Goal: Information Seeking & Learning: Compare options

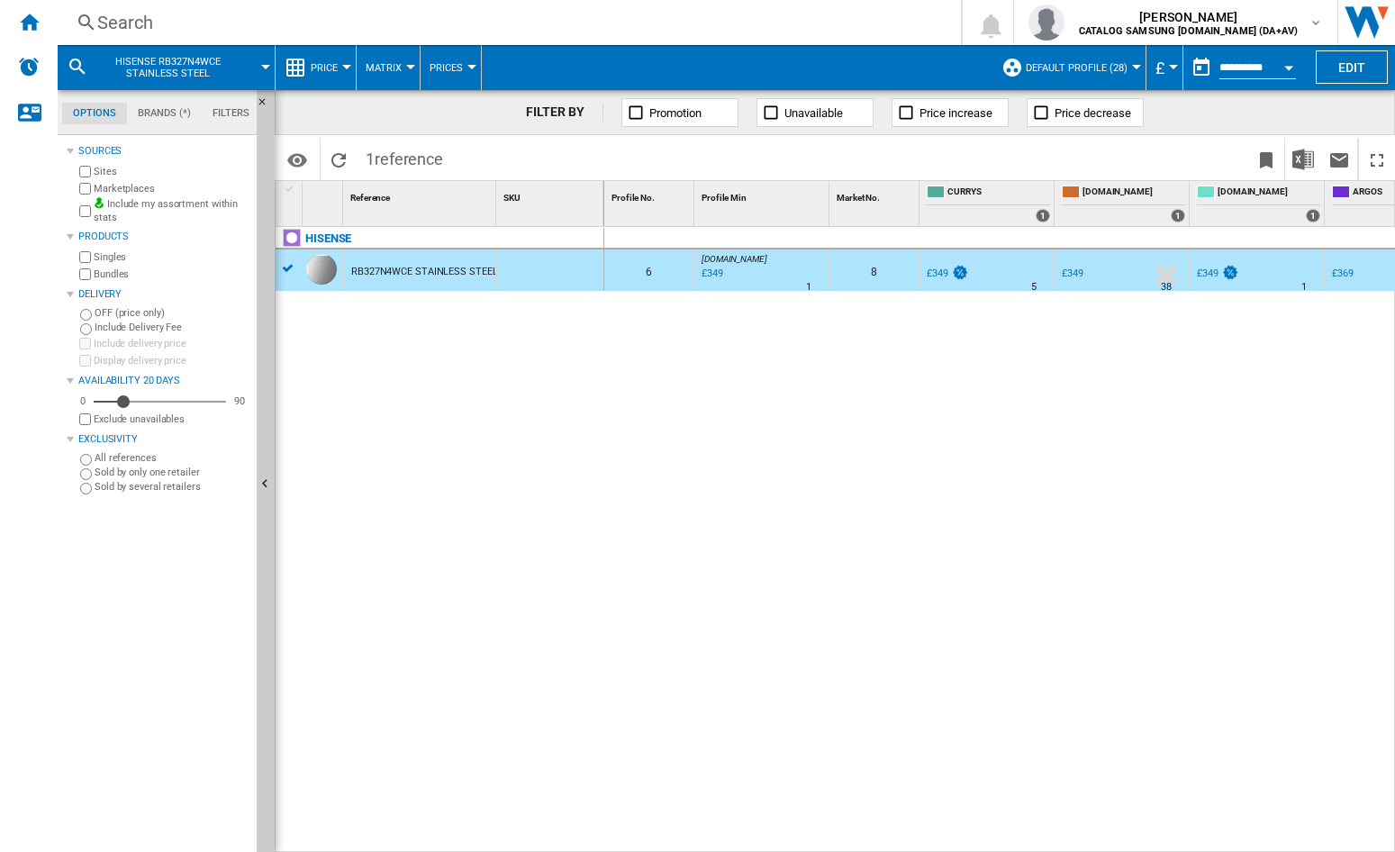
click at [304, 23] on div "Search" at bounding box center [505, 22] width 817 height 25
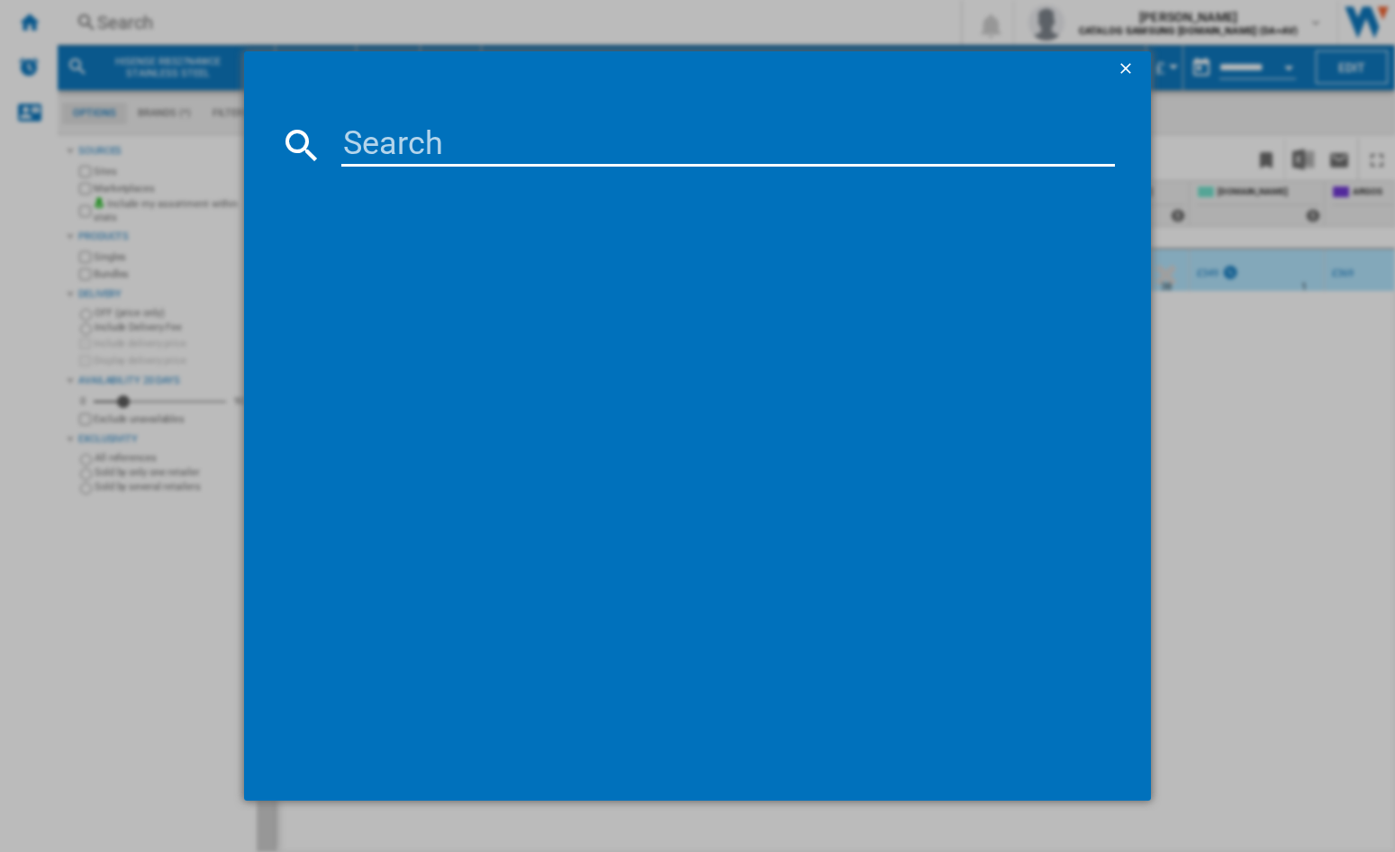
click at [396, 134] on input at bounding box center [727, 144] width 773 height 43
type input "RQ5P470SAID"
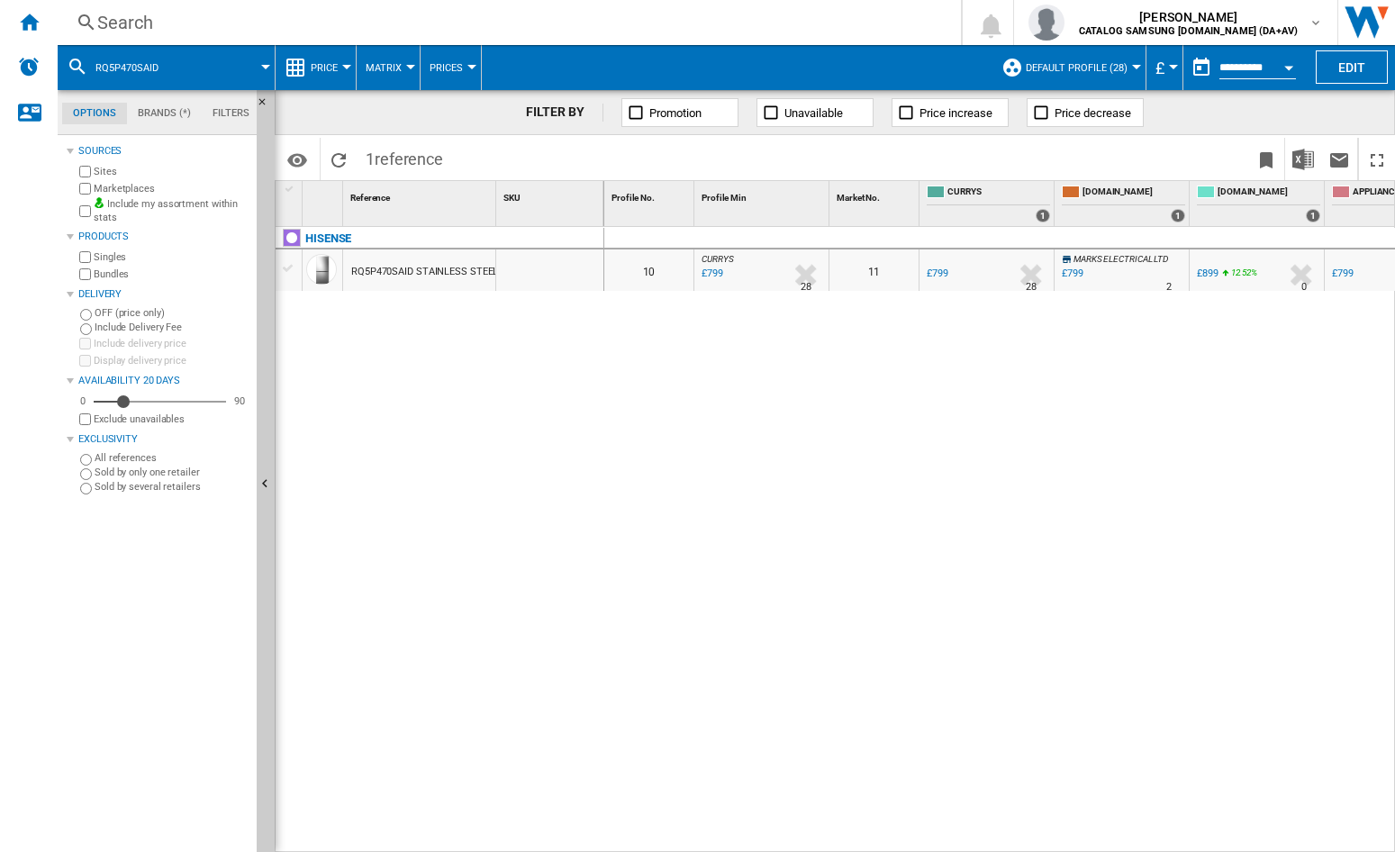
click at [420, 269] on div "RQ5P470SAID STAINLESS STEEL" at bounding box center [424, 271] width 147 height 41
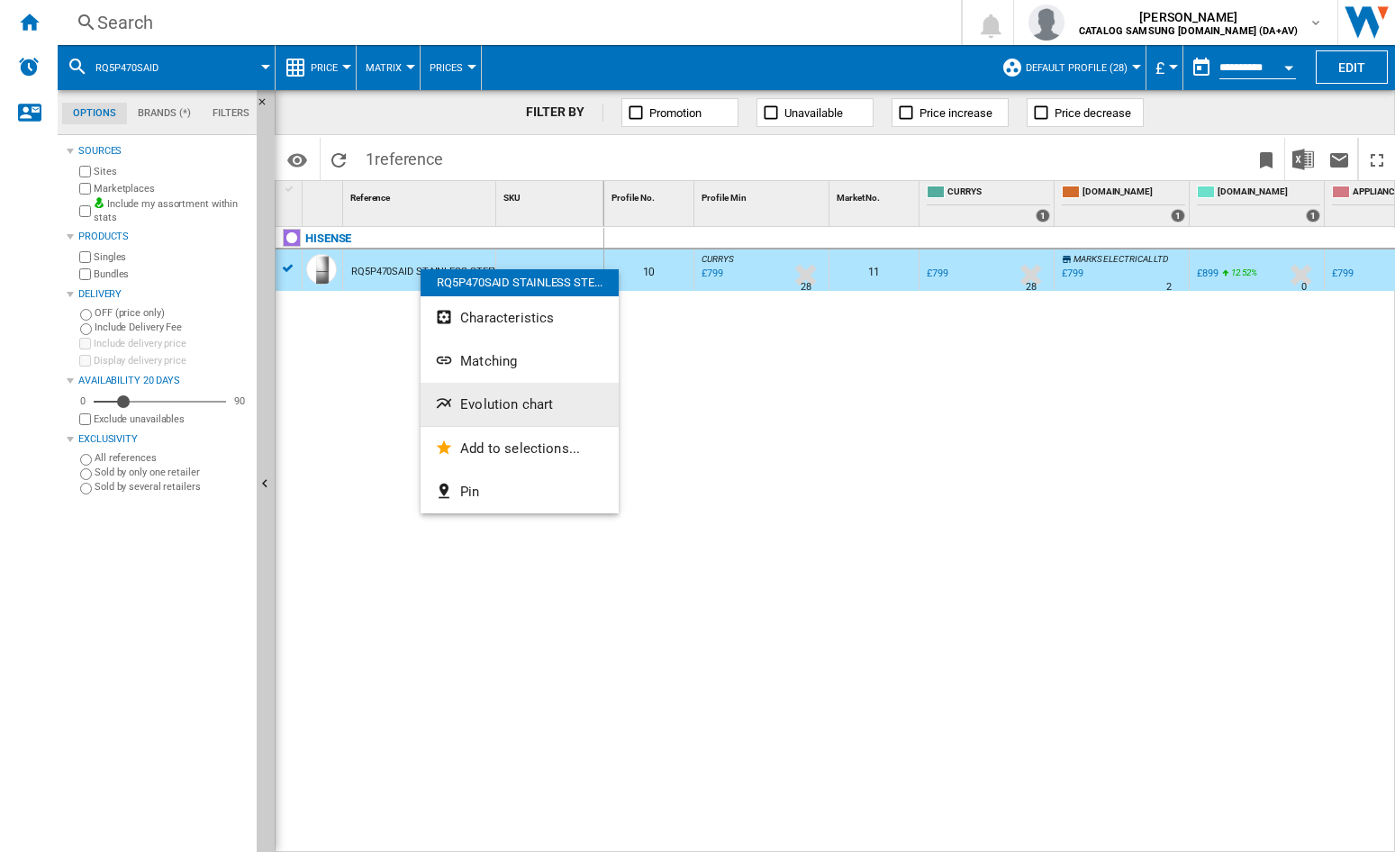
click at [504, 403] on span "Evolution chart" at bounding box center [506, 404] width 93 height 16
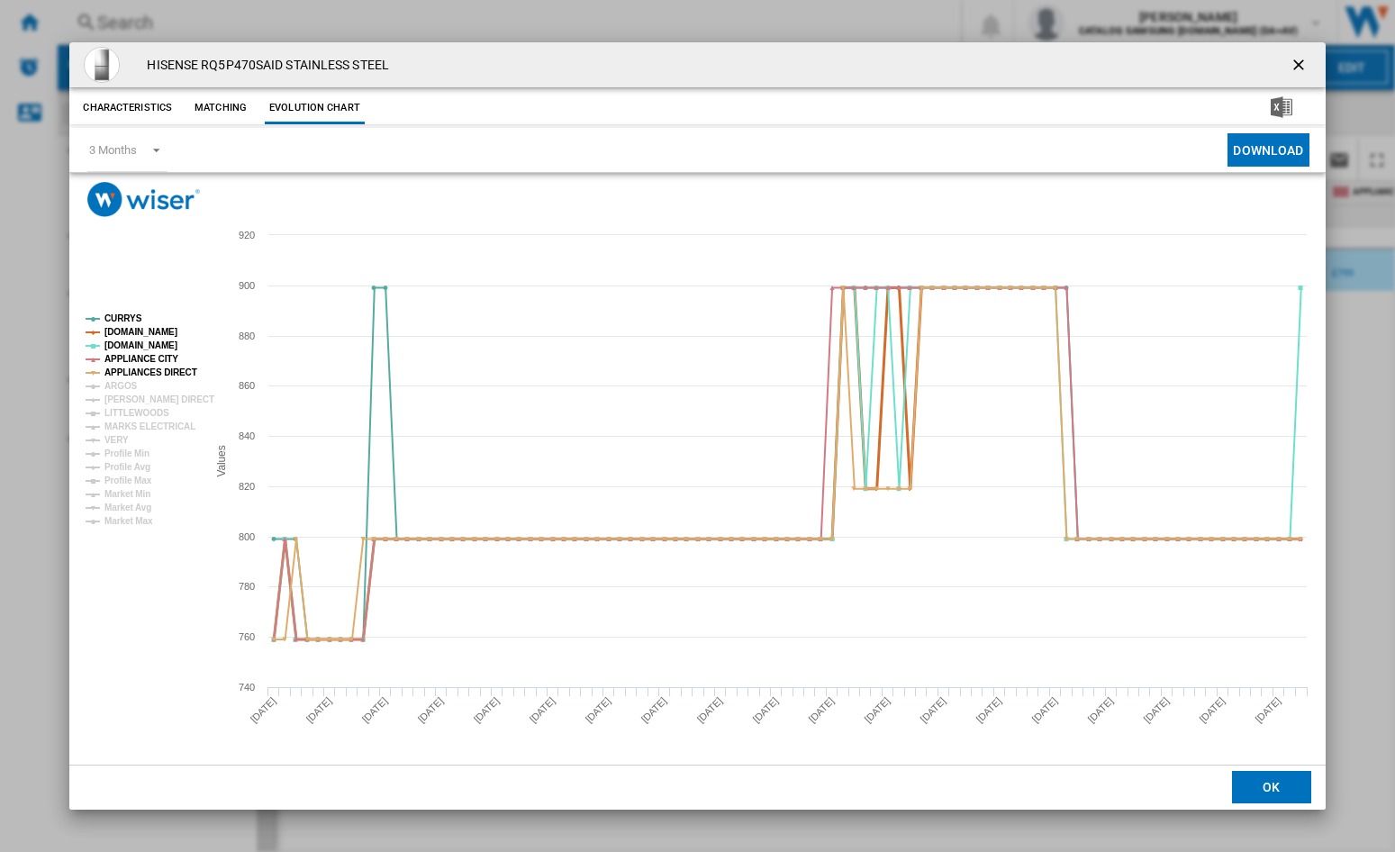
drag, startPoint x: 132, startPoint y: 328, endPoint x: 114, endPoint y: 349, distance: 28.1
click at [114, 349] on g "CURRYS [DOMAIN_NAME] [DOMAIN_NAME] APPLIANCE CITY APPLIANCES DIRECT ARGOS [PERS…" at bounding box center [150, 419] width 129 height 212
click at [124, 335] on tspan "[DOMAIN_NAME]" at bounding box center [140, 332] width 73 height 10
click at [119, 340] on tspan "[DOMAIN_NAME]" at bounding box center [140, 345] width 73 height 10
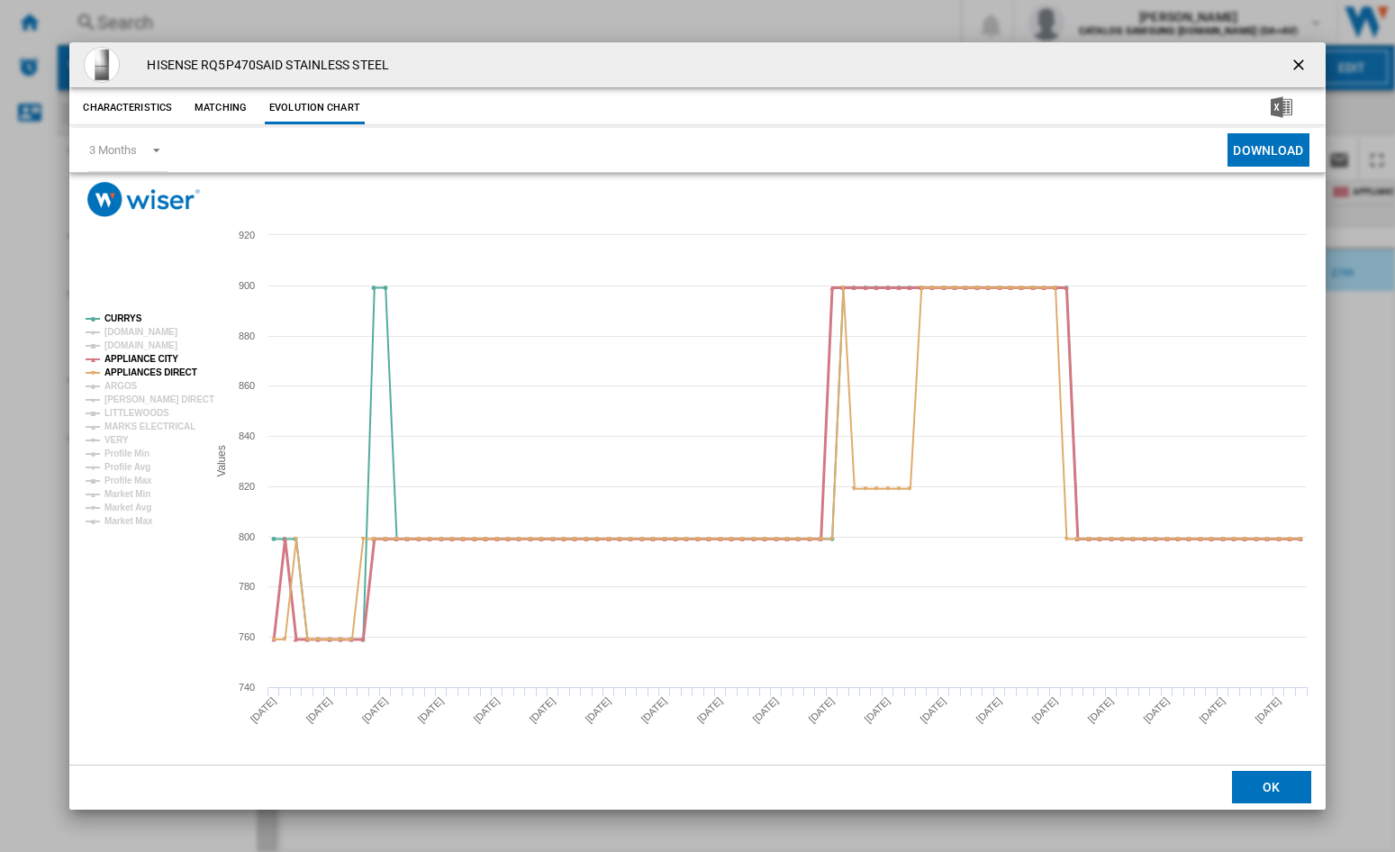
click at [119, 356] on tspan "APPLIANCE CITY" at bounding box center [141, 359] width 74 height 10
click at [122, 372] on tspan "APPLIANCES DIRECT" at bounding box center [150, 372] width 93 height 10
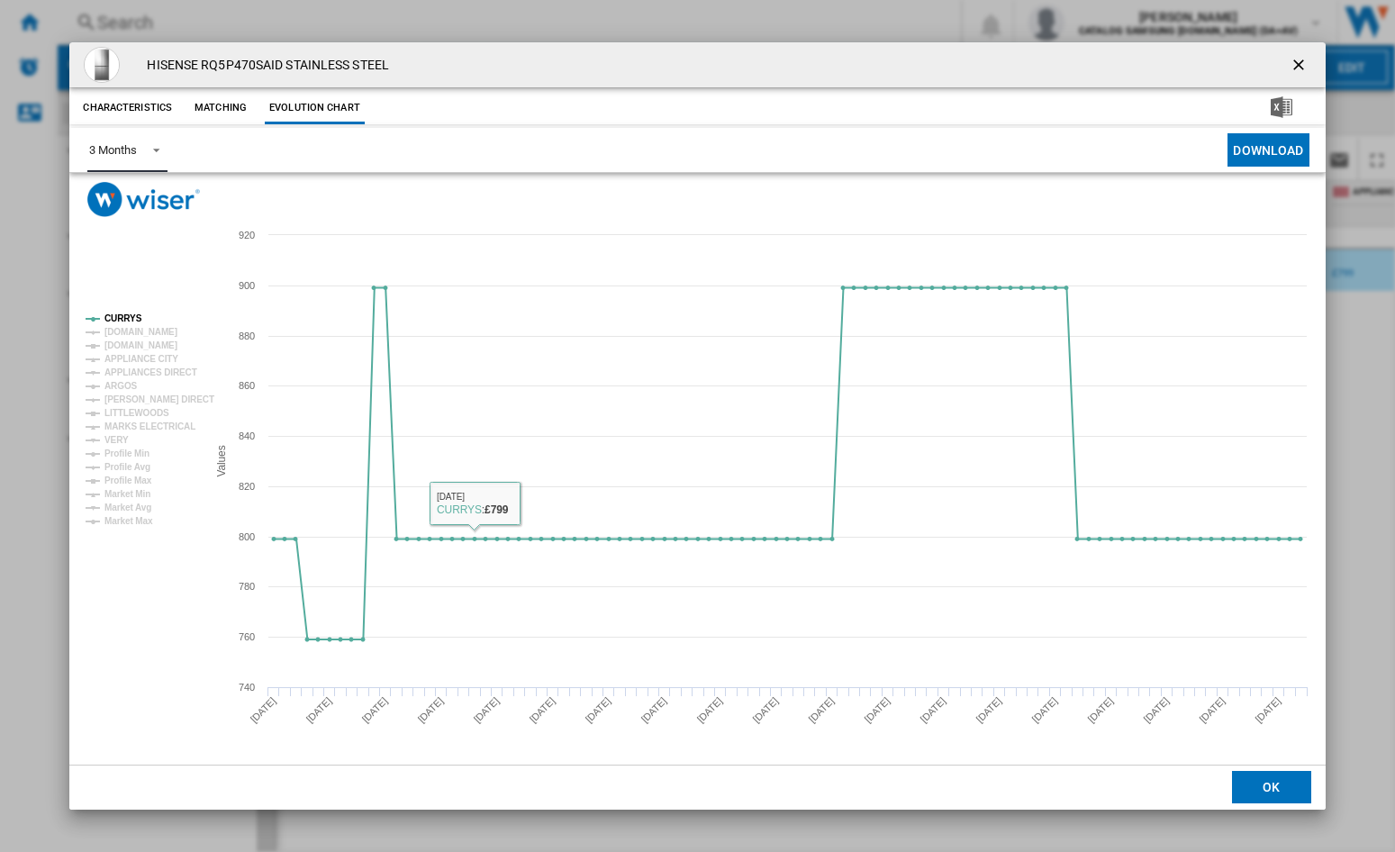
click at [140, 158] on md-select-value "3 Months" at bounding box center [126, 150] width 79 height 44
click at [122, 201] on div "6 Months" at bounding box center [112, 193] width 47 height 16
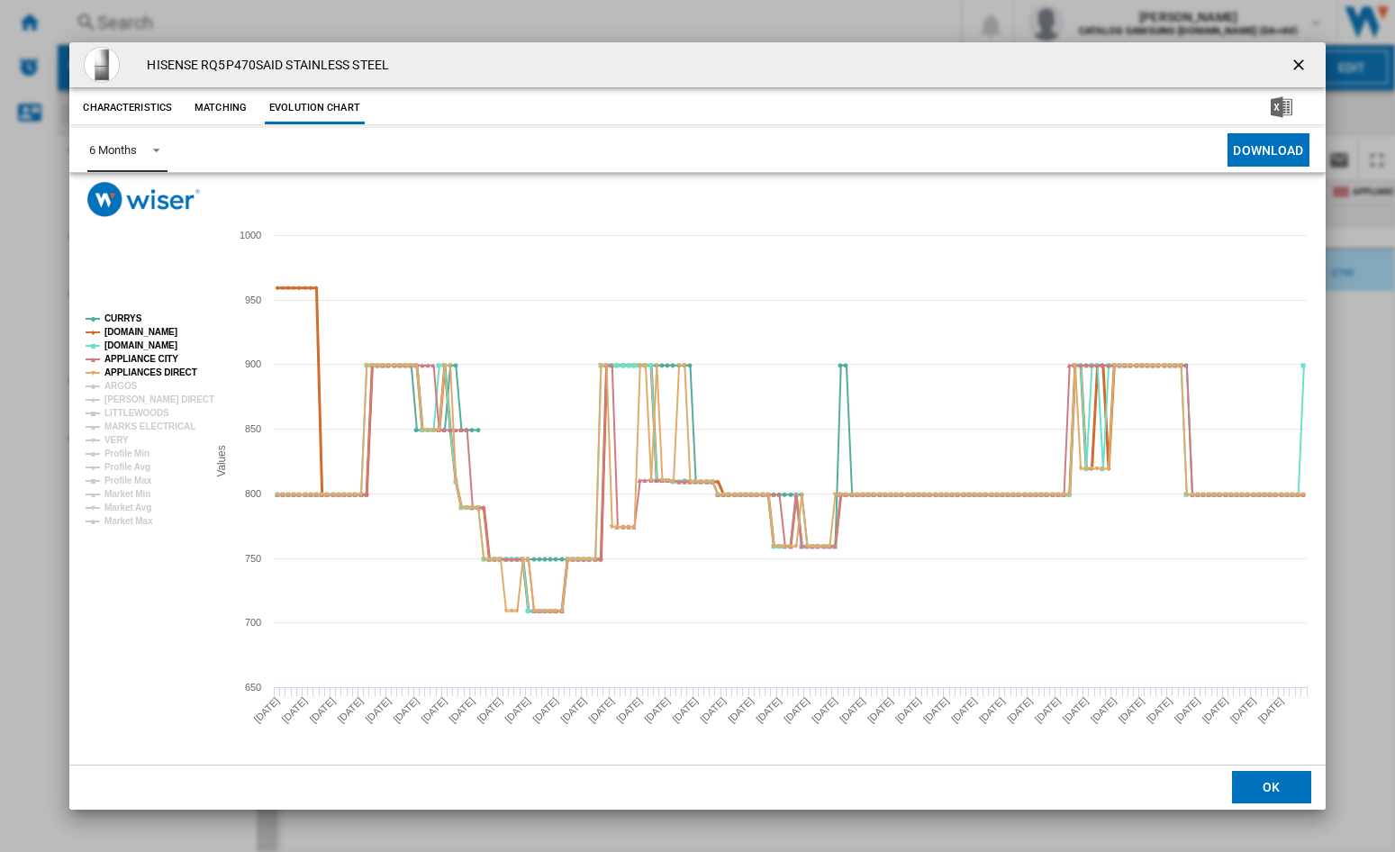
click at [125, 327] on tspan "[DOMAIN_NAME]" at bounding box center [140, 332] width 73 height 10
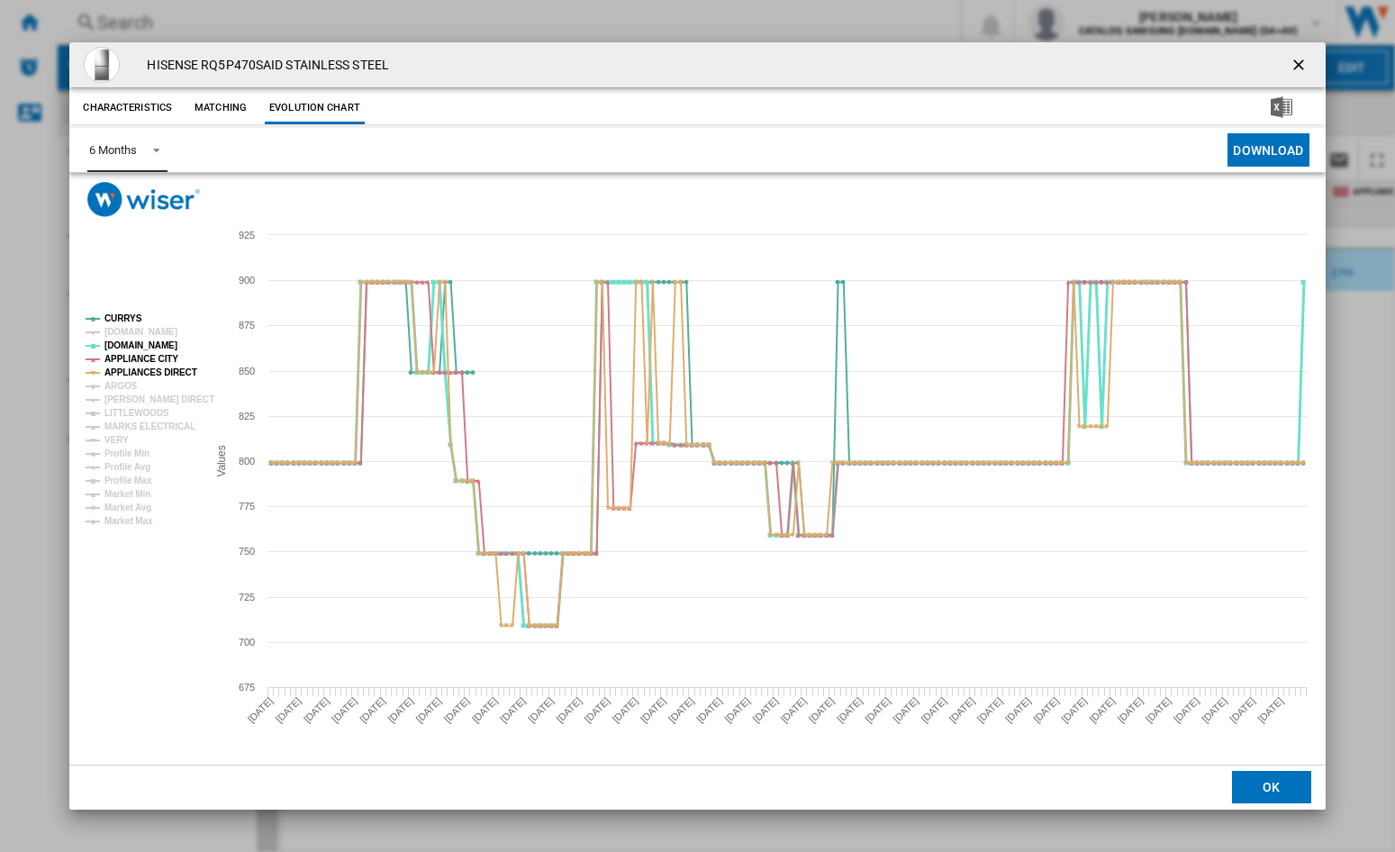
click at [124, 349] on tspan "[DOMAIN_NAME]" at bounding box center [140, 345] width 73 height 10
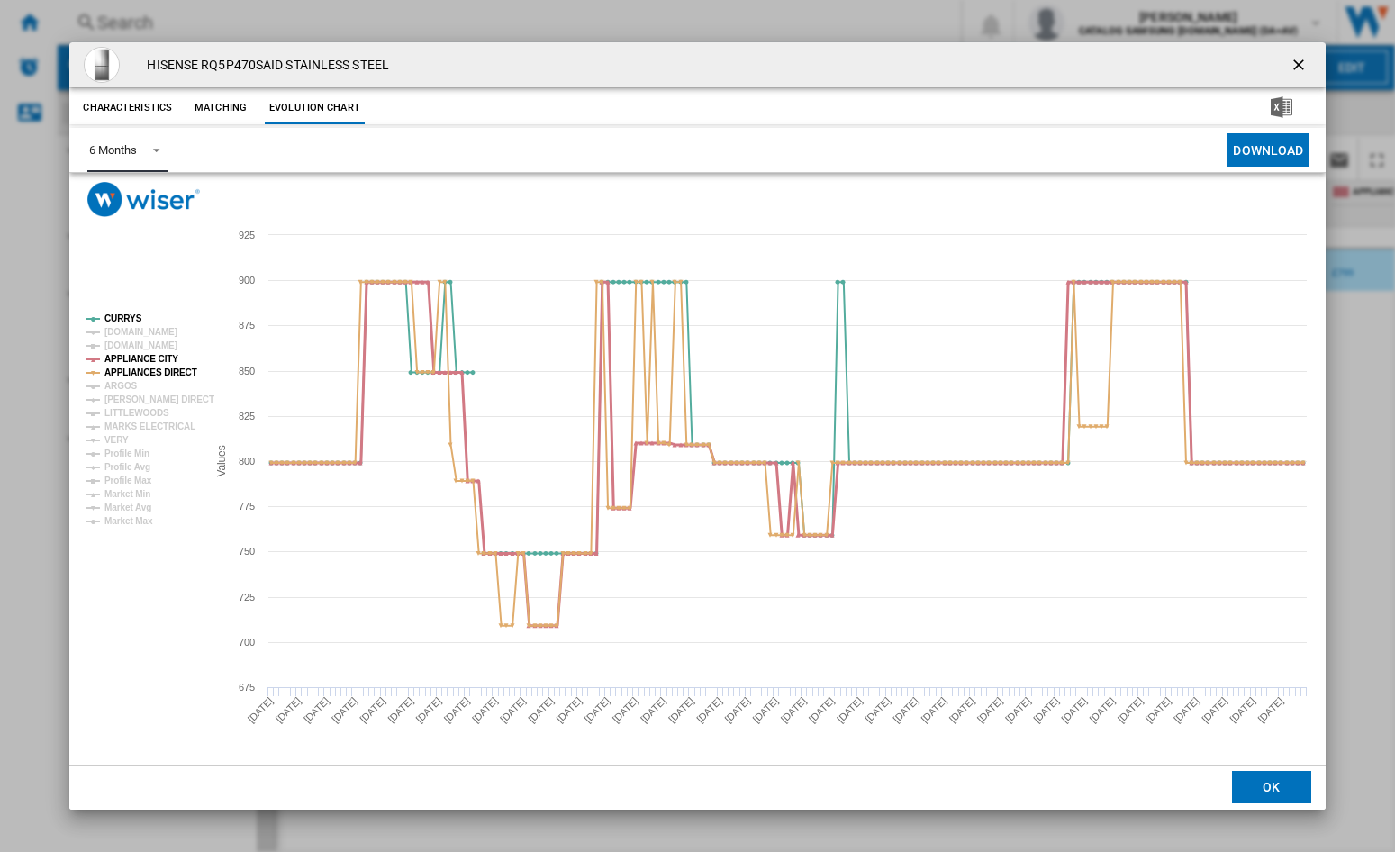
click at [123, 363] on tspan "APPLIANCE CITY" at bounding box center [141, 359] width 74 height 10
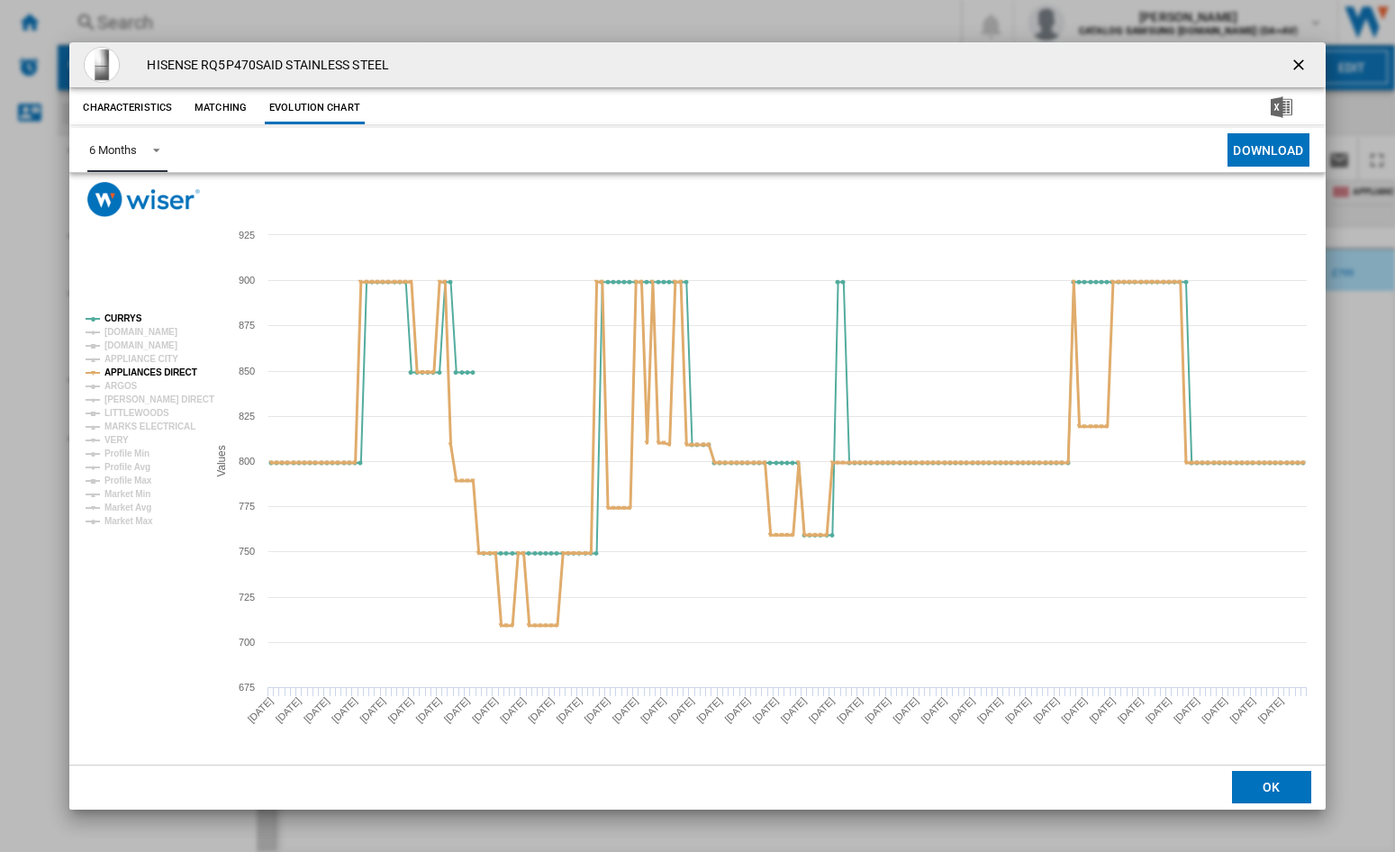
click at [123, 375] on tspan "APPLIANCES DIRECT" at bounding box center [150, 372] width 93 height 10
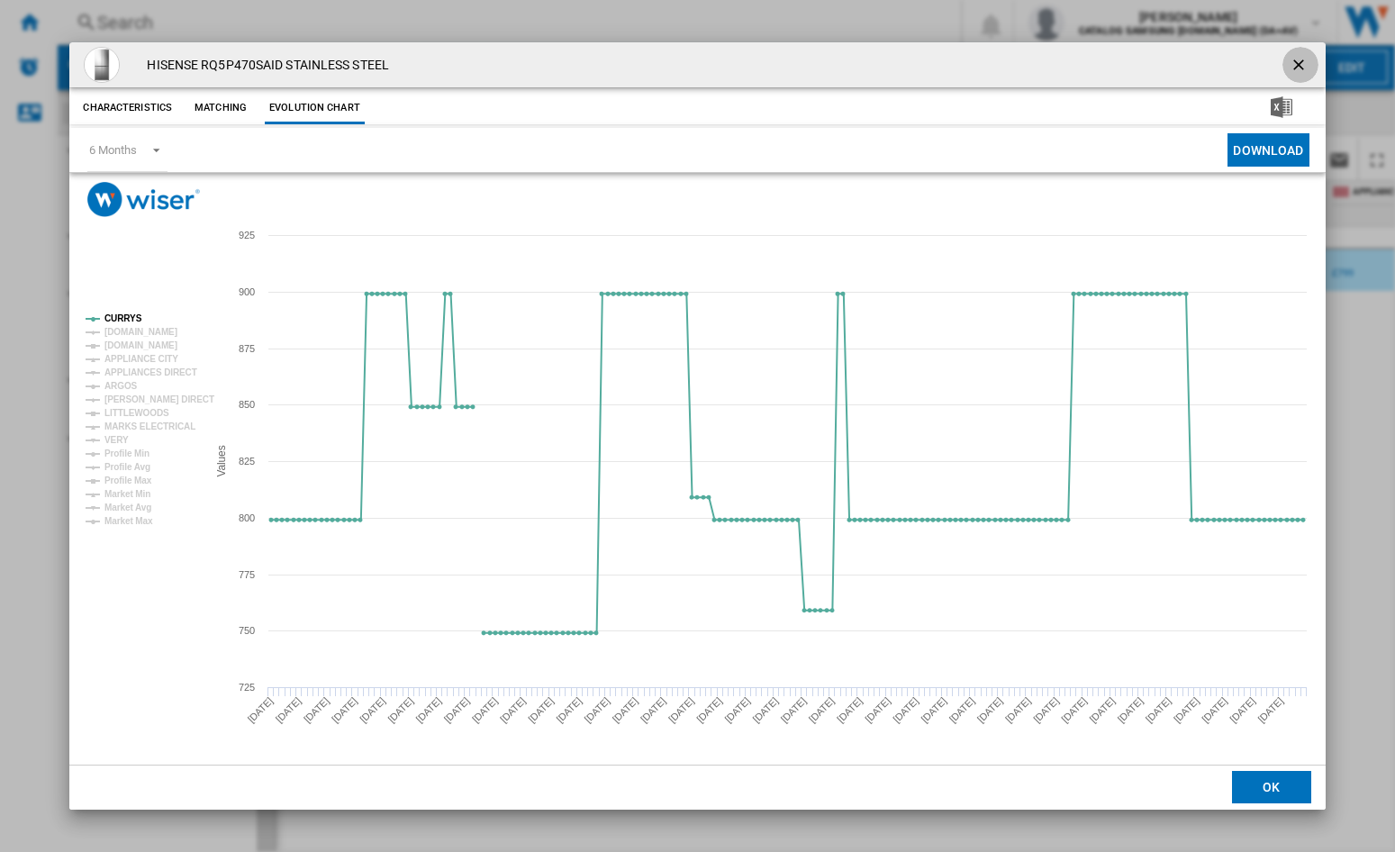
click at [1300, 59] on ng-md-icon "getI18NText('BUTTONS.CLOSE_DIALOG')" at bounding box center [1300, 67] width 22 height 22
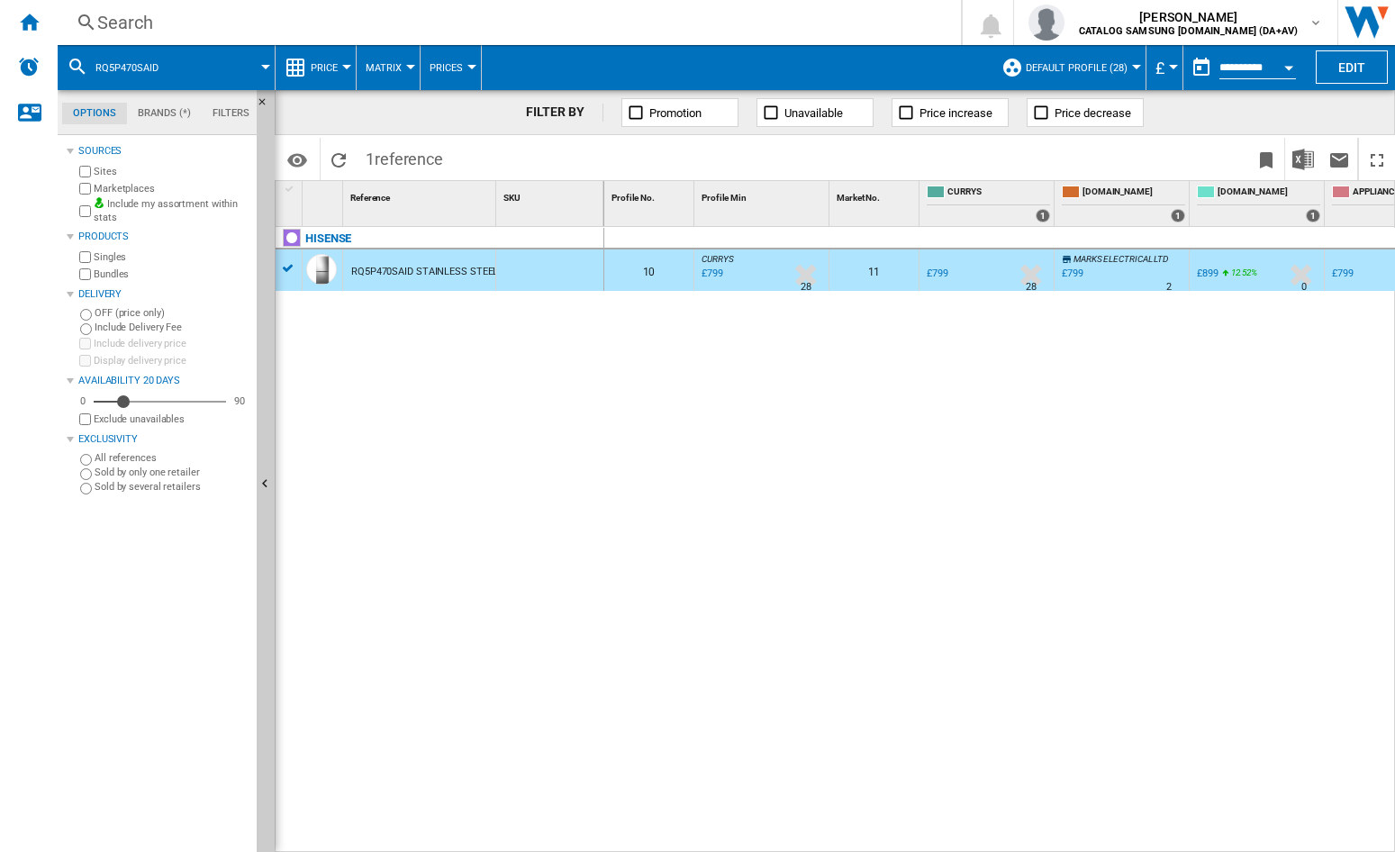
click at [196, 30] on div "Search" at bounding box center [505, 22] width 817 height 25
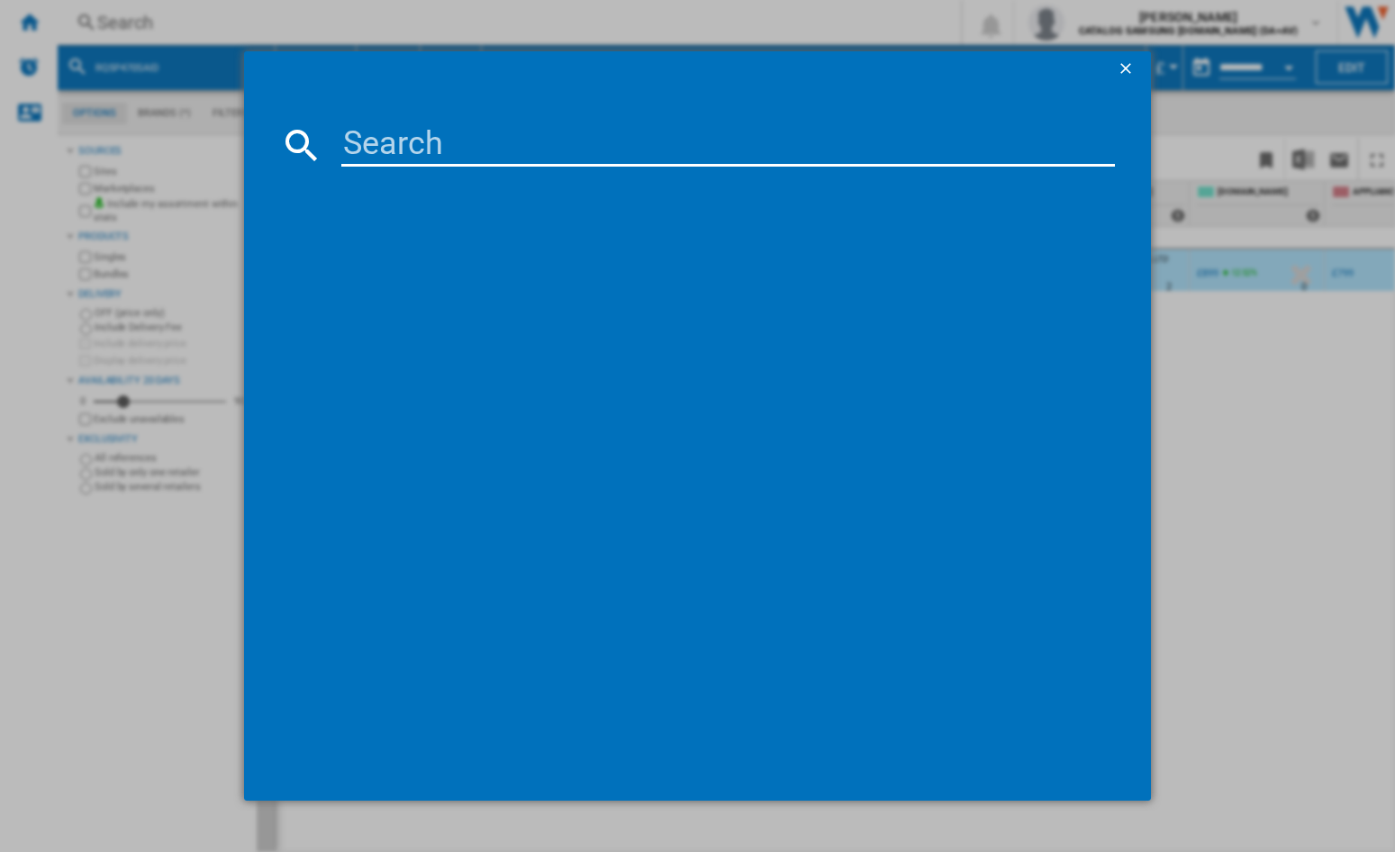
click at [432, 145] on input at bounding box center [727, 144] width 773 height 43
type input "RQ5P470SYFD"
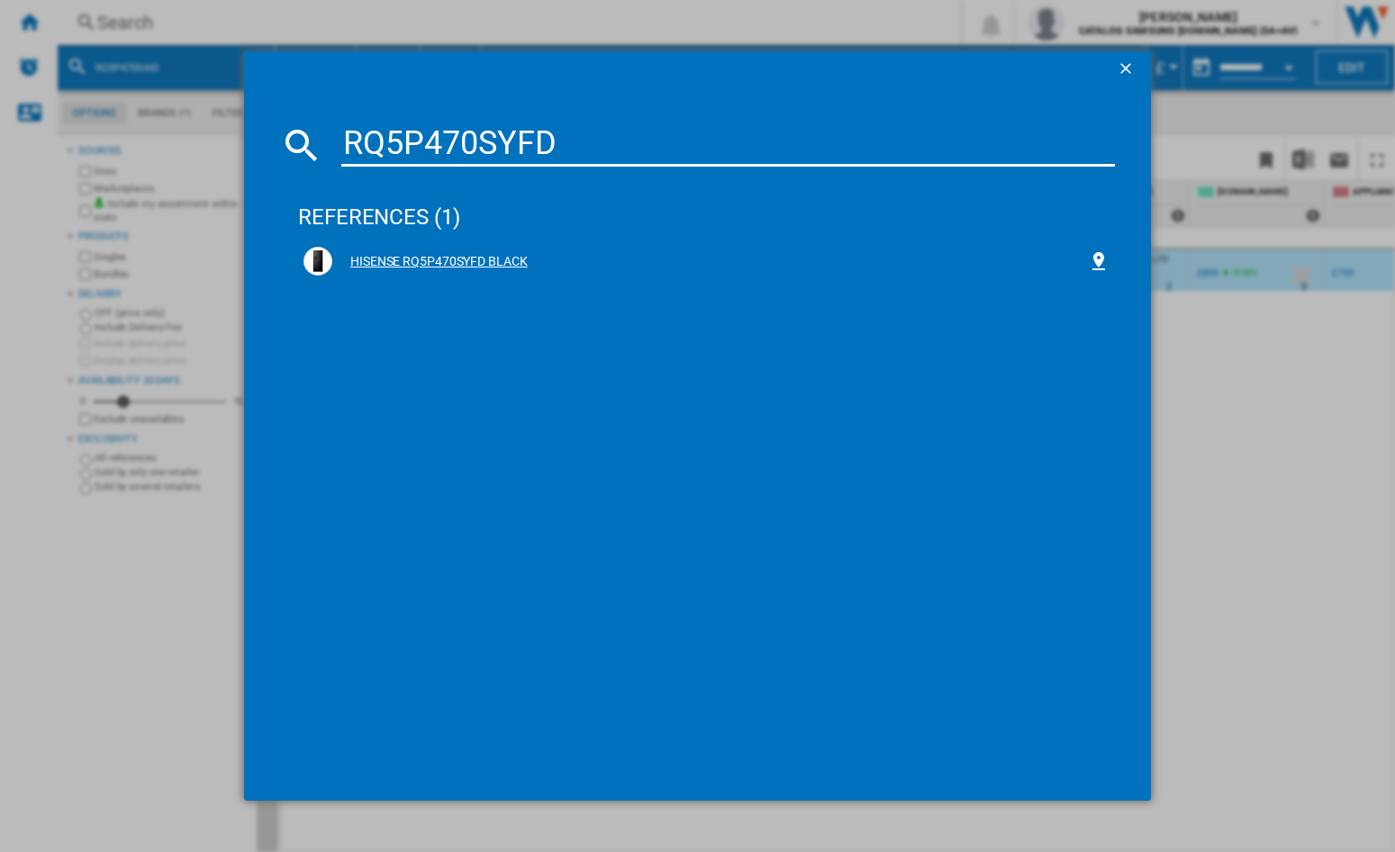
click at [431, 259] on div "HISENSE RQ5P470SYFD BLACK" at bounding box center [709, 262] width 755 height 18
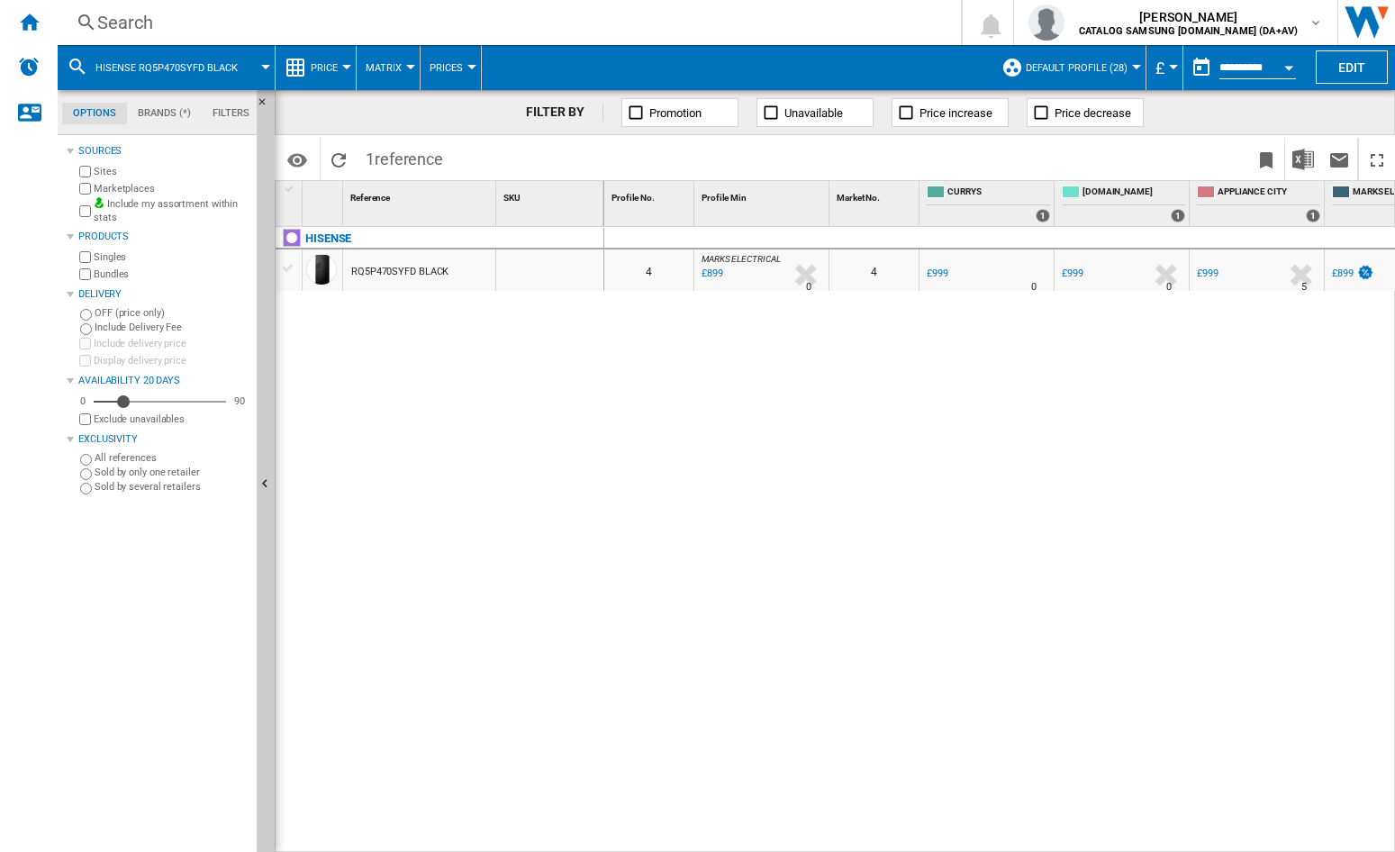
click at [432, 269] on div "RQ5P470SYFD BLACK" at bounding box center [399, 271] width 97 height 41
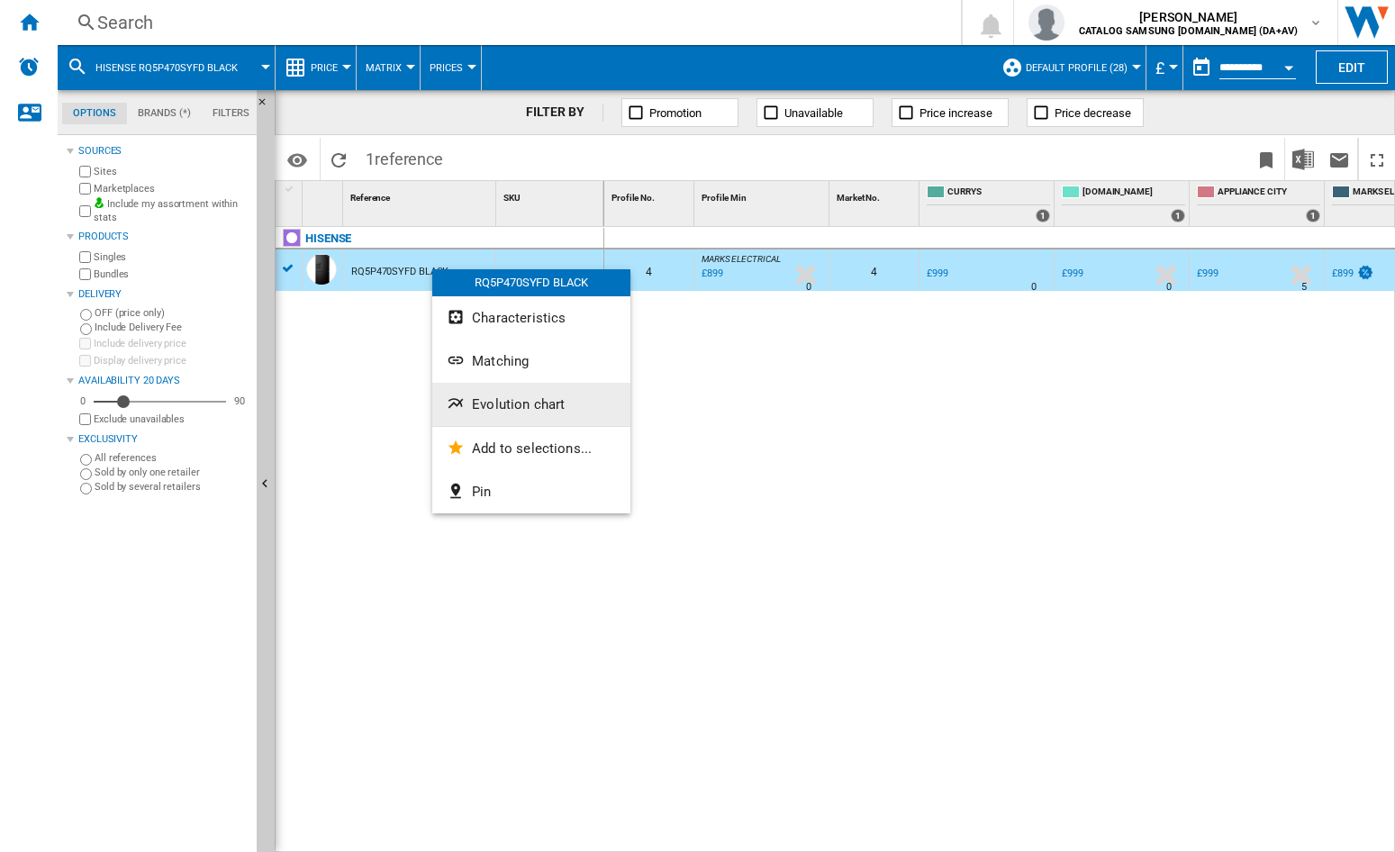
click at [456, 388] on button "Evolution chart" at bounding box center [531, 404] width 198 height 43
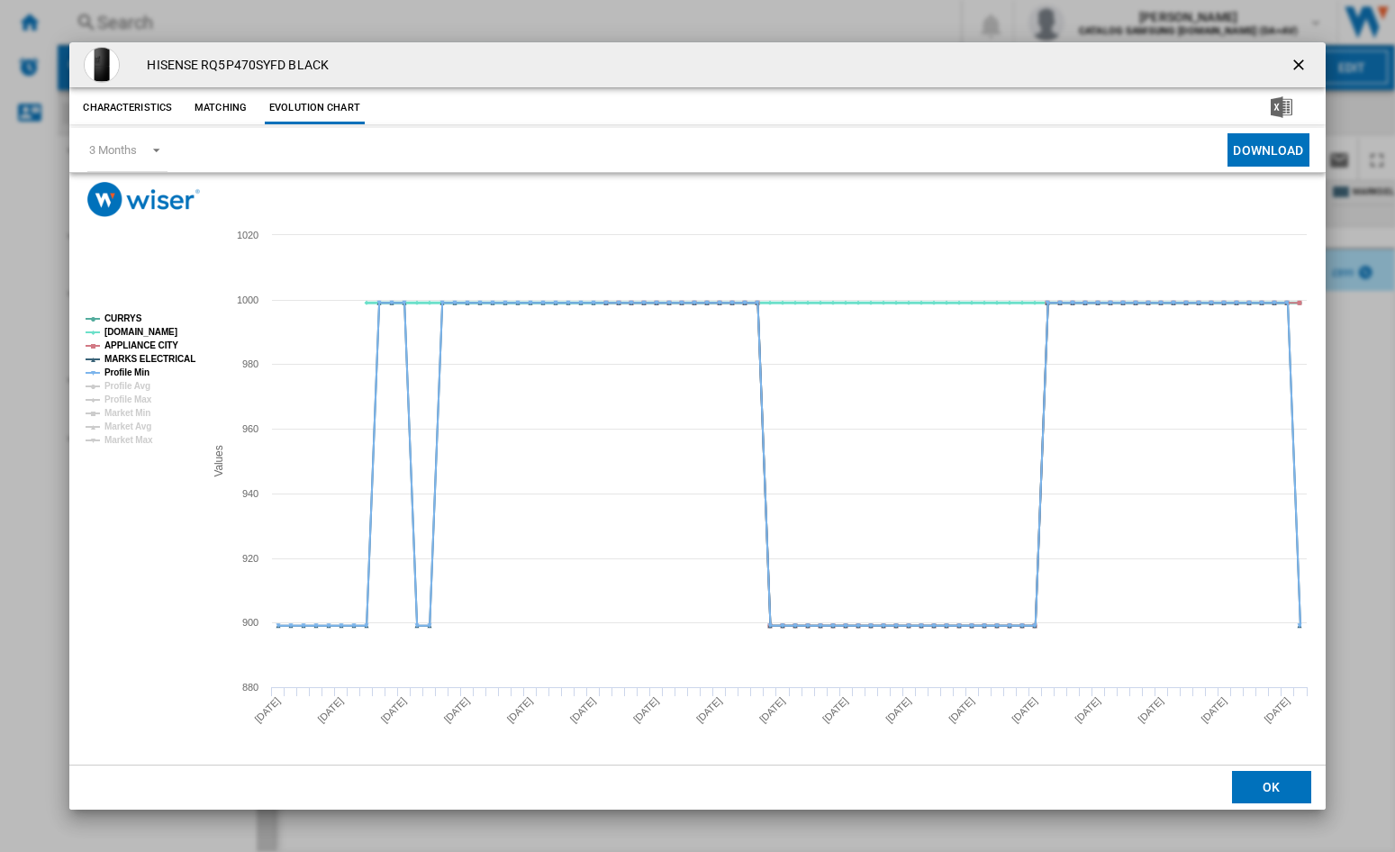
click at [117, 330] on tspan "[DOMAIN_NAME]" at bounding box center [140, 332] width 73 height 10
click at [117, 344] on tspan "APPLIANCE CITY" at bounding box center [141, 345] width 74 height 10
click at [118, 357] on tspan "MARKS ELECTRICAL" at bounding box center [149, 359] width 91 height 10
click at [120, 370] on tspan "Profile Min" at bounding box center [126, 372] width 45 height 10
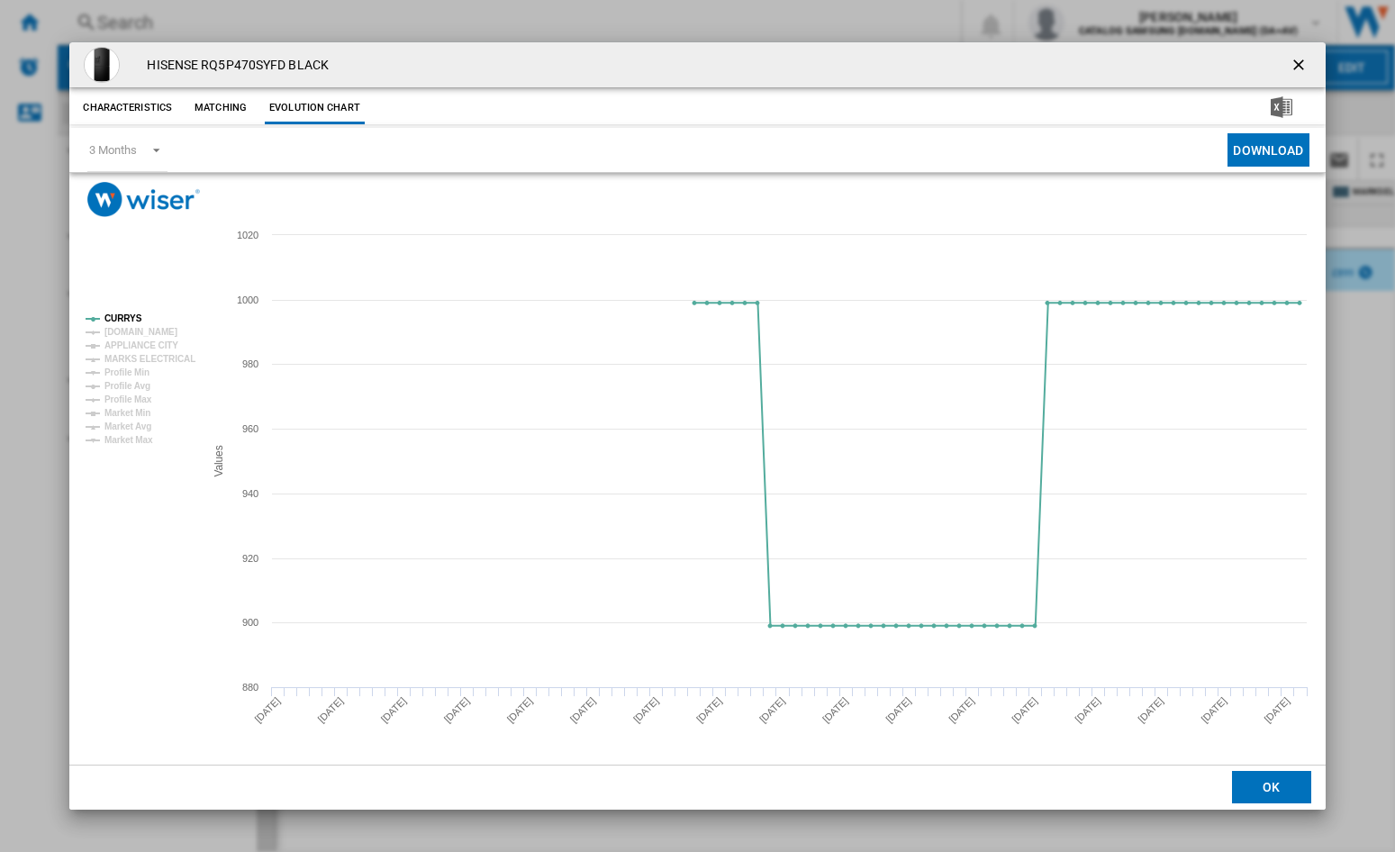
click at [1305, 59] on ng-md-icon "getI18NText('BUTTONS.CLOSE_DIALOG')" at bounding box center [1300, 67] width 22 height 22
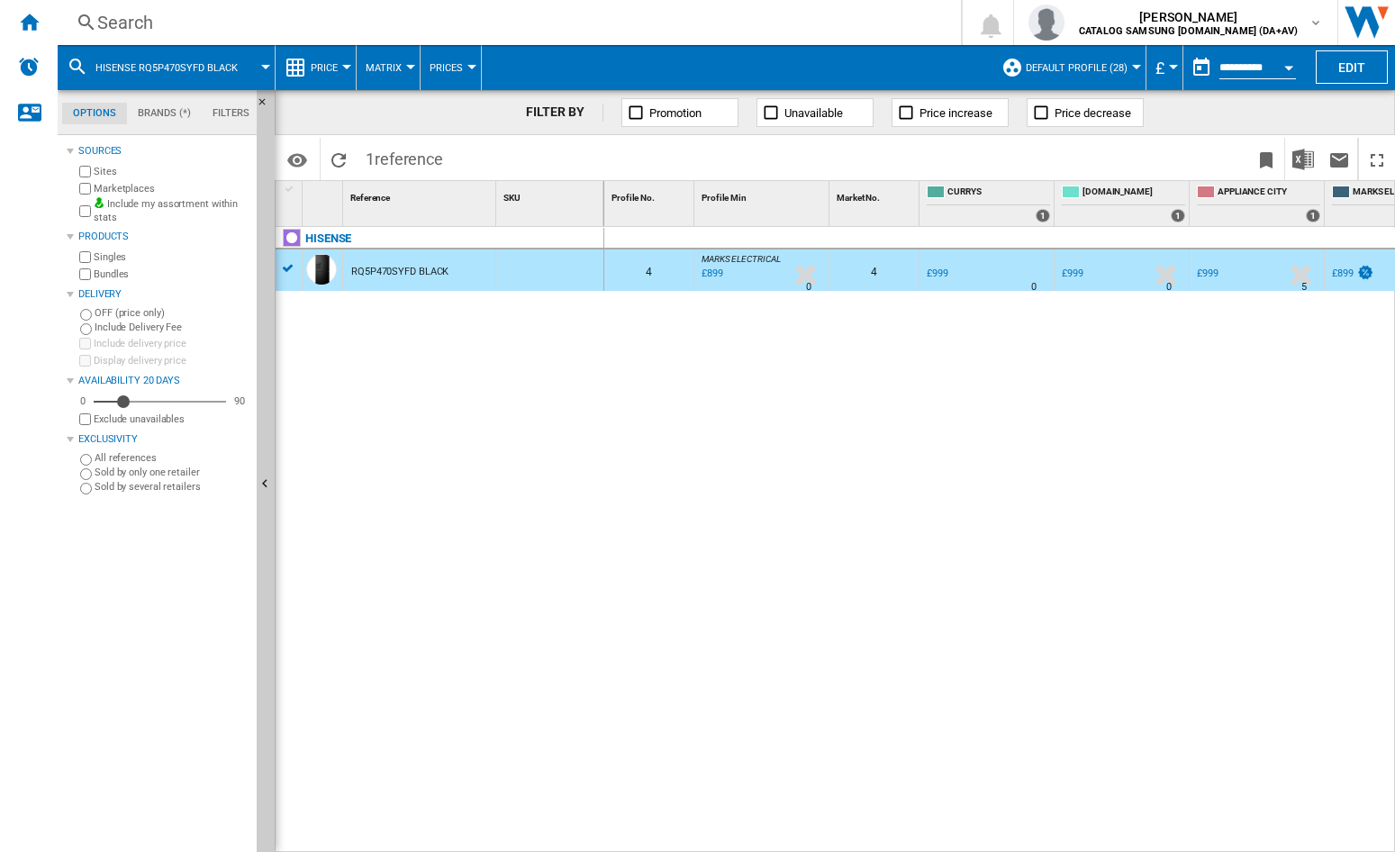
click at [375, 18] on div "Search" at bounding box center [505, 22] width 817 height 25
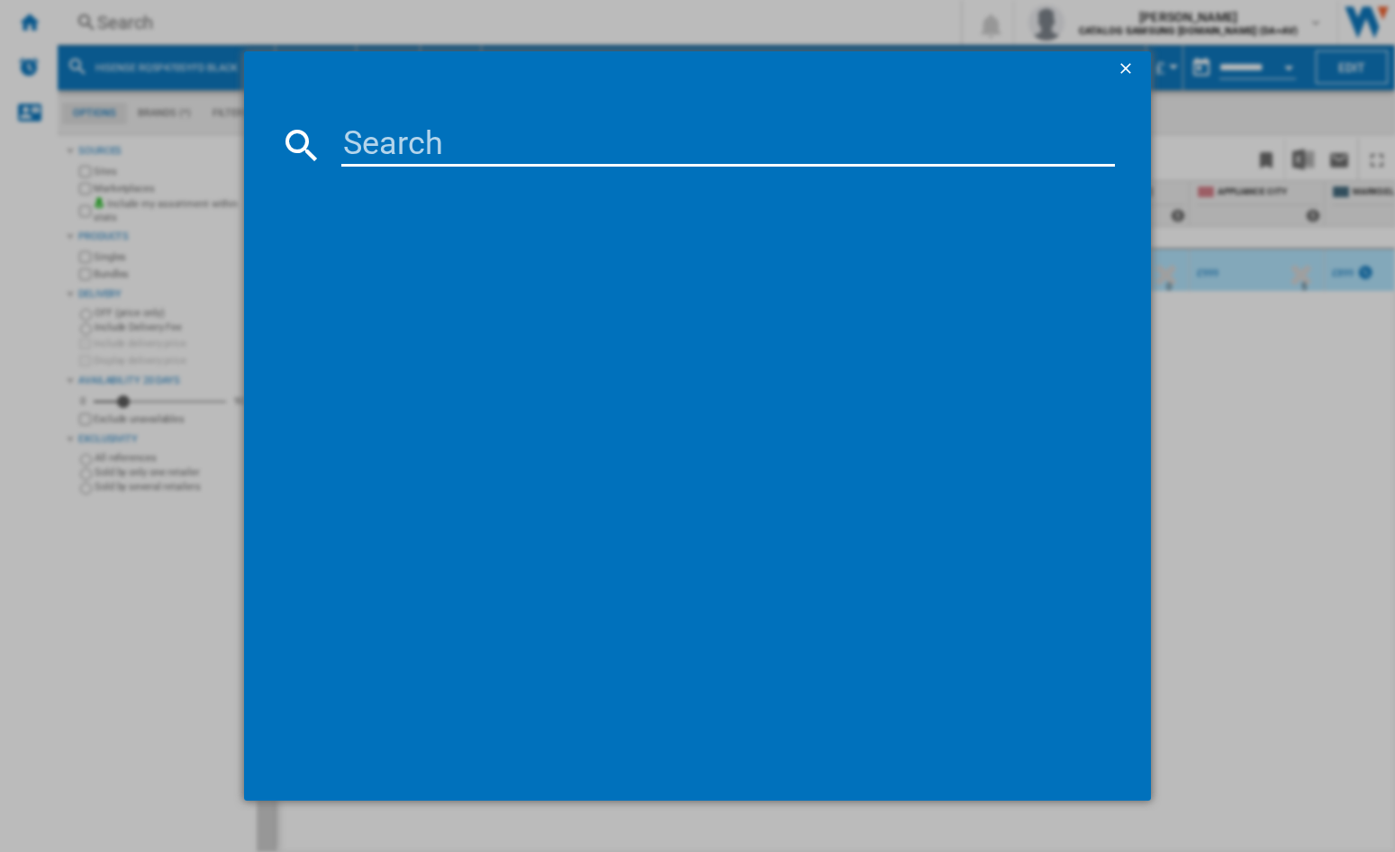
click at [472, 151] on input at bounding box center [727, 144] width 773 height 43
type input "HFR79F19EFGK"
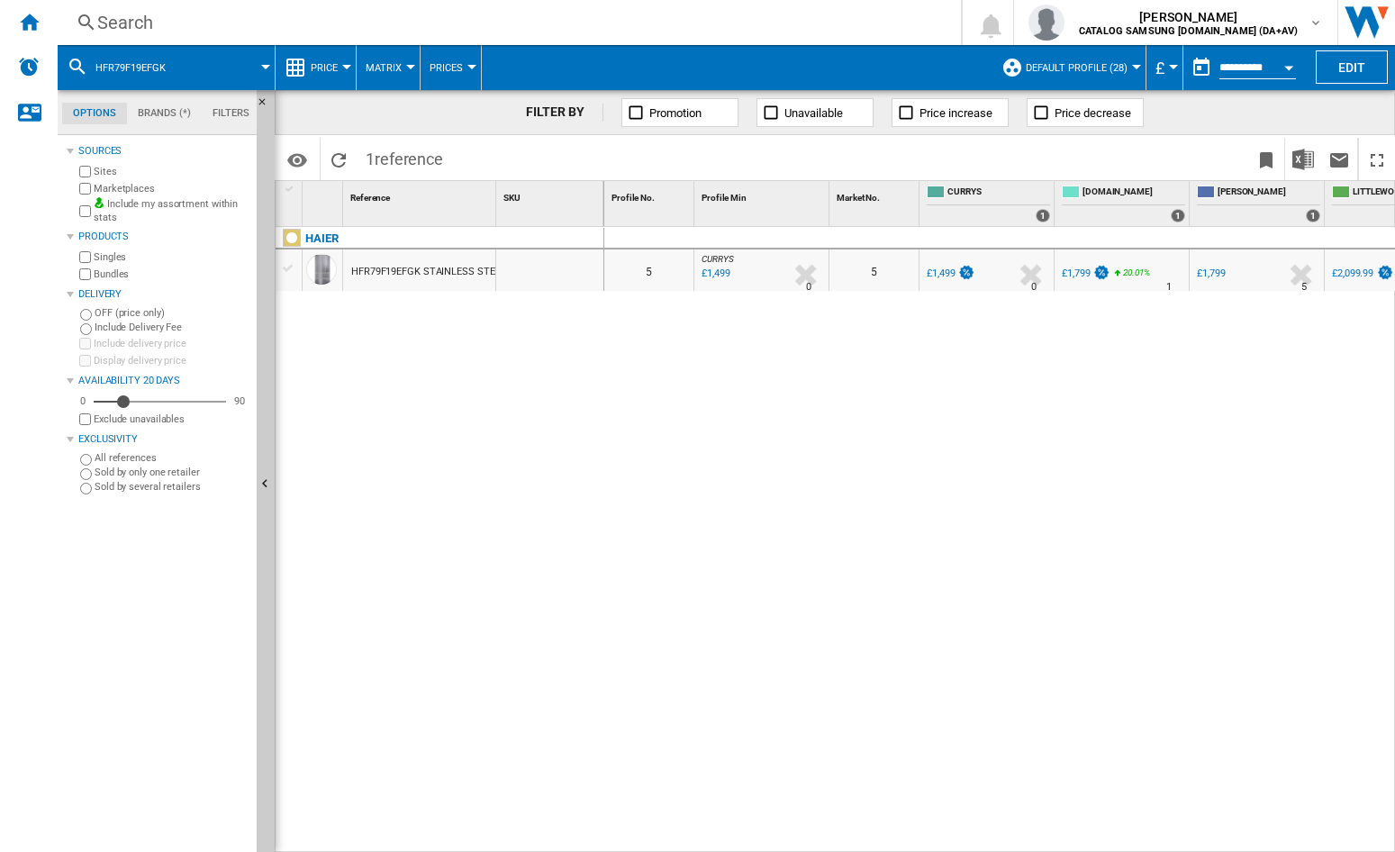
click at [403, 273] on div "HFR79F19EFGK STAINLESS STEEL" at bounding box center [428, 271] width 154 height 41
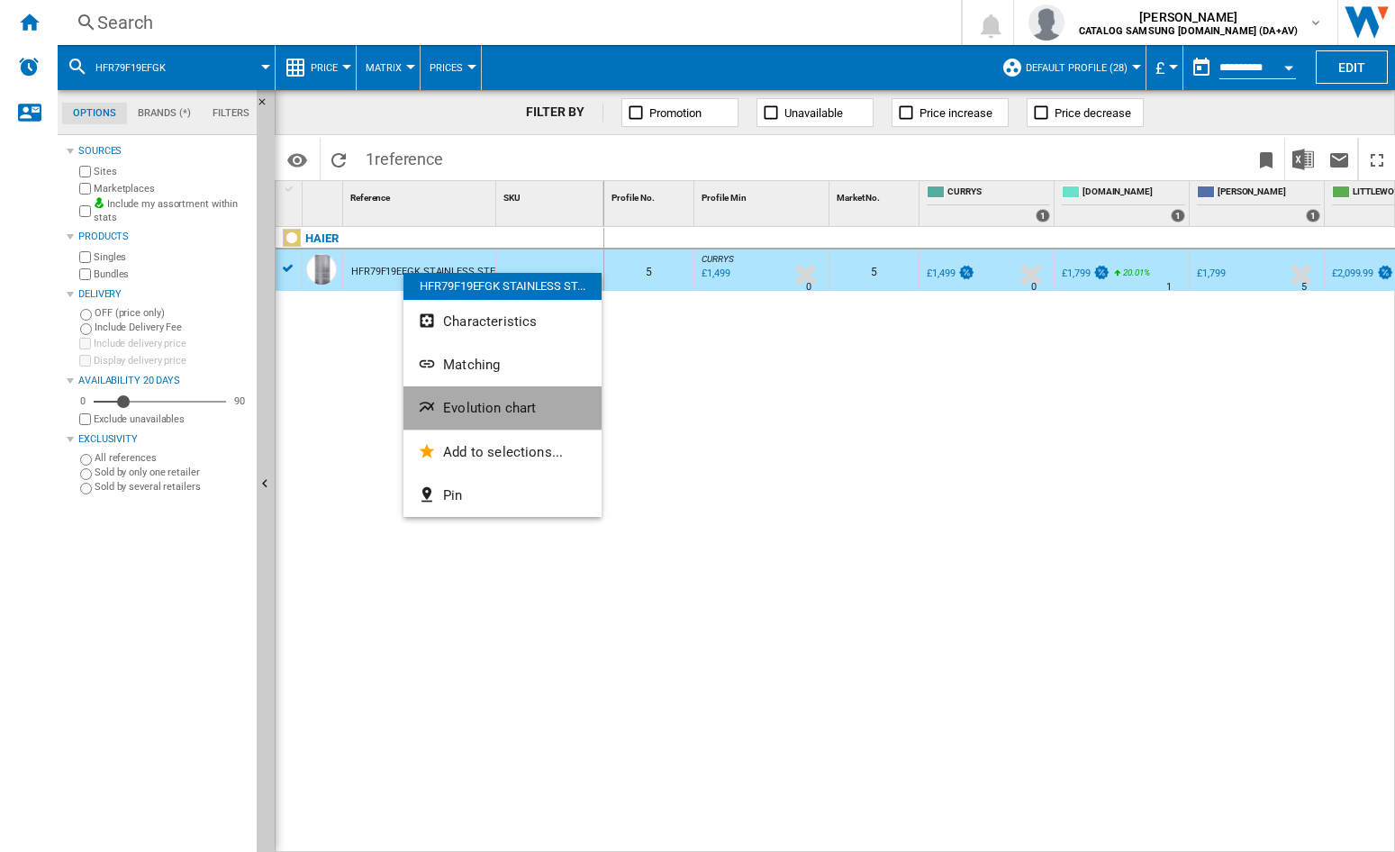
click at [518, 417] on button "Evolution chart" at bounding box center [502, 407] width 198 height 43
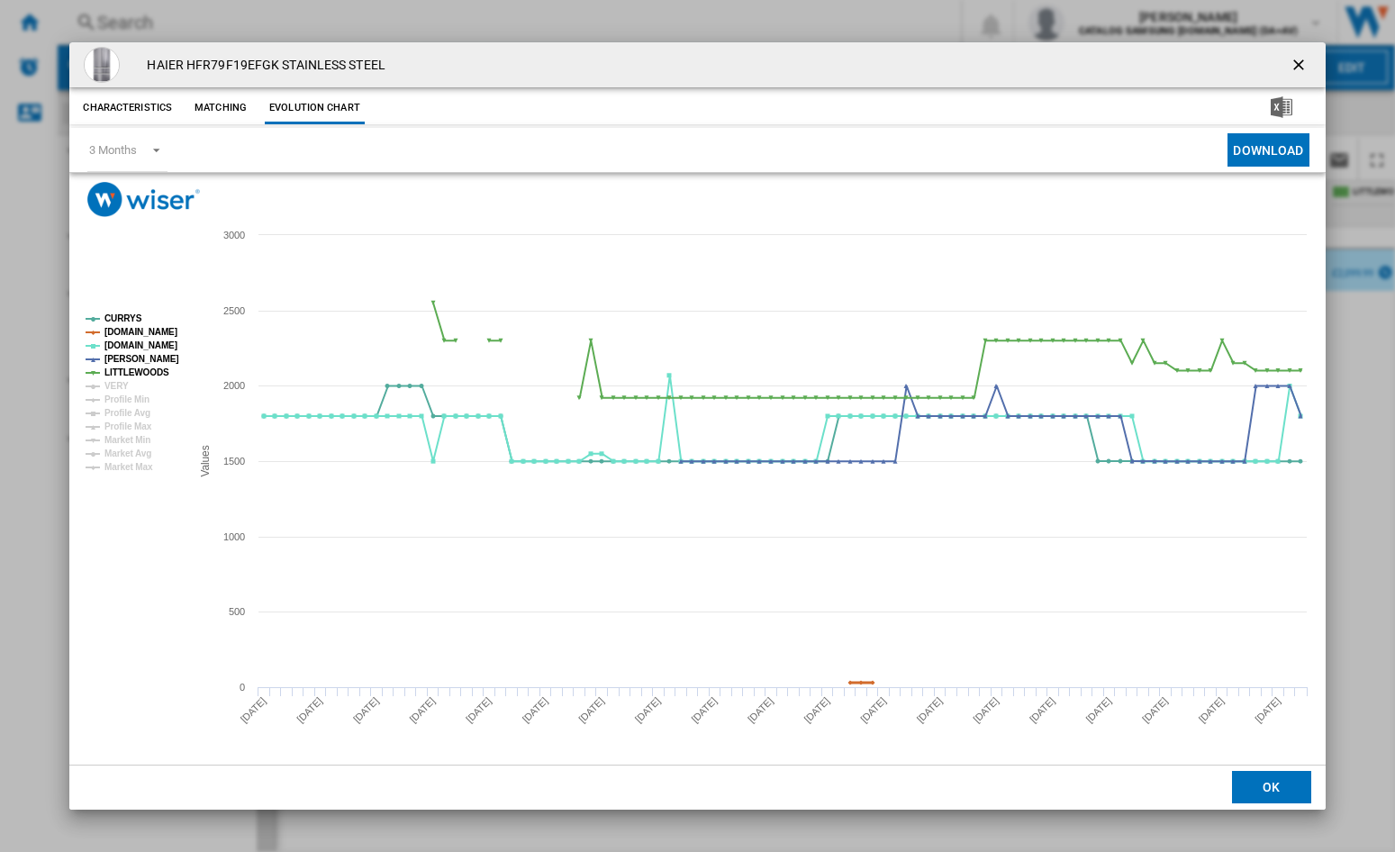
click at [137, 335] on tspan "[DOMAIN_NAME]" at bounding box center [140, 332] width 73 height 10
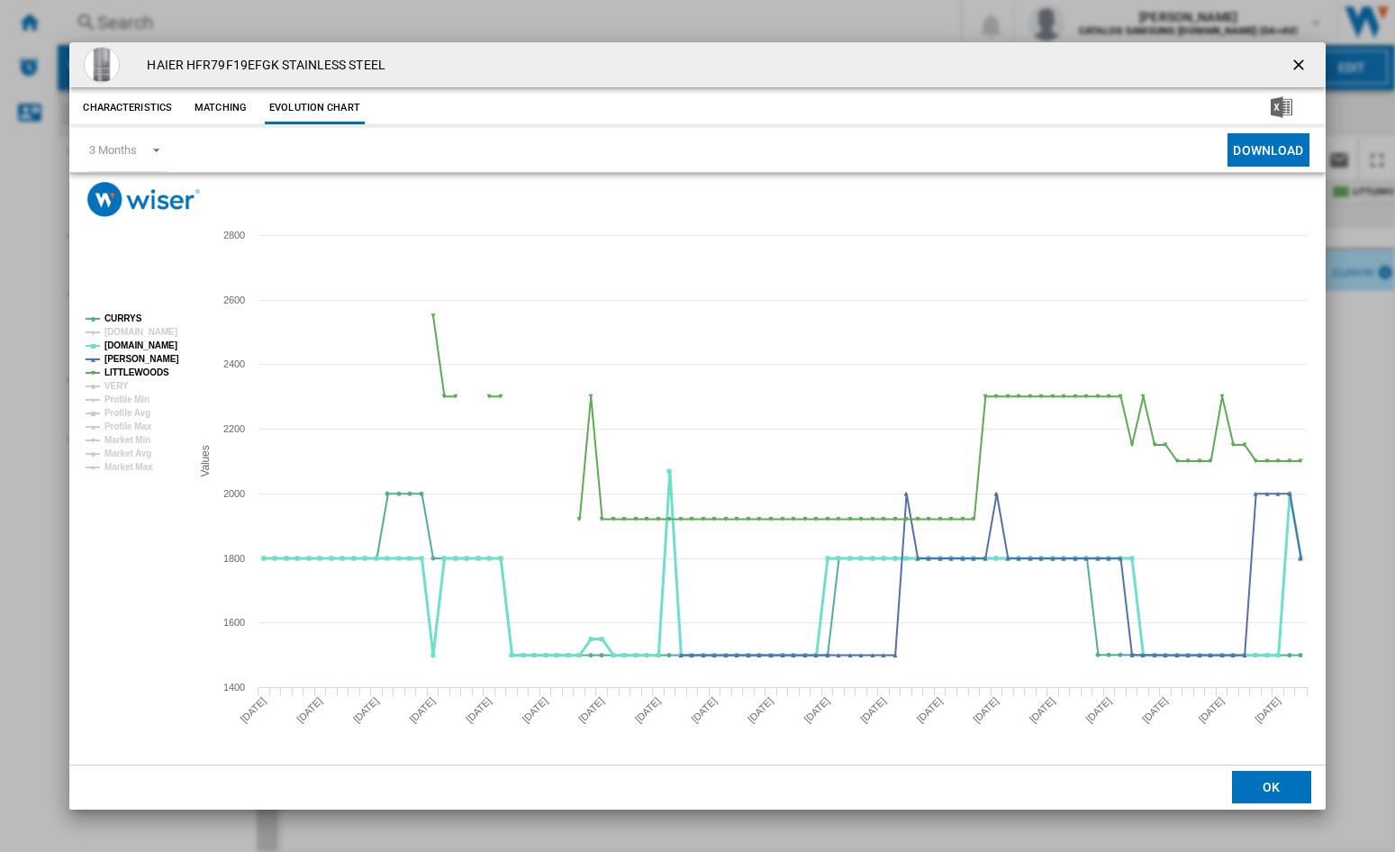
click at [128, 343] on tspan "[DOMAIN_NAME]" at bounding box center [140, 345] width 73 height 10
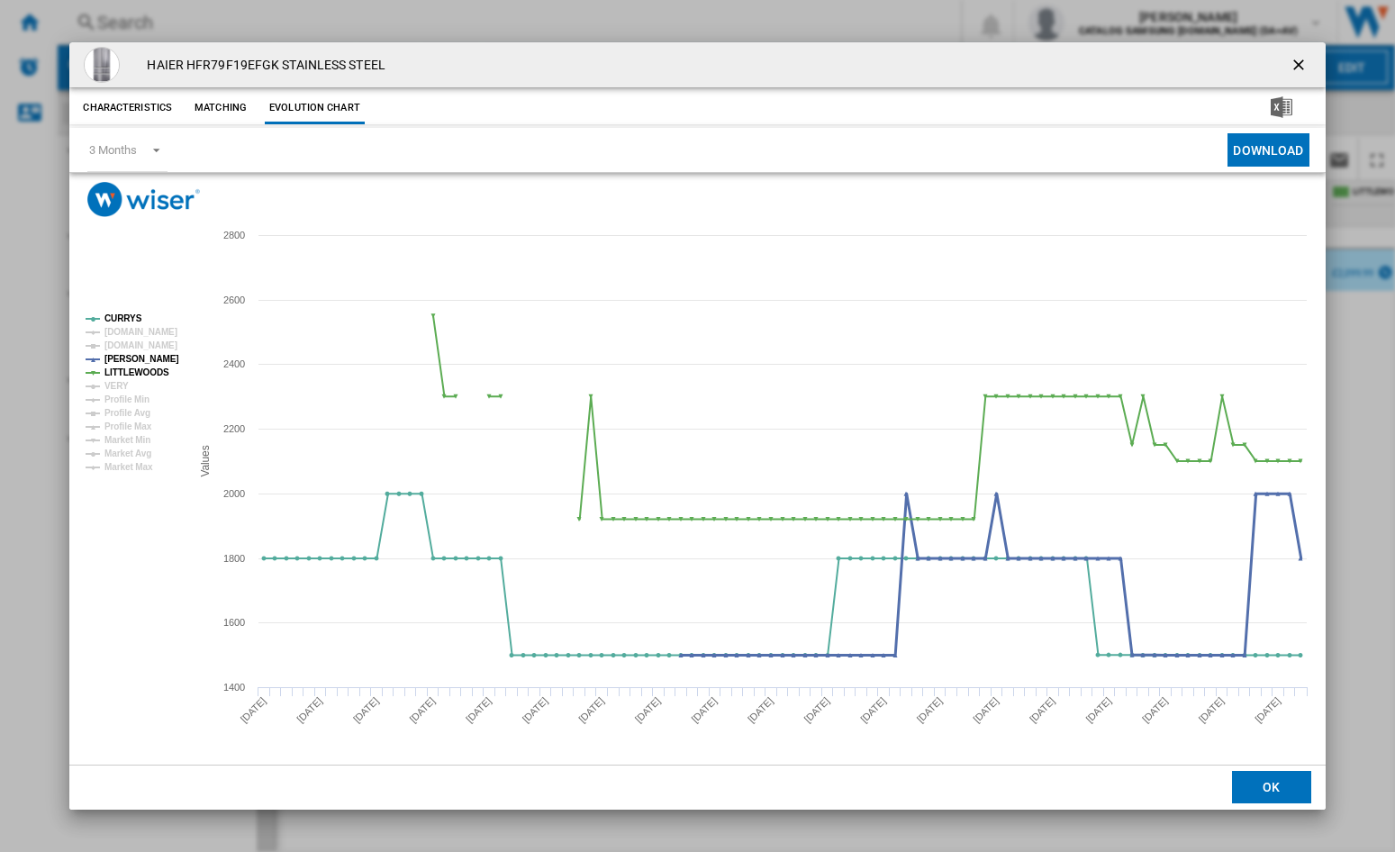
drag, startPoint x: 131, startPoint y: 354, endPoint x: 135, endPoint y: 370, distance: 16.8
click at [131, 355] on tspan "[PERSON_NAME]" at bounding box center [141, 359] width 75 height 10
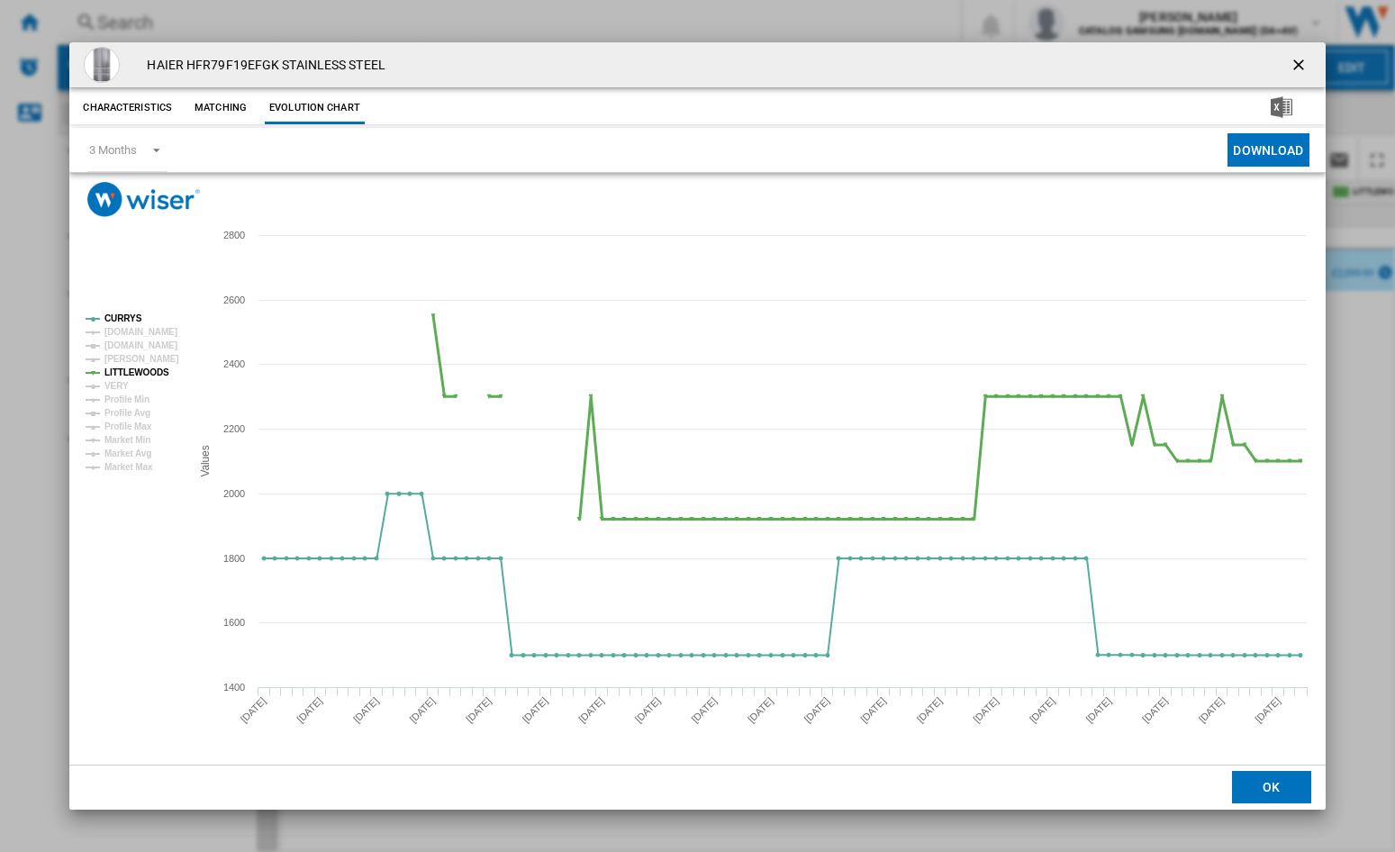
click at [136, 371] on tspan "LITTLEWOODS" at bounding box center [136, 372] width 65 height 10
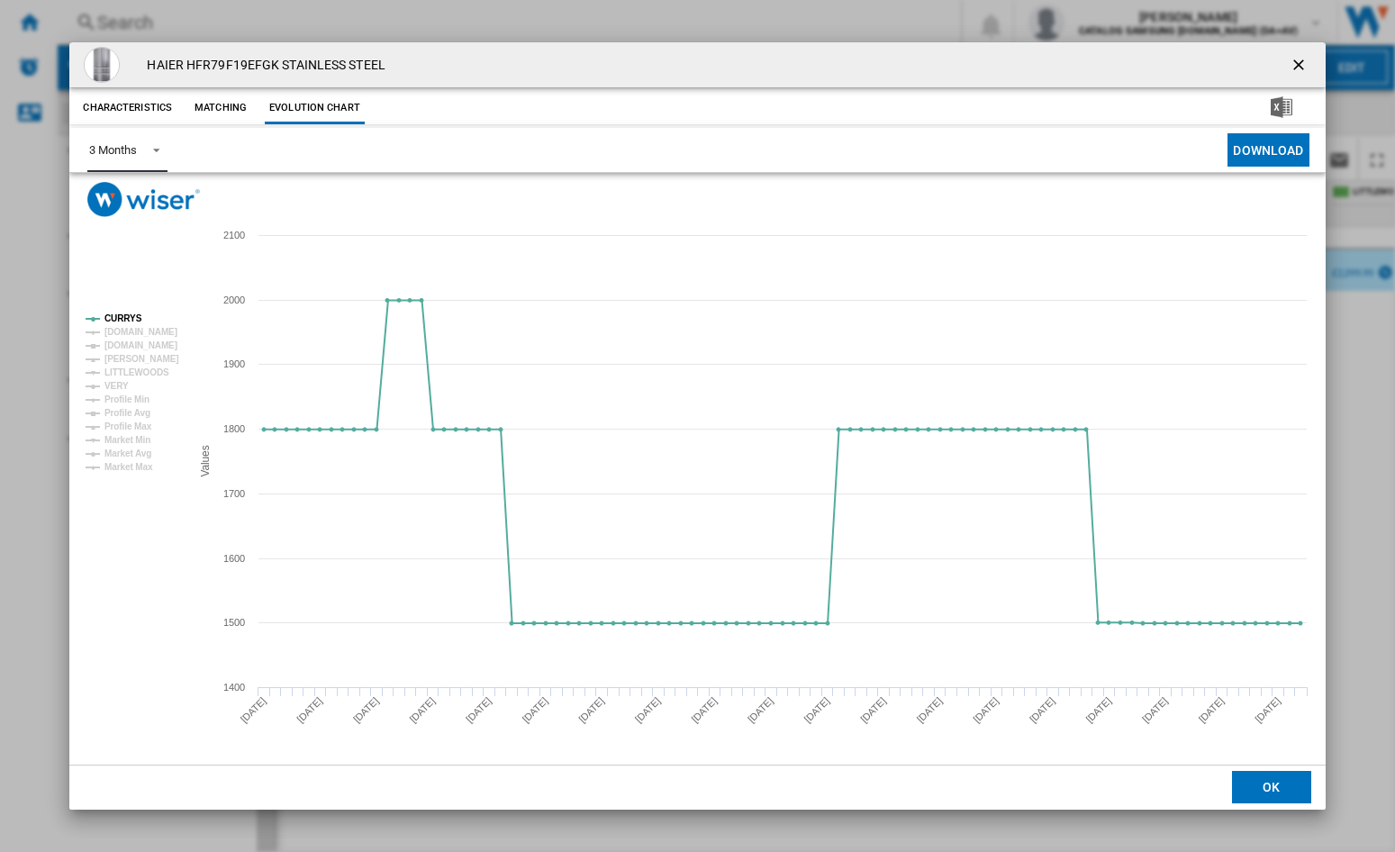
click at [153, 149] on span "Product popup" at bounding box center [151, 148] width 22 height 16
click at [141, 194] on md-option "6 Months" at bounding box center [136, 193] width 122 height 43
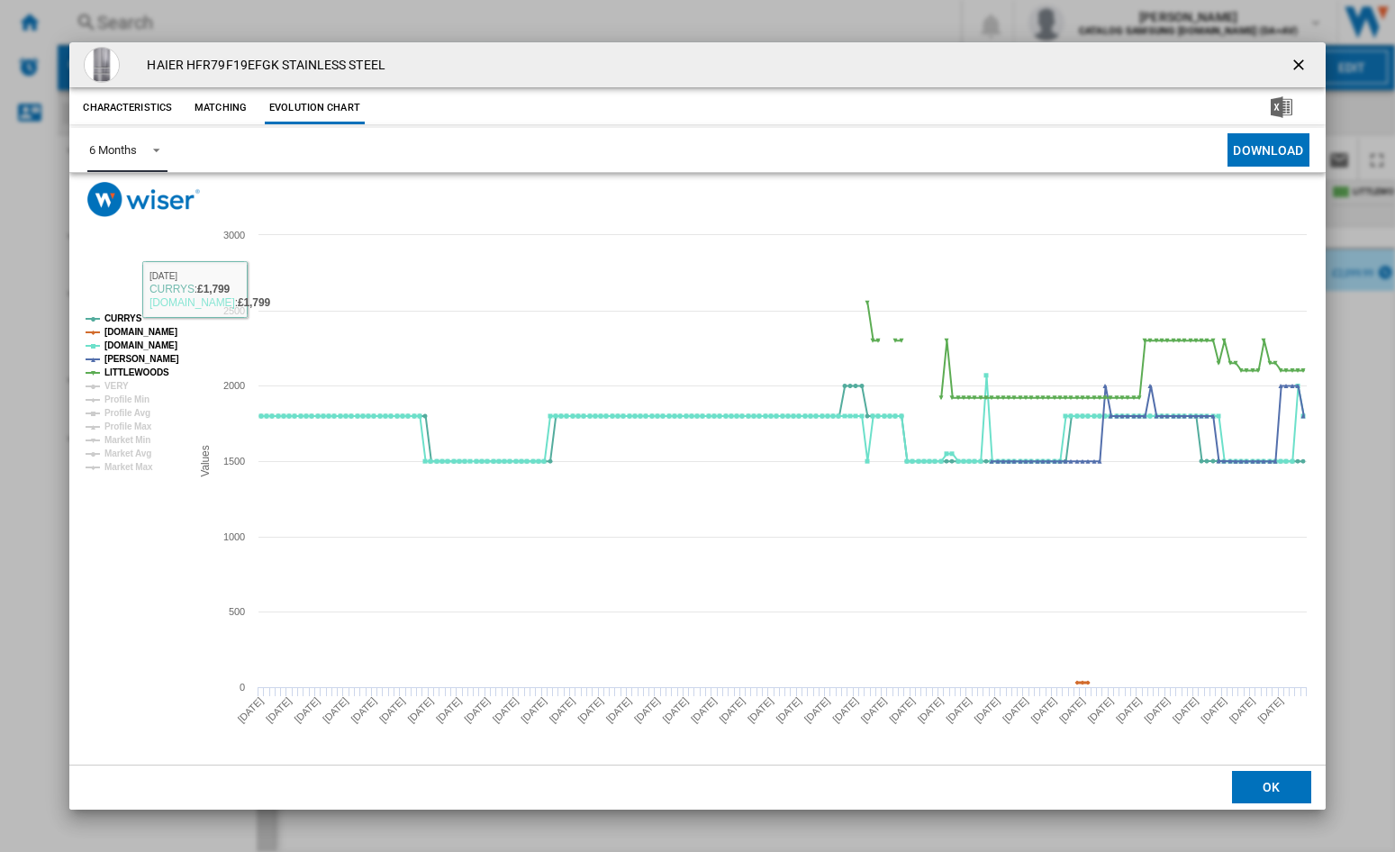
click at [126, 329] on tspan "[DOMAIN_NAME]" at bounding box center [140, 332] width 73 height 10
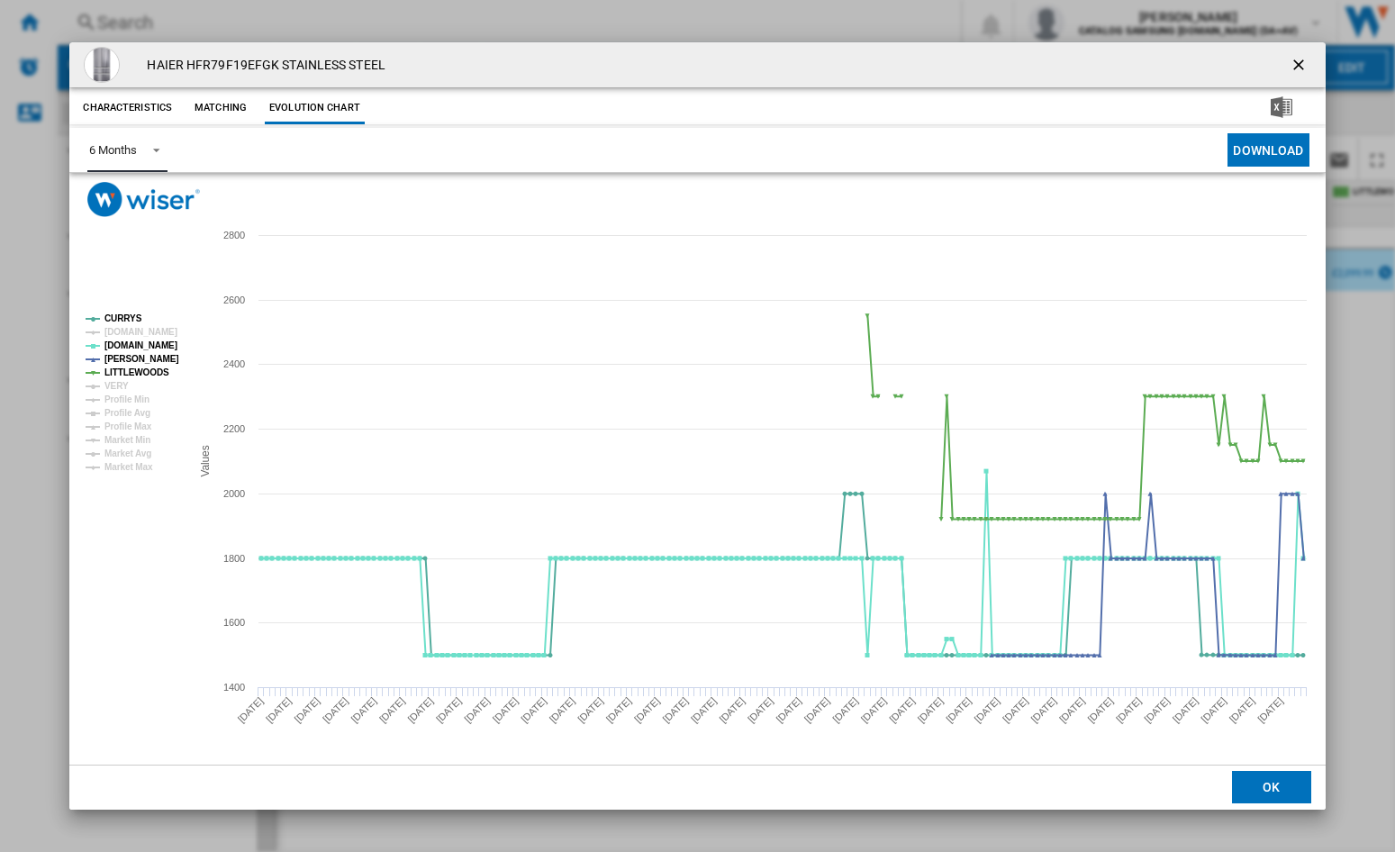
click at [123, 337] on tspan "[DOMAIN_NAME]" at bounding box center [140, 332] width 73 height 10
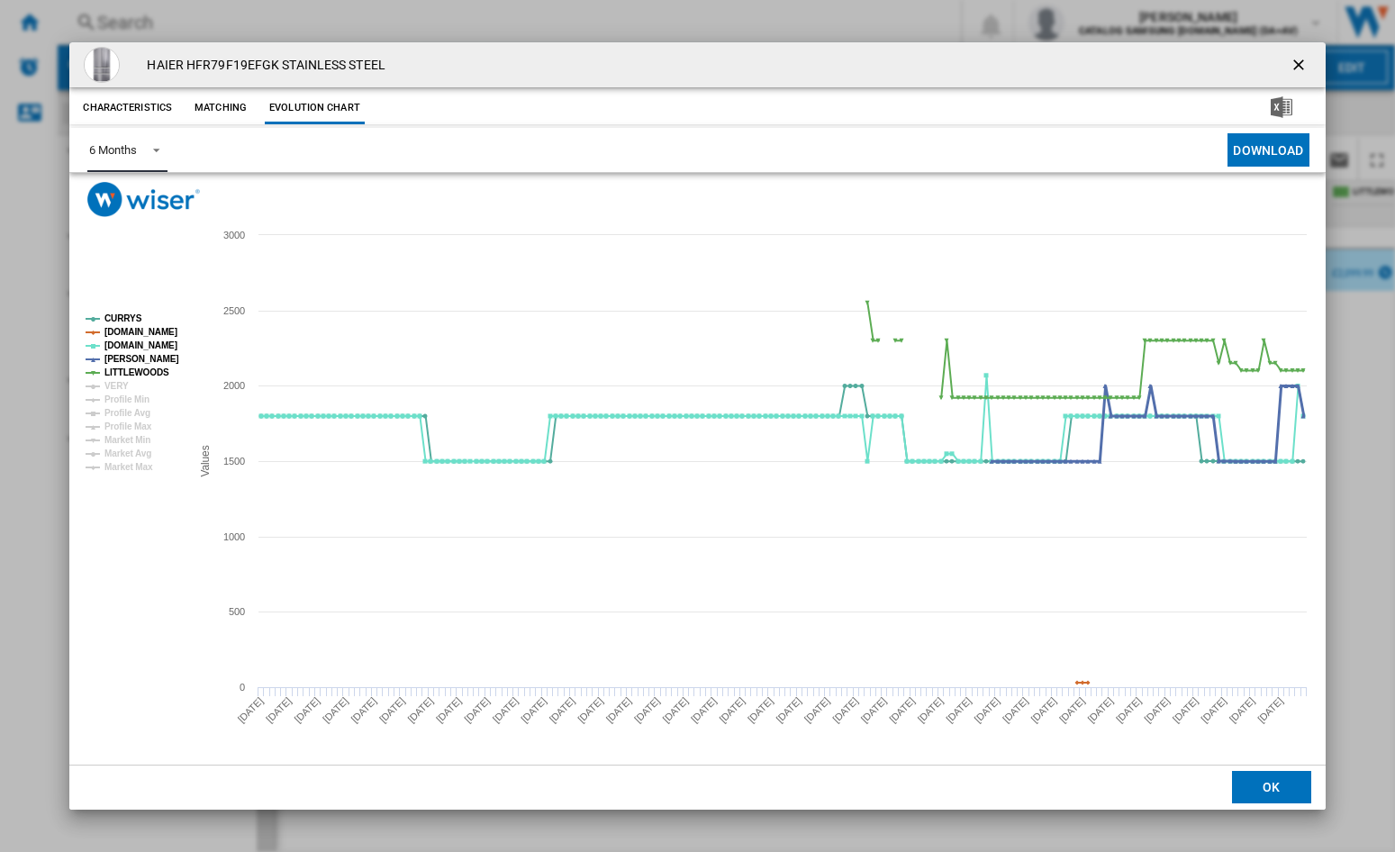
click at [128, 357] on tspan "[PERSON_NAME]" at bounding box center [141, 359] width 75 height 10
click at [128, 369] on tspan "LITTLEWOODS" at bounding box center [136, 372] width 65 height 10
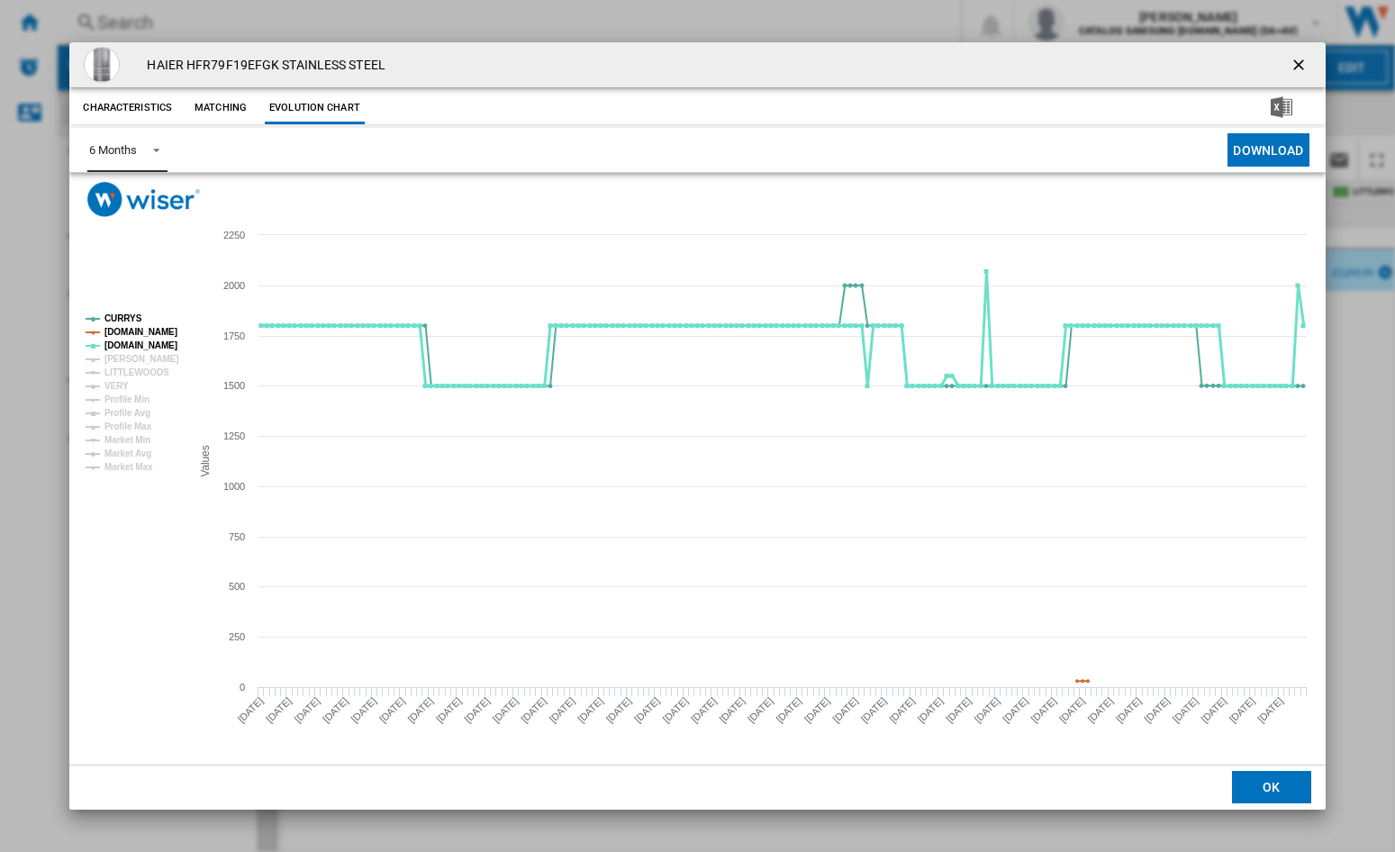
click at [119, 345] on tspan "[DOMAIN_NAME]" at bounding box center [140, 345] width 73 height 10
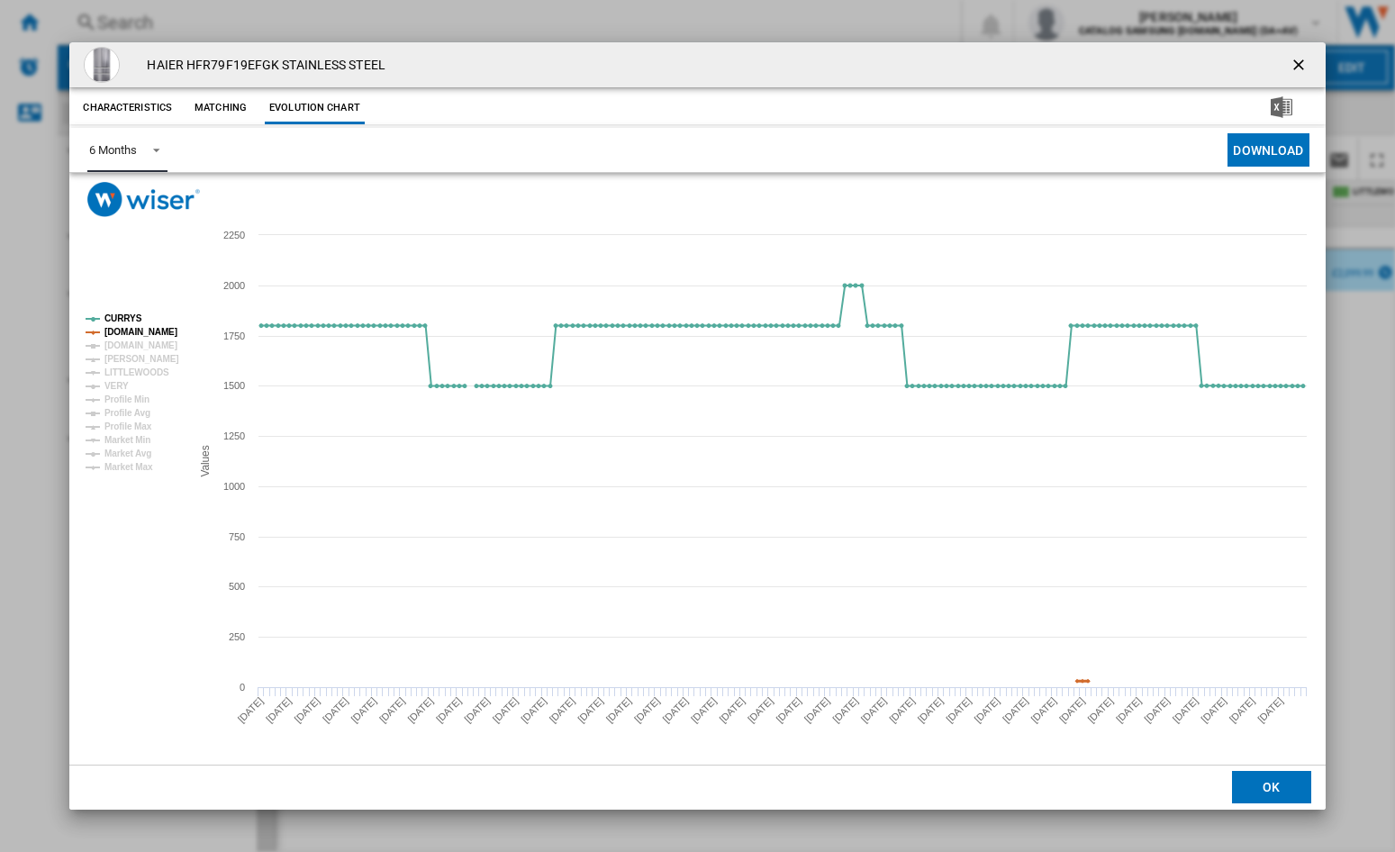
click at [119, 330] on tspan "[DOMAIN_NAME]" at bounding box center [140, 332] width 73 height 10
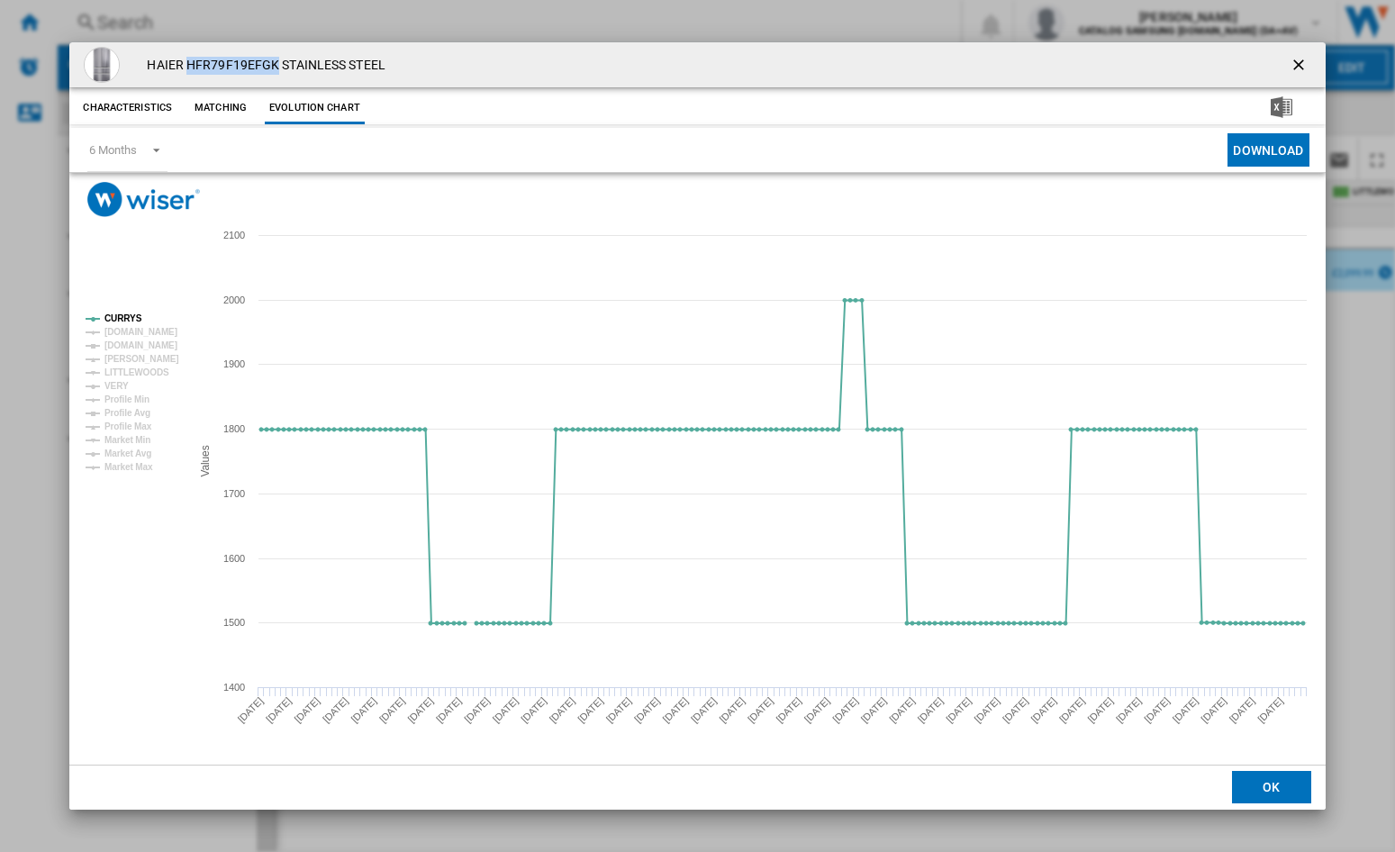
drag, startPoint x: 272, startPoint y: 63, endPoint x: 185, endPoint y: 67, distance: 87.4
click at [185, 67] on h4 "HAIER HFR79F19EFGK STAINLESS STEEL" at bounding box center [261, 66] width 247 height 18
copy h4 "HFR79F19EFGK"
click at [1292, 56] on ng-md-icon "getI18NText('BUTTONS.CLOSE_DIALOG')" at bounding box center [1300, 67] width 22 height 22
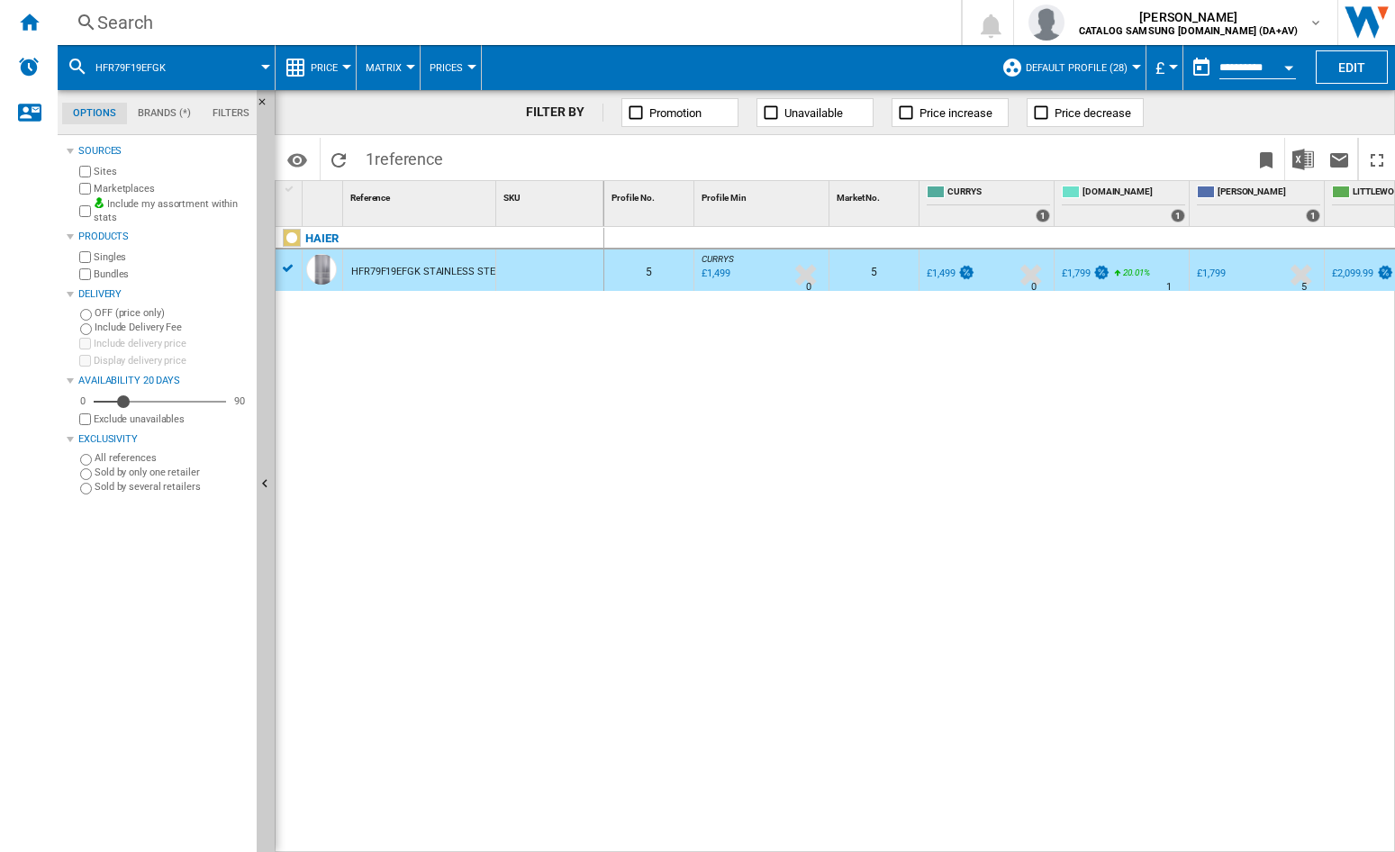
click at [239, 21] on div "Search" at bounding box center [505, 22] width 817 height 25
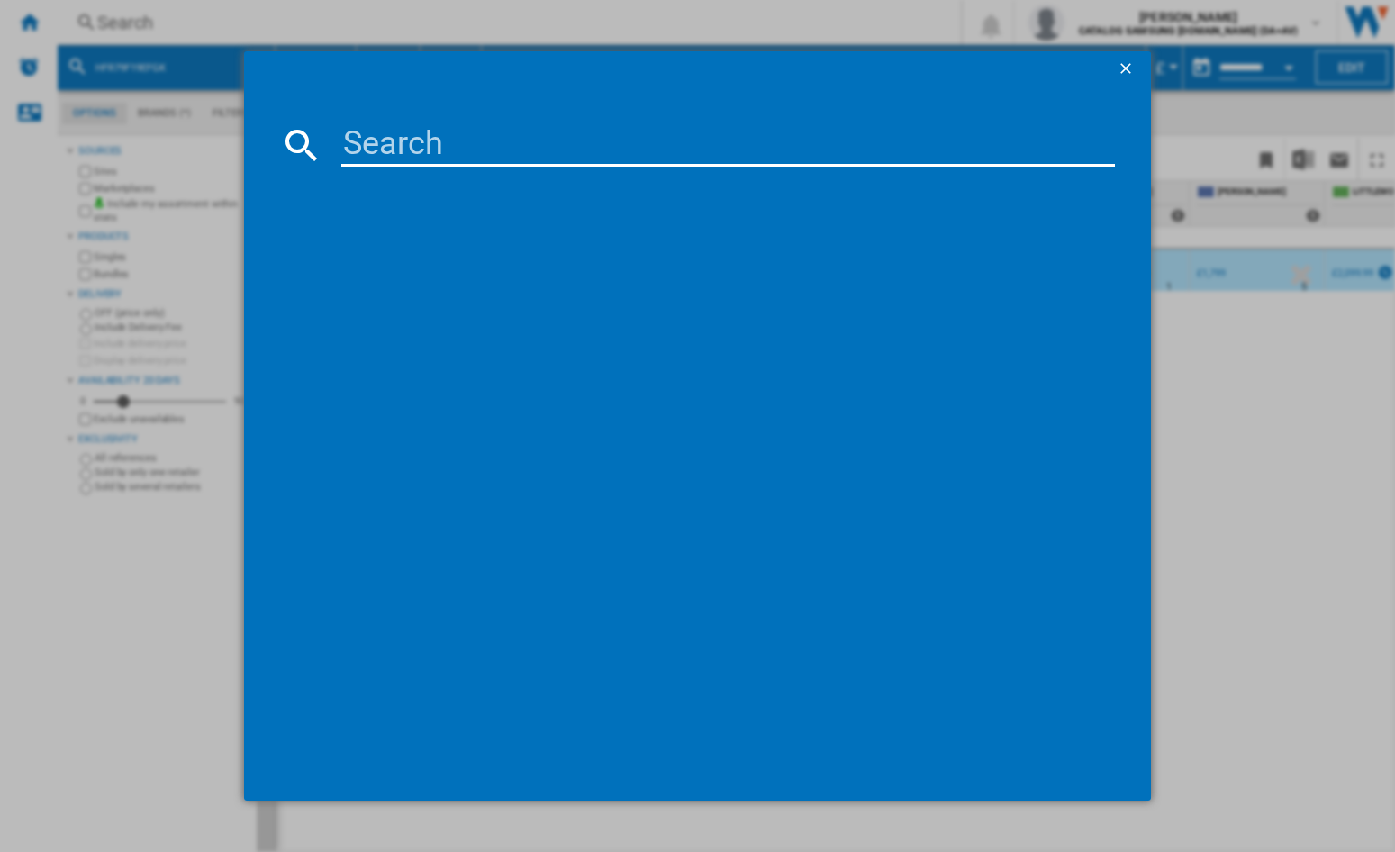
click at [381, 133] on input at bounding box center [727, 144] width 773 height 43
type input "KFN96VPEAG"
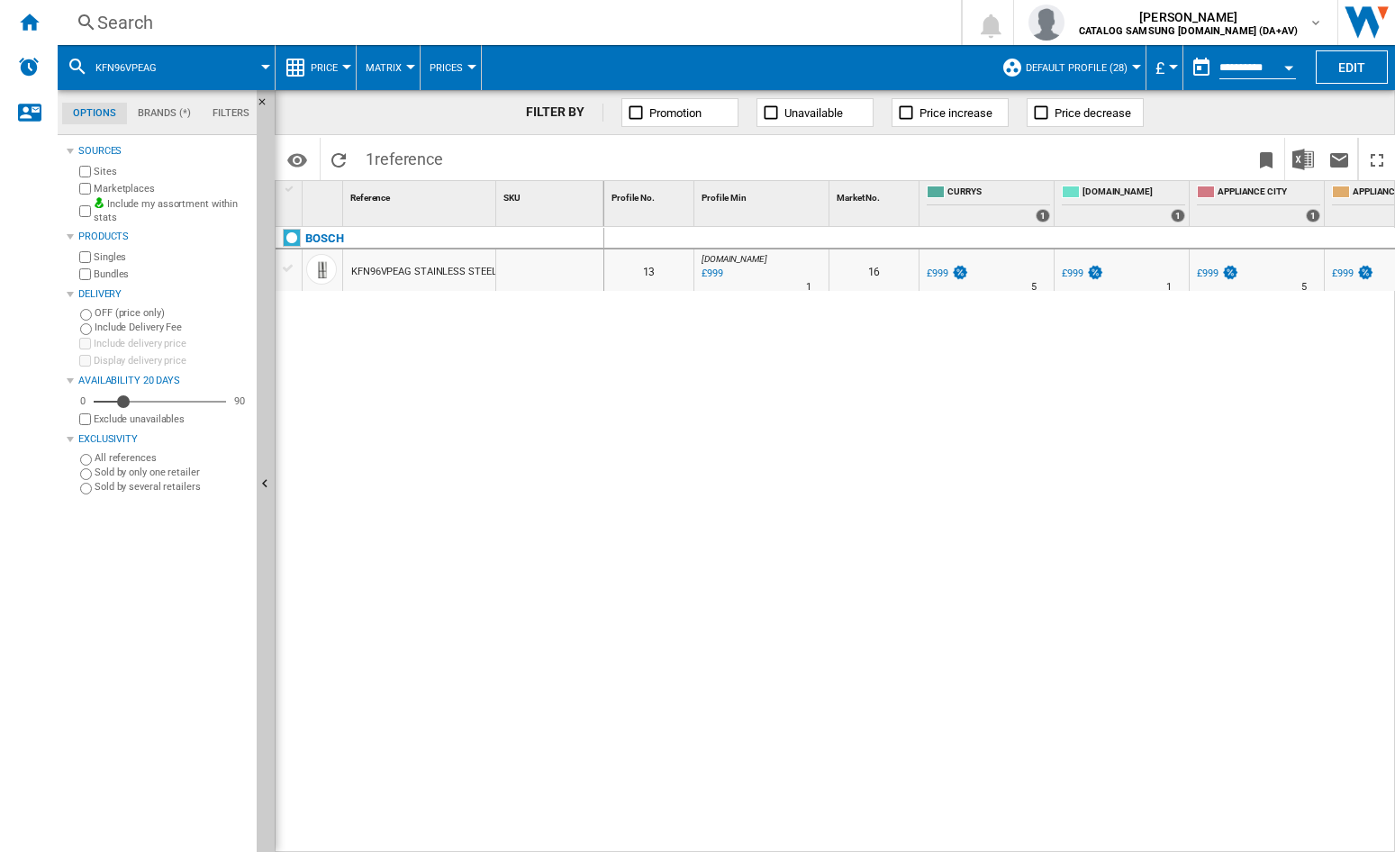
click at [424, 272] on div "KFN96VPEAG STAINLESS STEEL" at bounding box center [423, 271] width 145 height 41
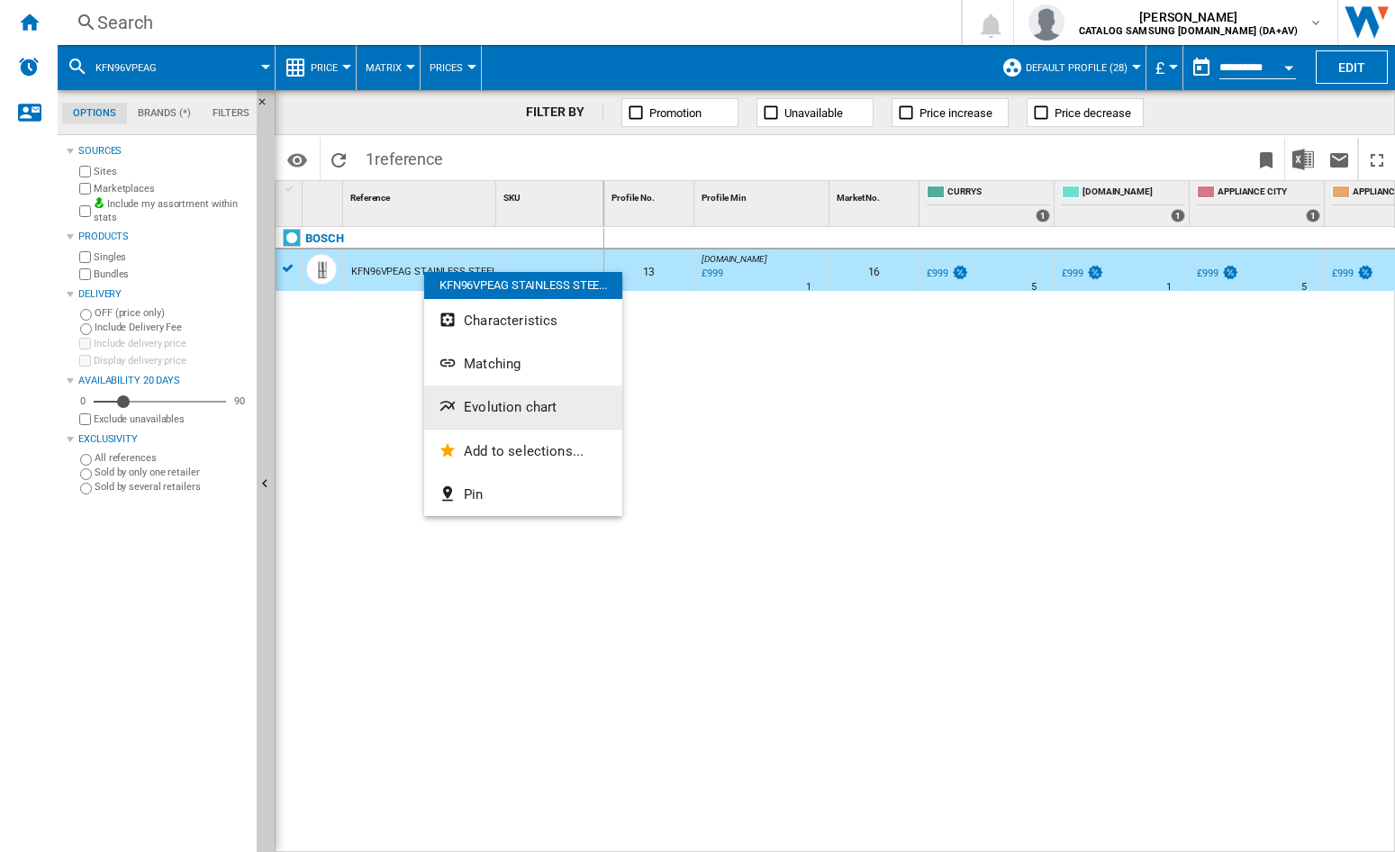
click at [484, 402] on span "Evolution chart" at bounding box center [510, 407] width 93 height 16
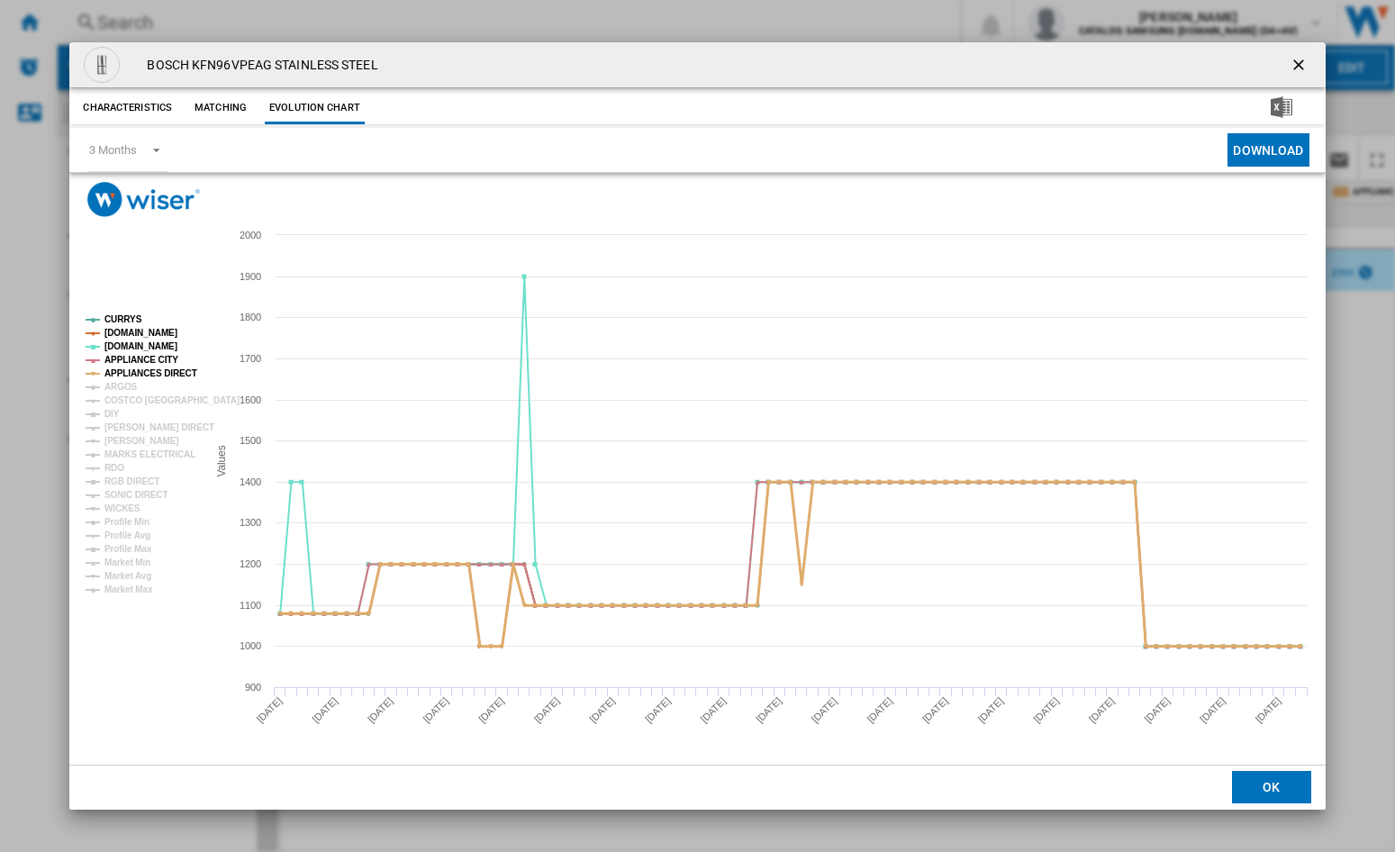
click at [146, 369] on tspan "APPLIANCES DIRECT" at bounding box center [150, 373] width 93 height 10
click at [138, 358] on tspan "APPLIANCE CITY" at bounding box center [141, 360] width 74 height 10
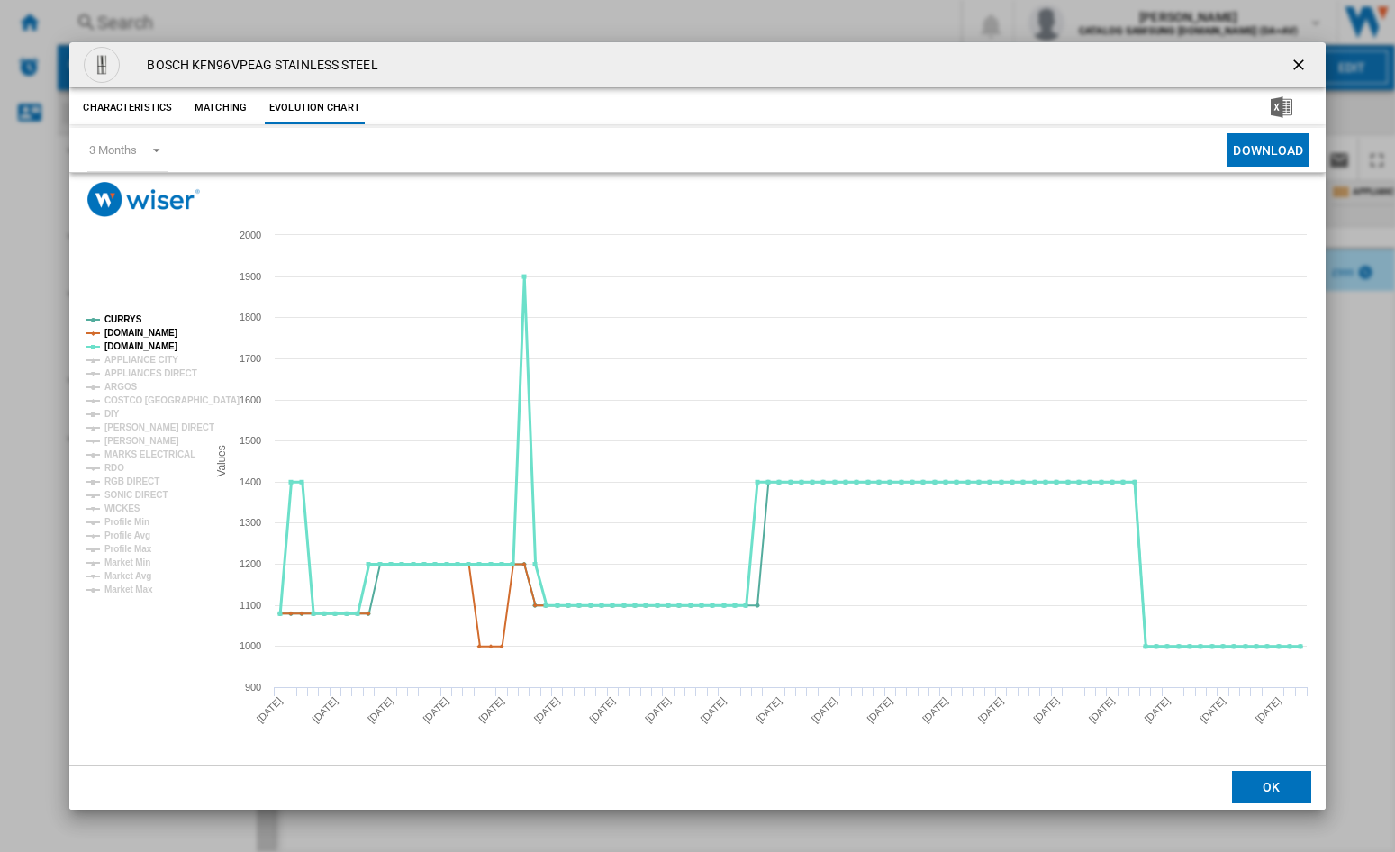
click at [124, 344] on tspan "[DOMAIN_NAME]" at bounding box center [140, 346] width 73 height 10
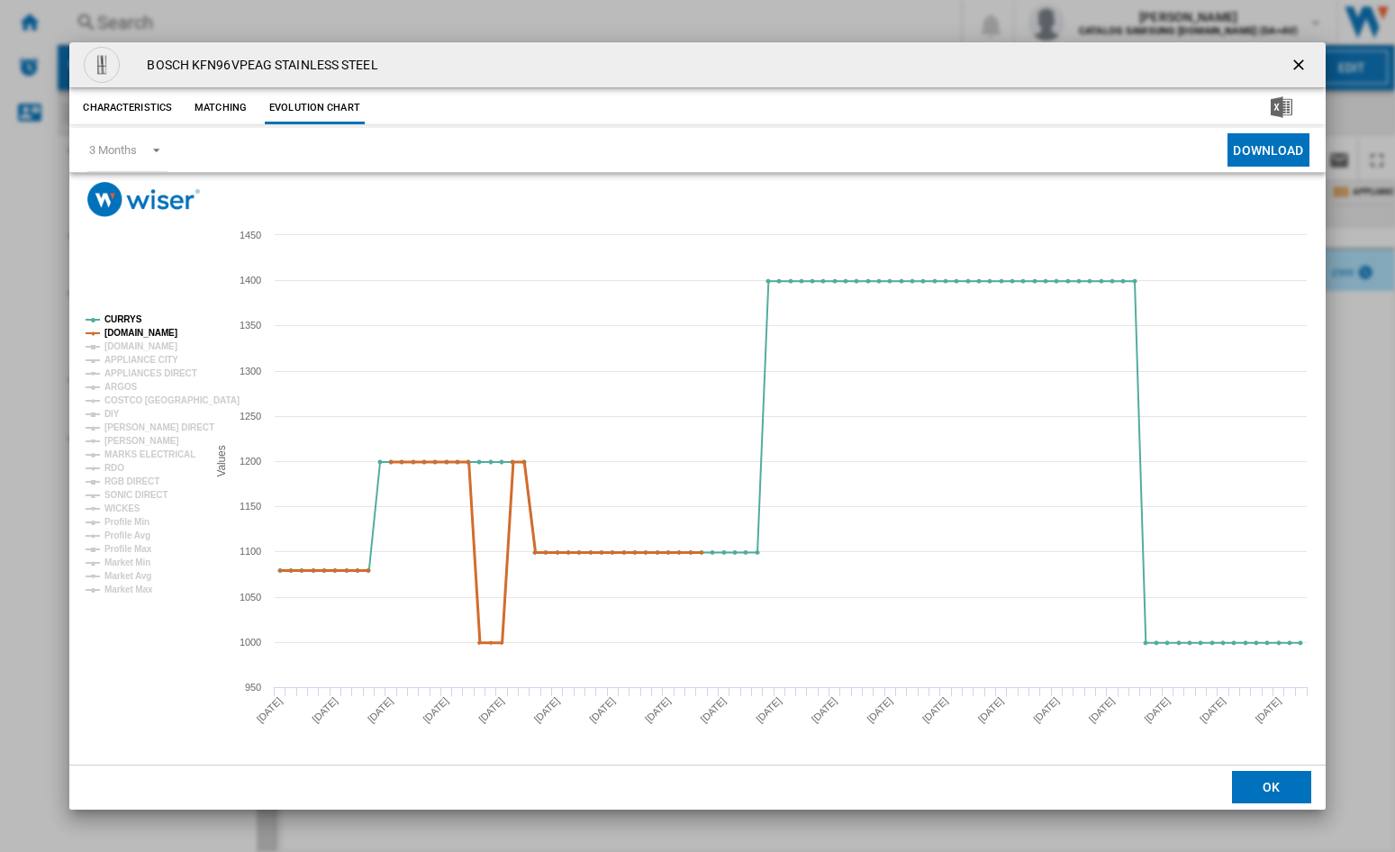
click at [124, 332] on tspan "[DOMAIN_NAME]" at bounding box center [140, 333] width 73 height 10
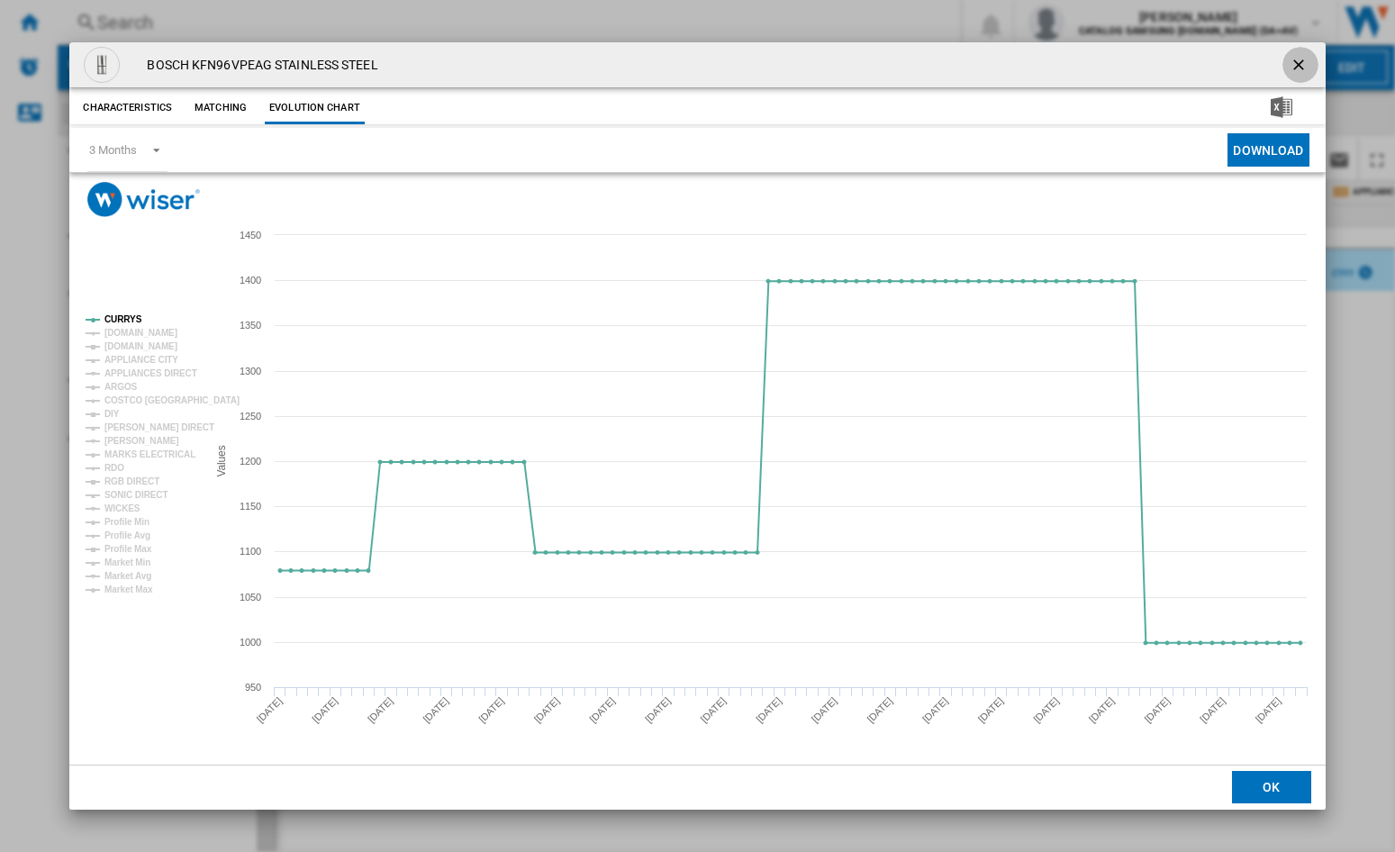
click at [1307, 61] on ng-md-icon "getI18NText('BUTTONS.CLOSE_DIALOG')" at bounding box center [1300, 67] width 22 height 22
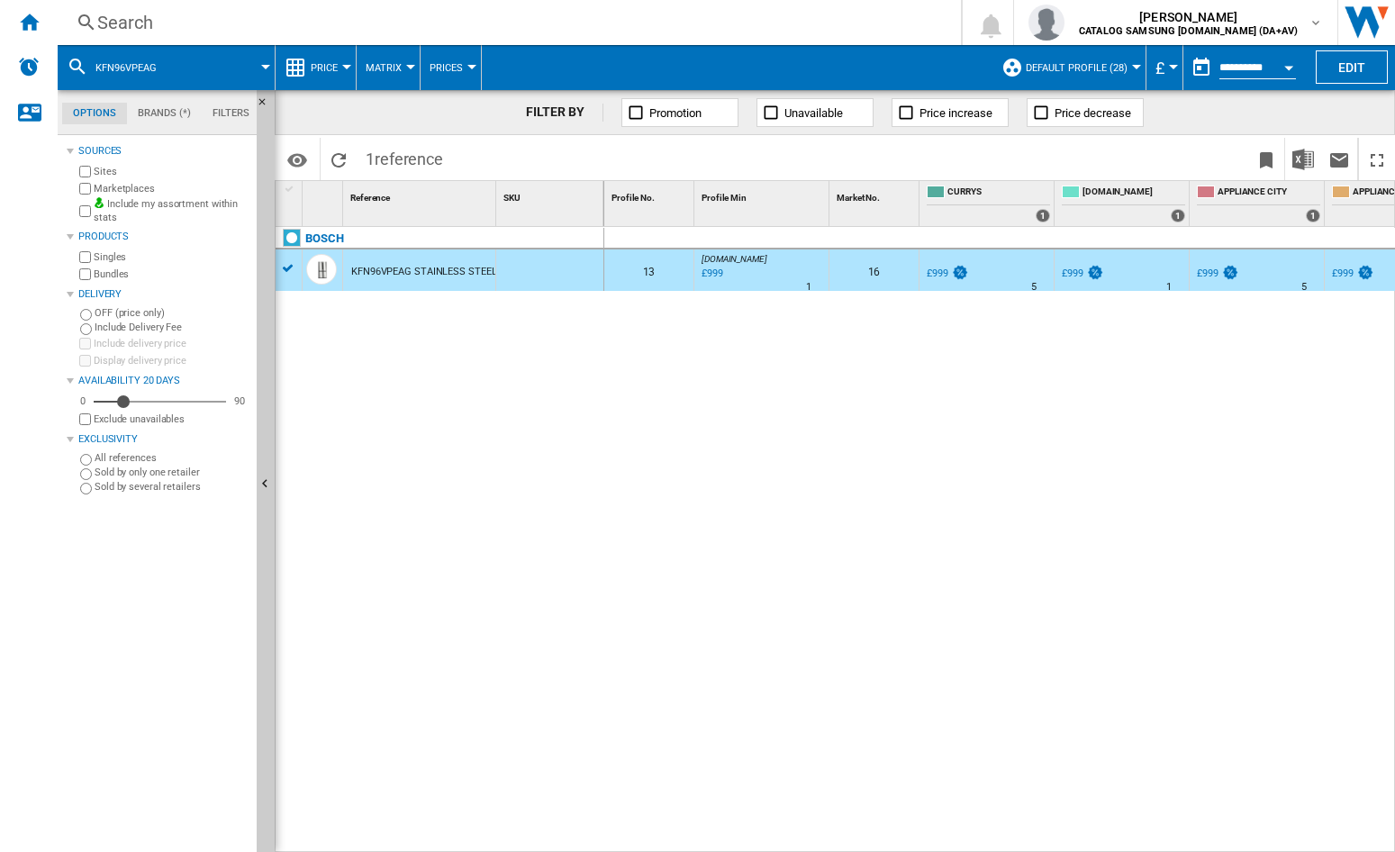
click at [259, 21] on div "Search" at bounding box center [505, 22] width 817 height 25
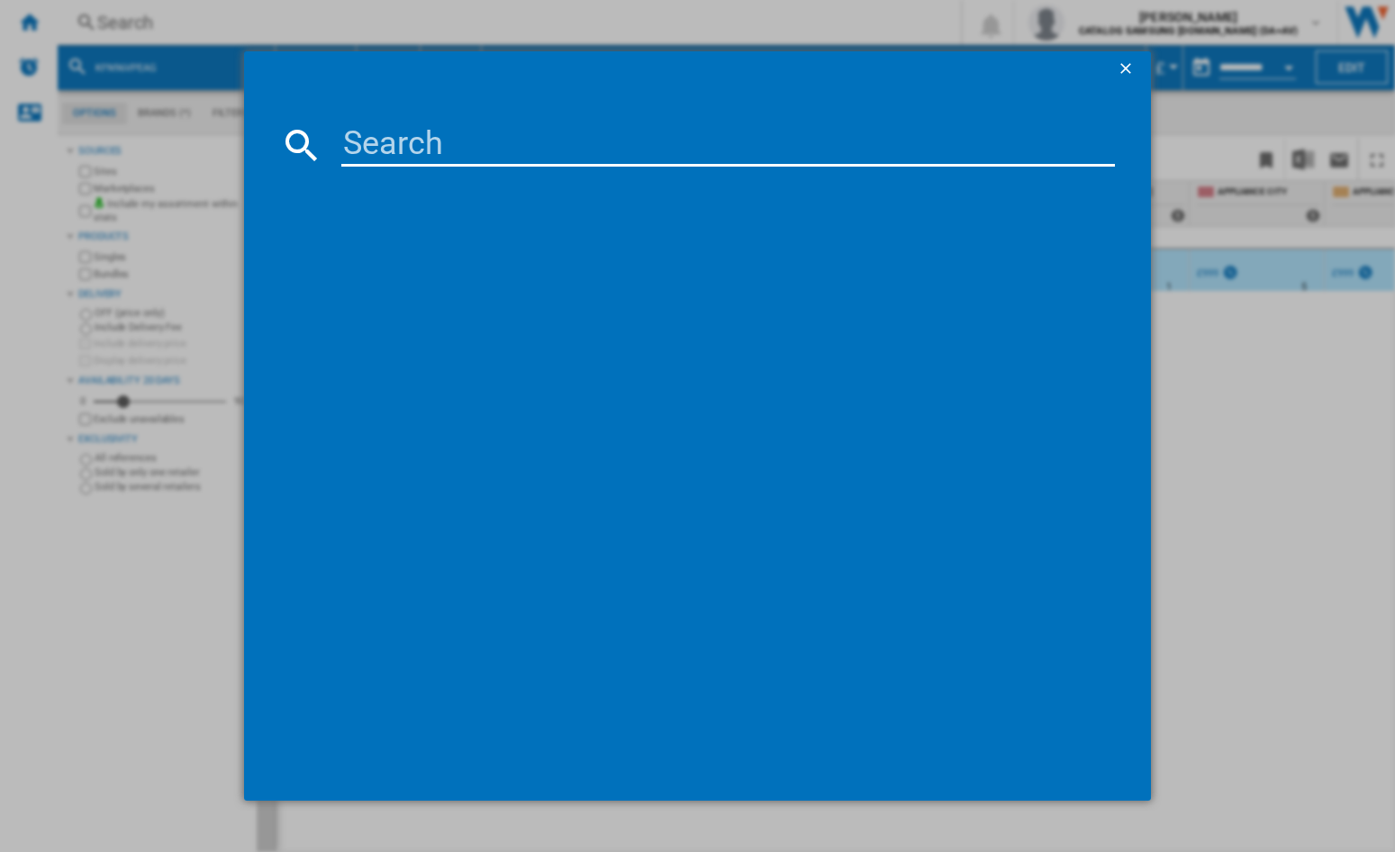
click at [448, 149] on input at bounding box center [727, 144] width 773 height 43
type input "KFD96APEA"
click at [571, 154] on input "KFD96APEA" at bounding box center [727, 144] width 773 height 43
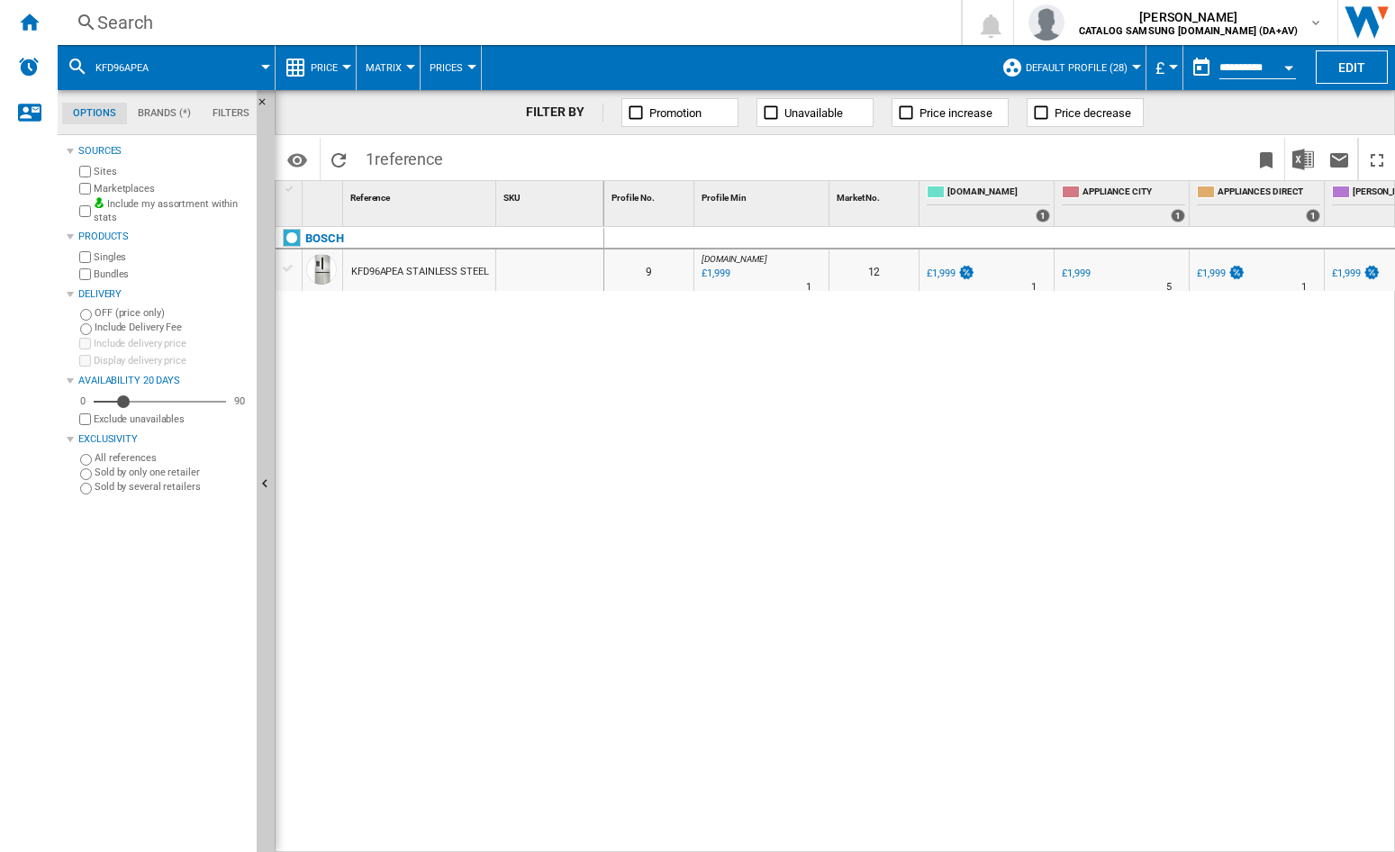
click at [439, 264] on div "KFD96APEA STAINLESS STEEL" at bounding box center [420, 271] width 138 height 41
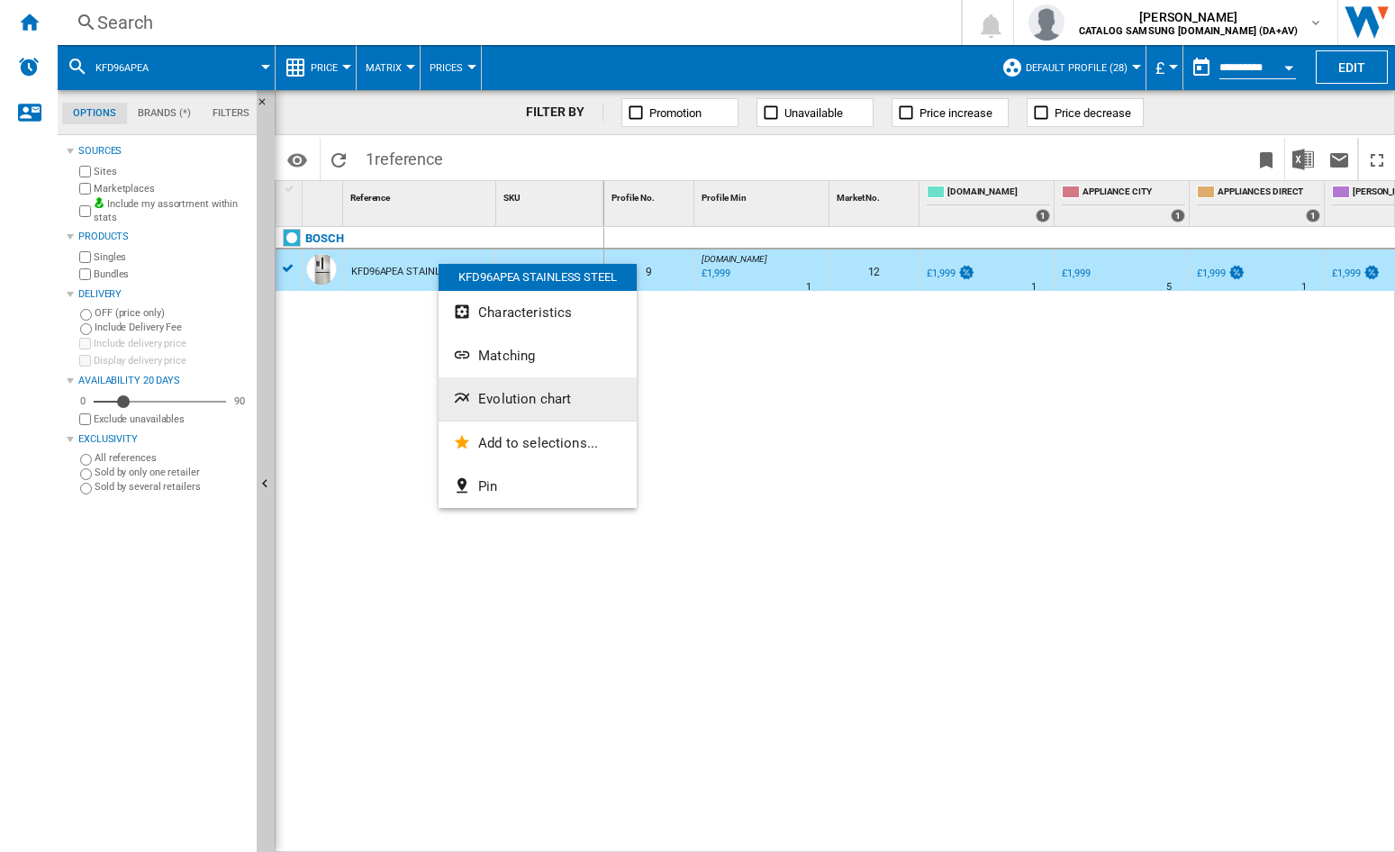
click at [520, 395] on span "Evolution chart" at bounding box center [524, 399] width 93 height 16
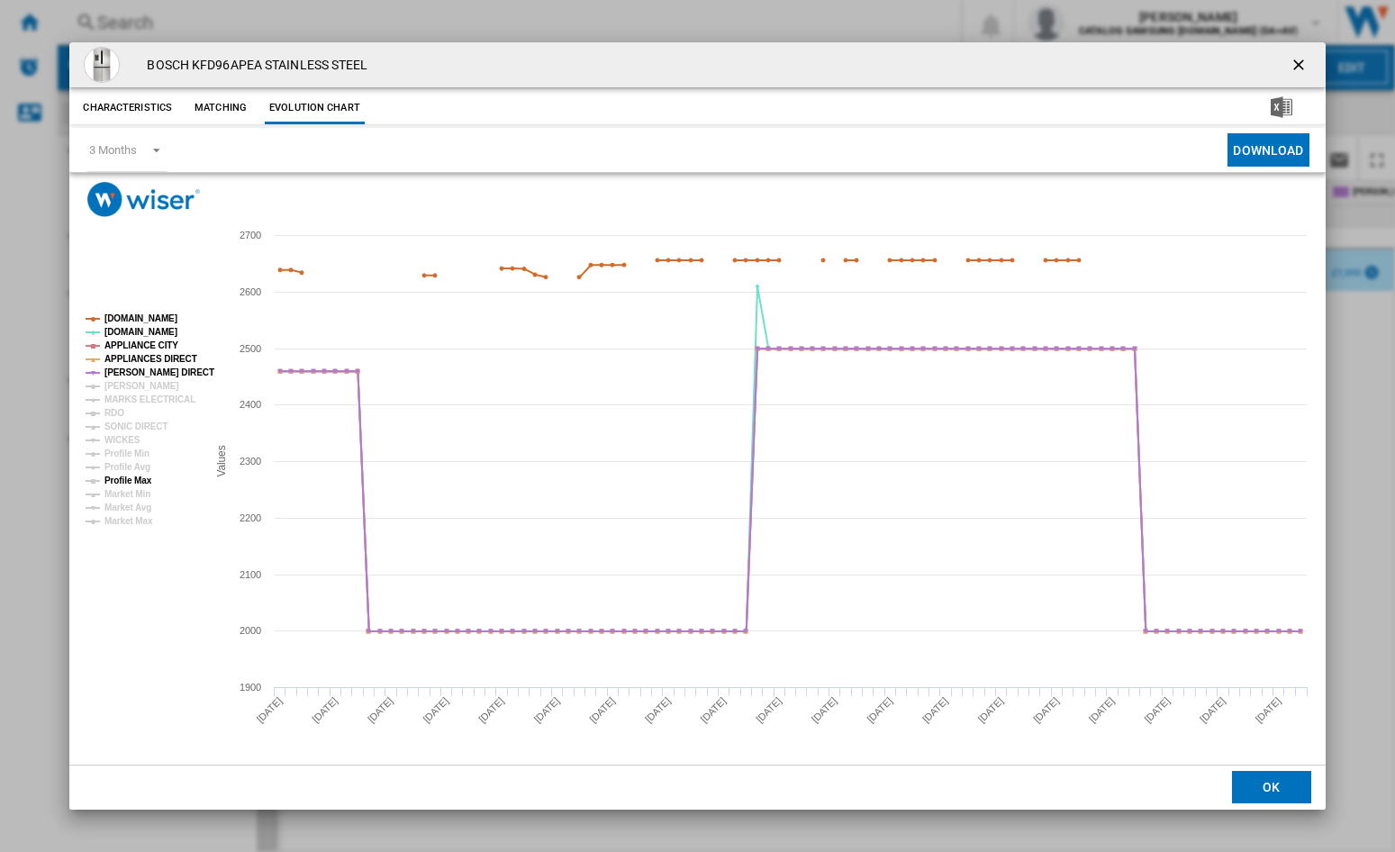
click at [136, 484] on tspan "Profile Max" at bounding box center [128, 480] width 48 height 10
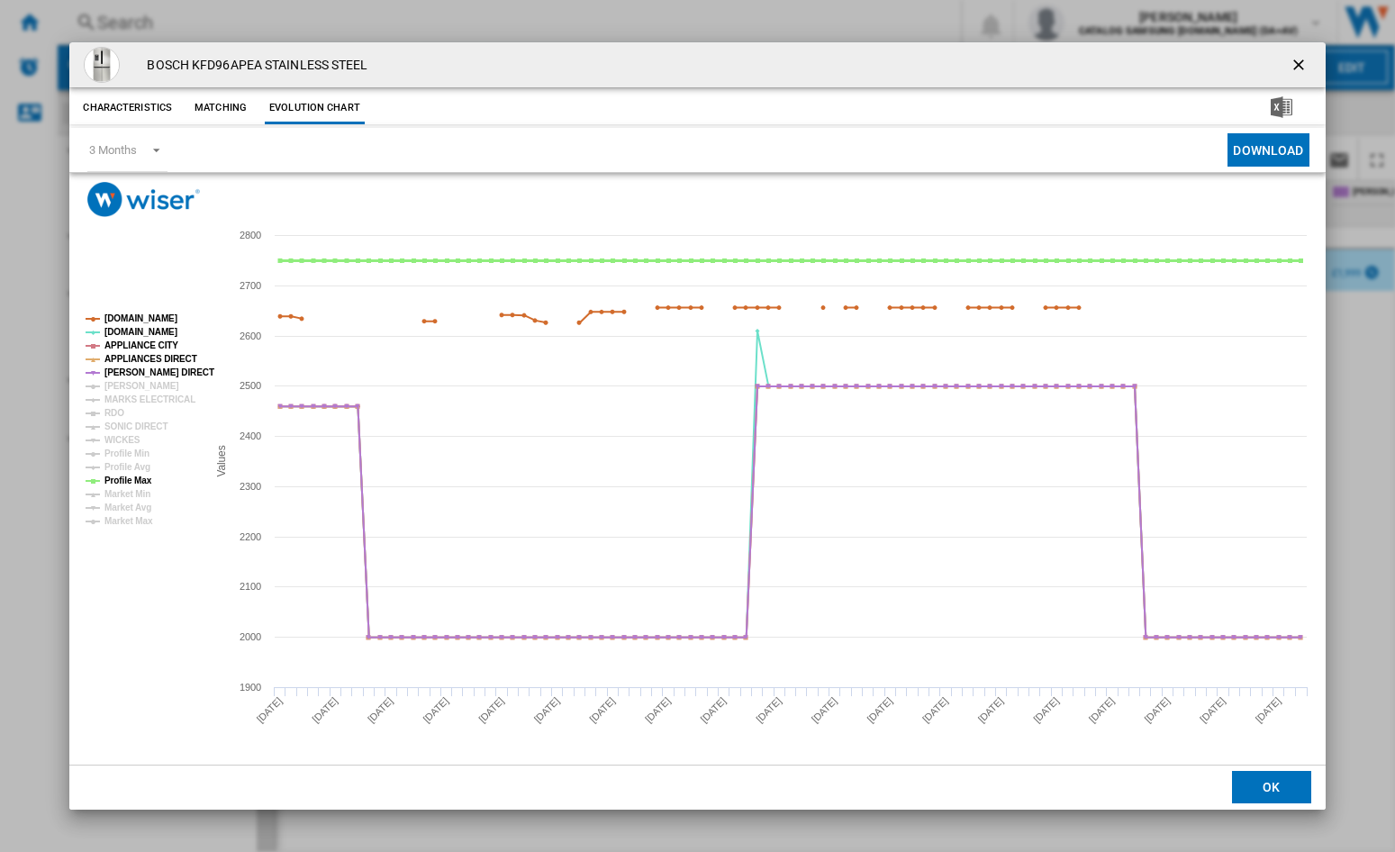
click at [129, 479] on tspan "Profile Max" at bounding box center [128, 480] width 48 height 10
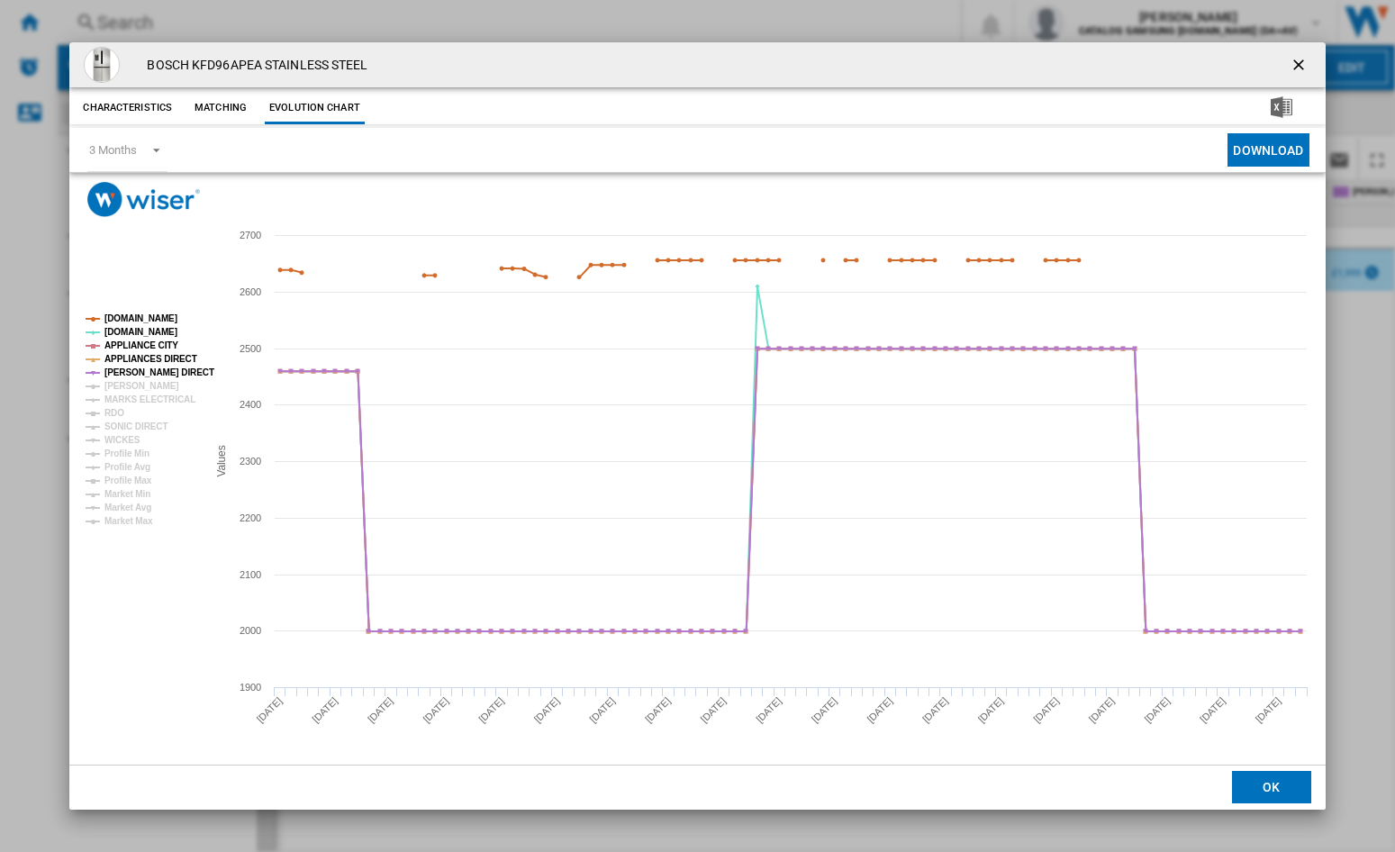
click at [1305, 59] on ng-md-icon "getI18NText('BUTTONS.CLOSE_DIALOG')" at bounding box center [1300, 67] width 22 height 22
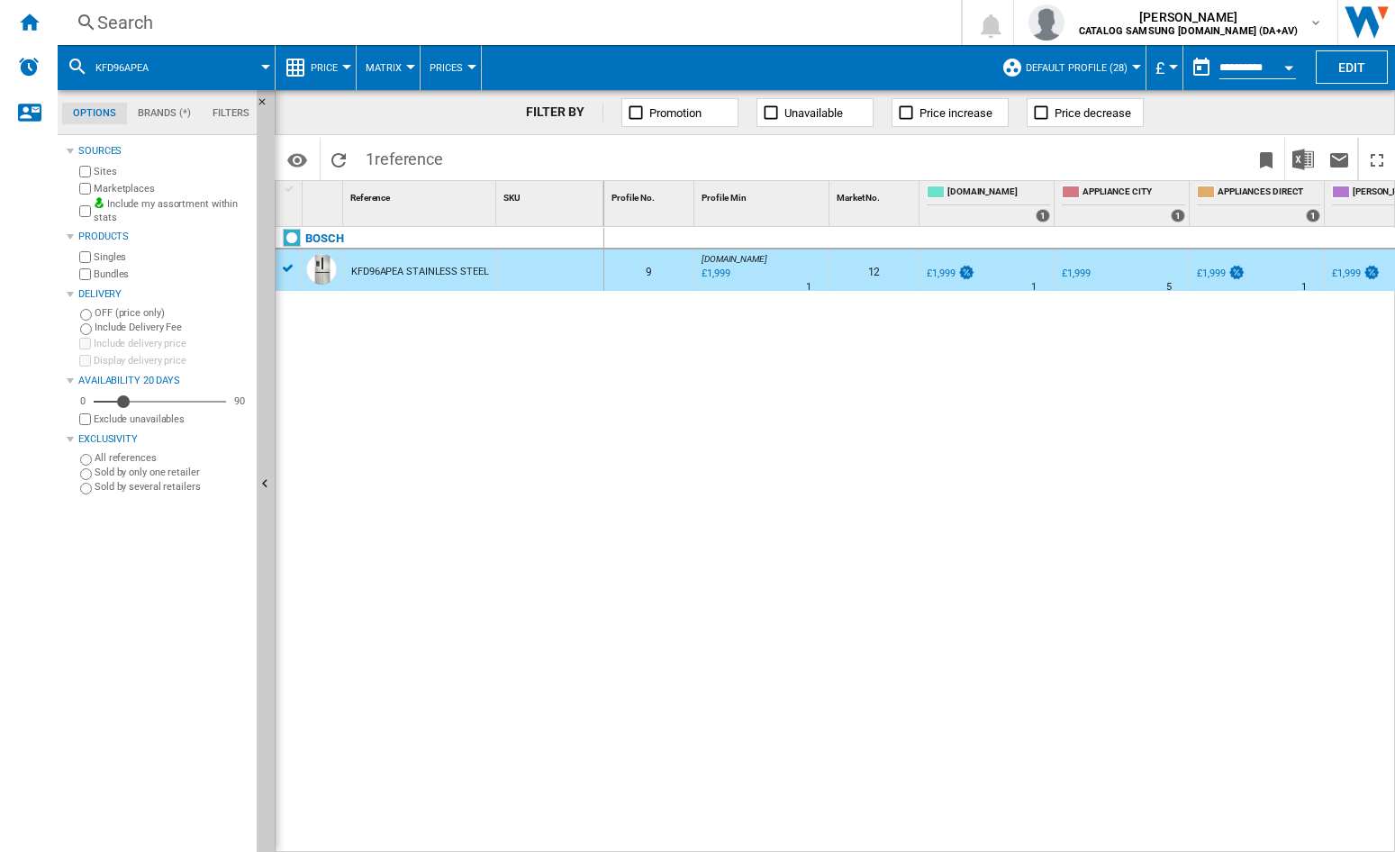
click at [137, 26] on div "Search" at bounding box center [505, 22] width 817 height 25
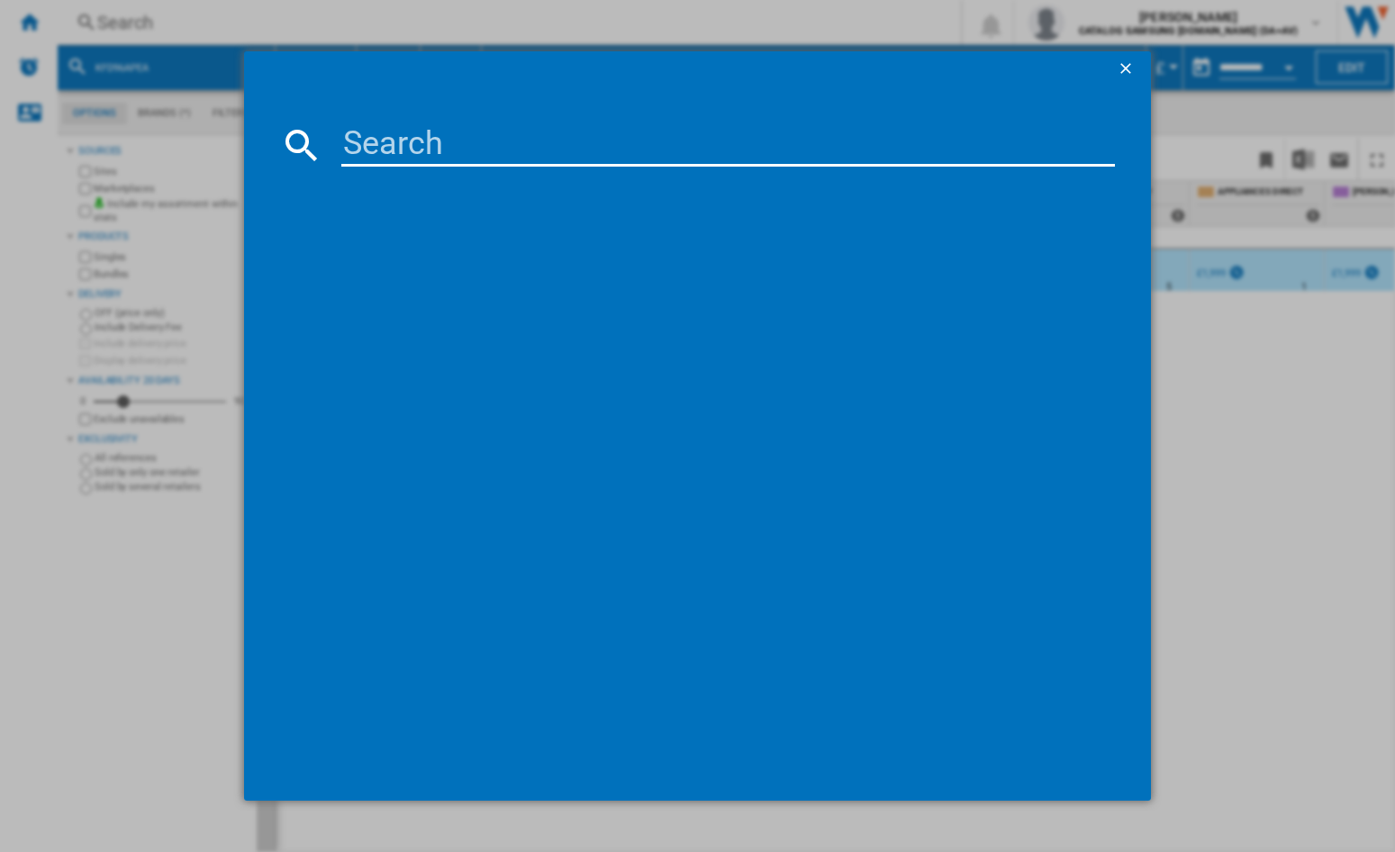
click at [367, 143] on input at bounding box center [727, 144] width 773 height 43
paste input "RQ760N4IFE"
type input "RQ760N4IFE"
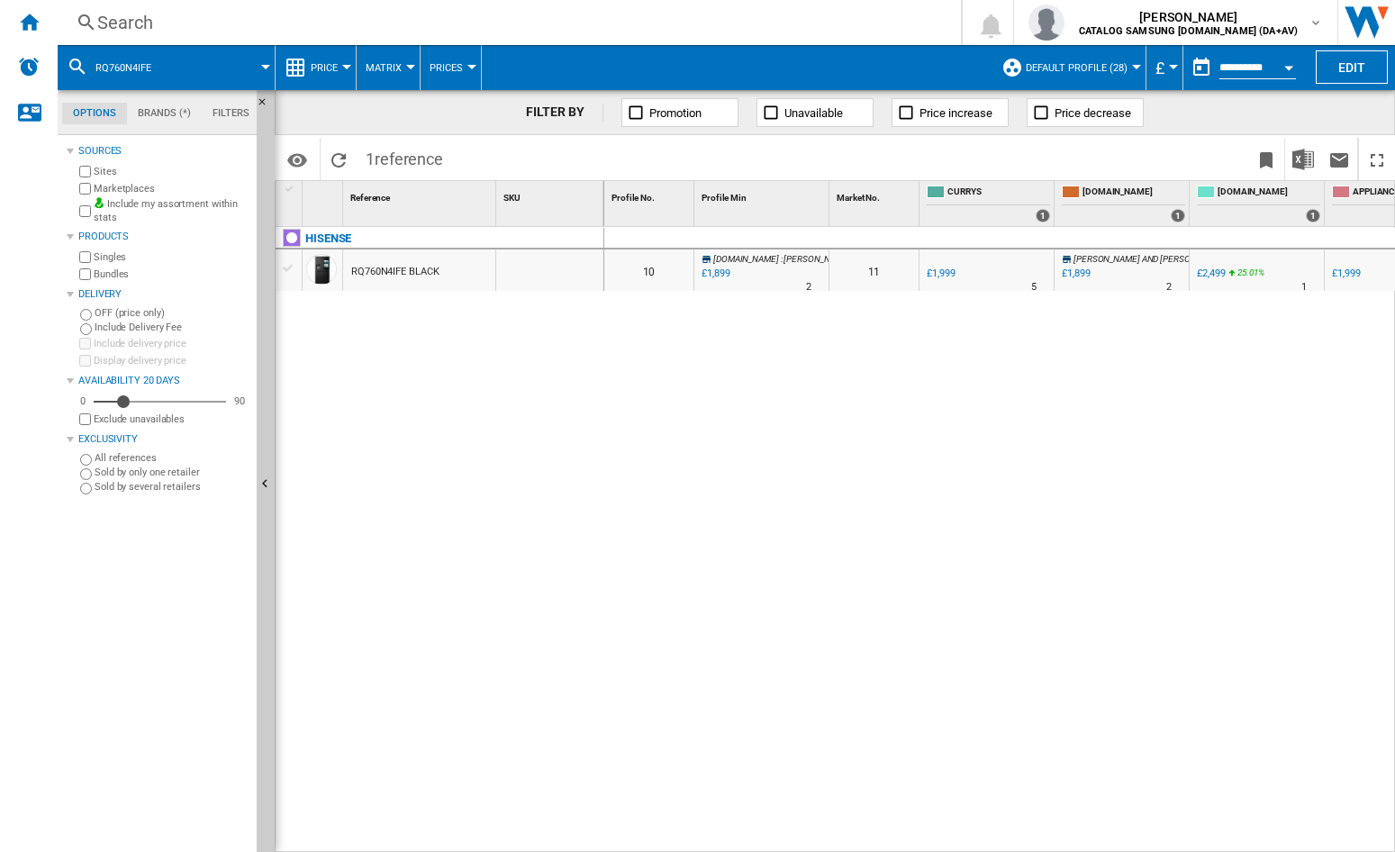
click at [397, 274] on div "RQ760N4IFE BLACK" at bounding box center [394, 271] width 87 height 41
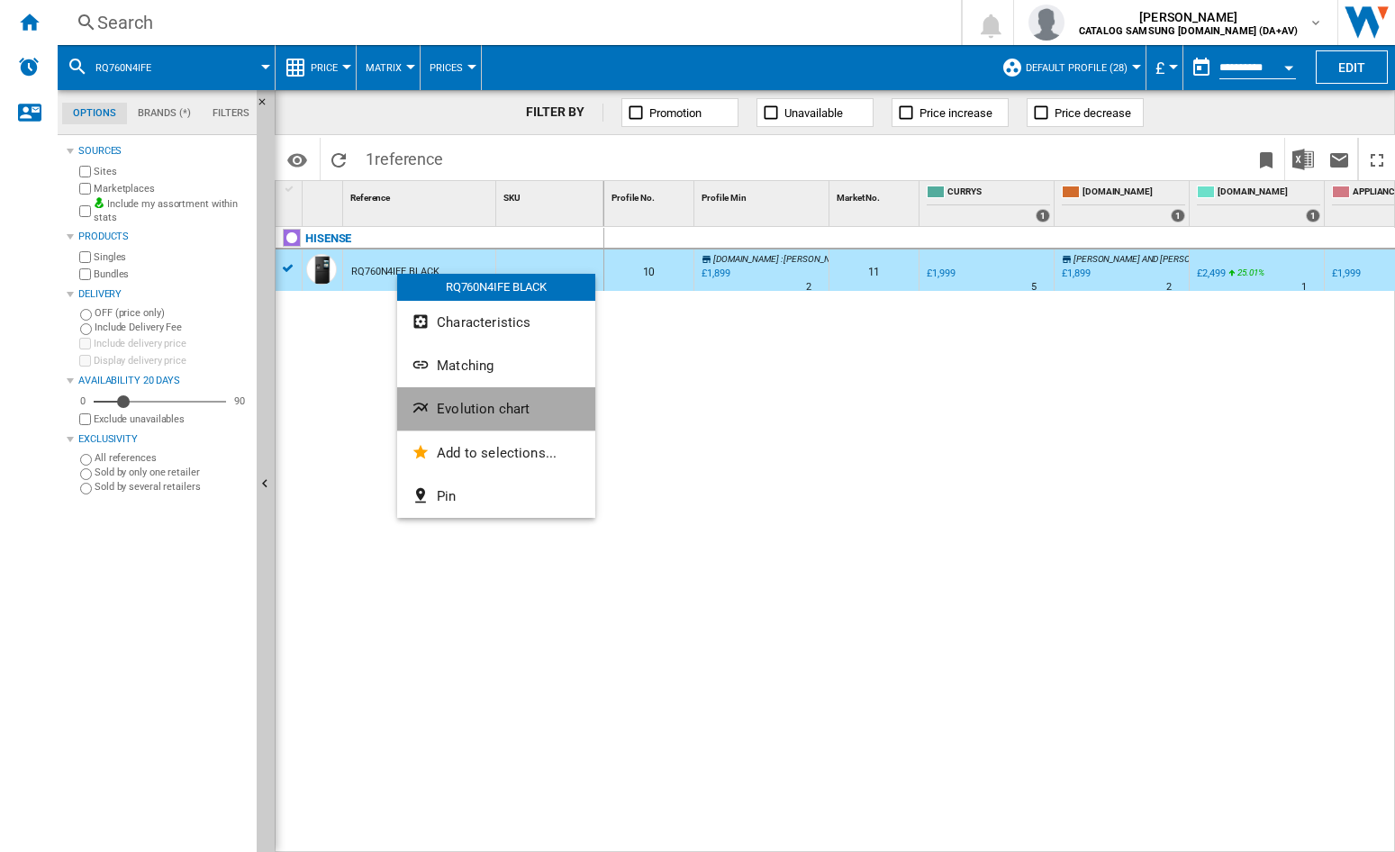
click at [485, 402] on span "Evolution chart" at bounding box center [483, 409] width 93 height 16
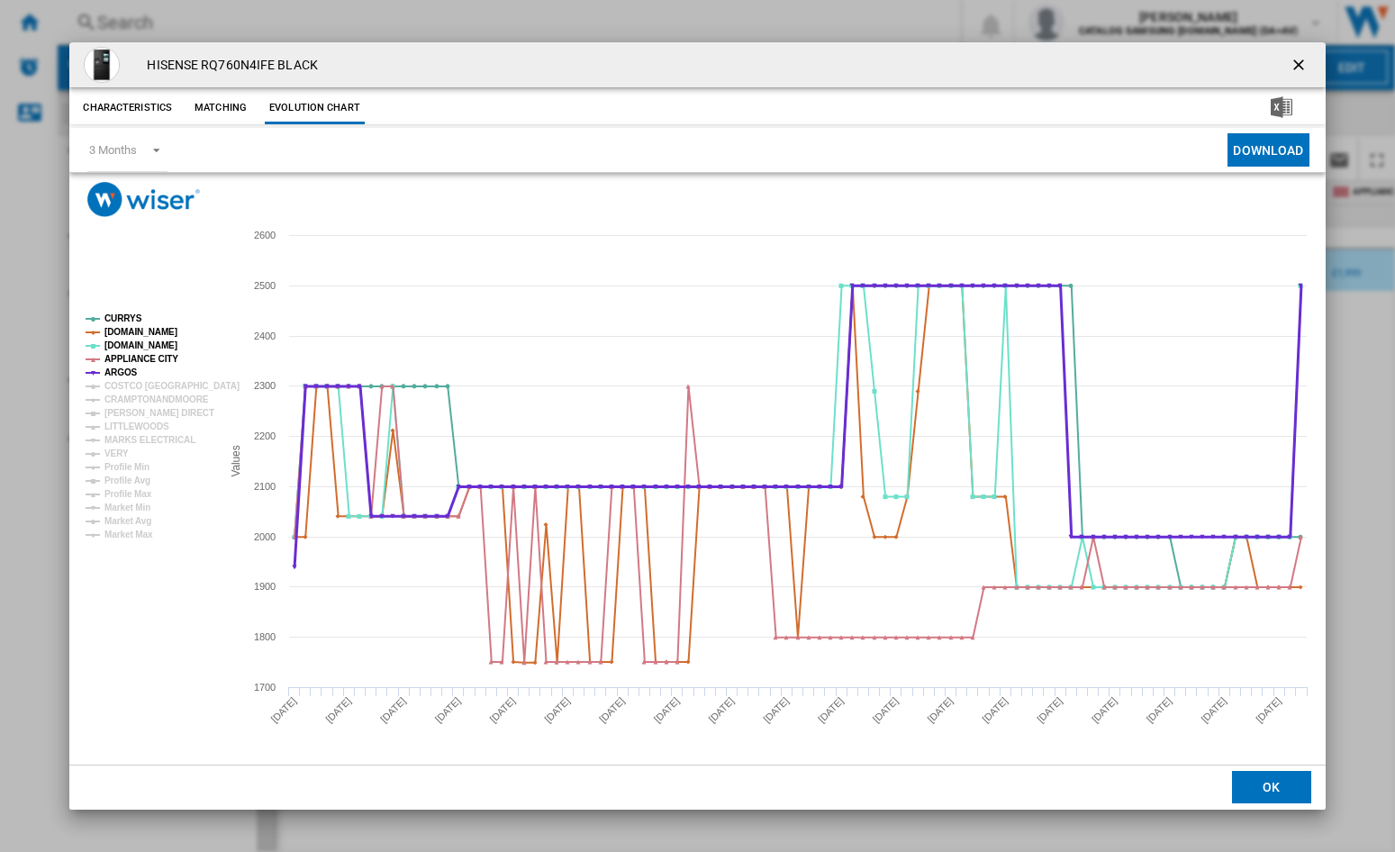
click at [120, 374] on tspan "ARGOS" at bounding box center [120, 372] width 33 height 10
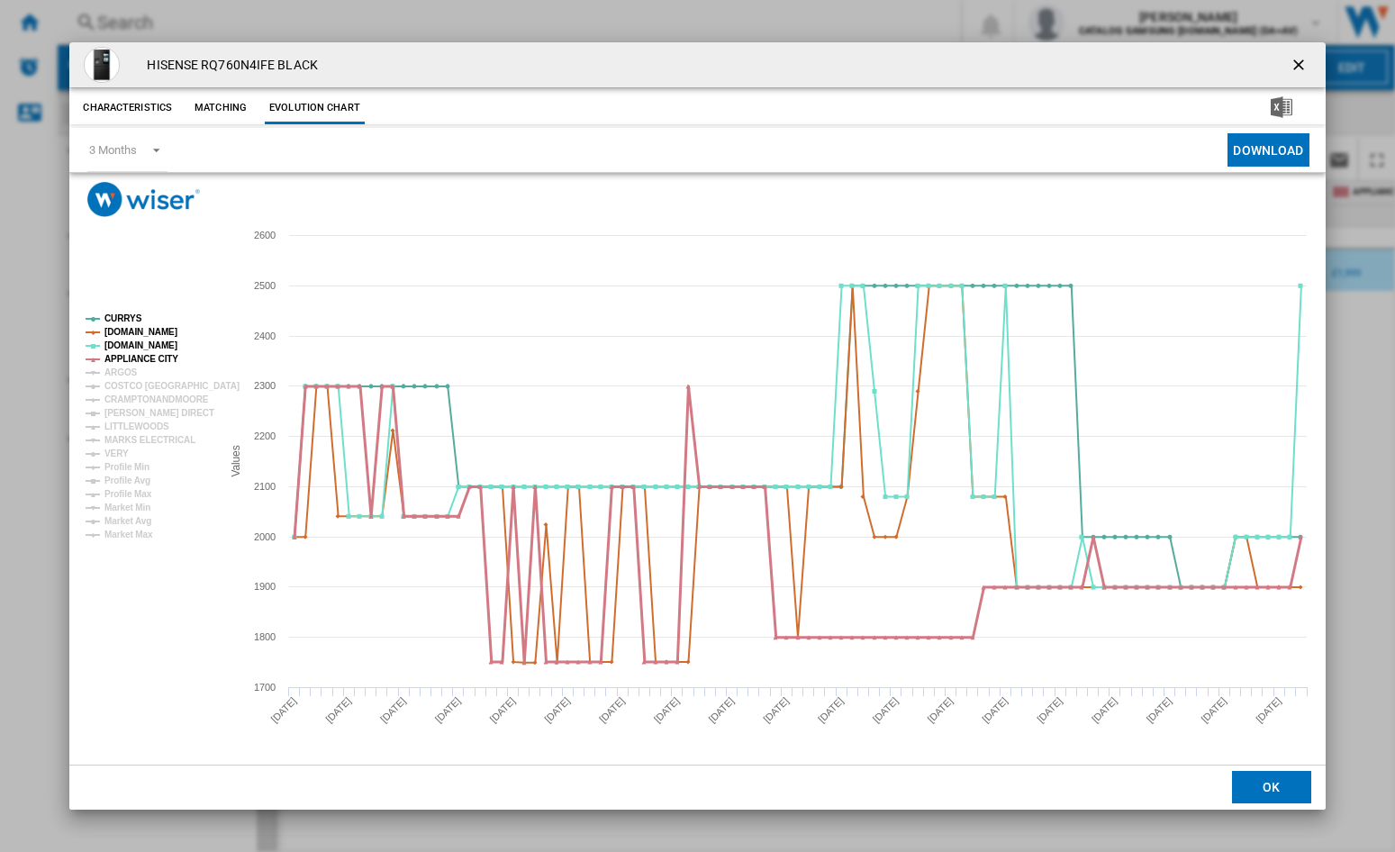
click at [119, 364] on tspan "APPLIANCE CITY" at bounding box center [141, 359] width 74 height 10
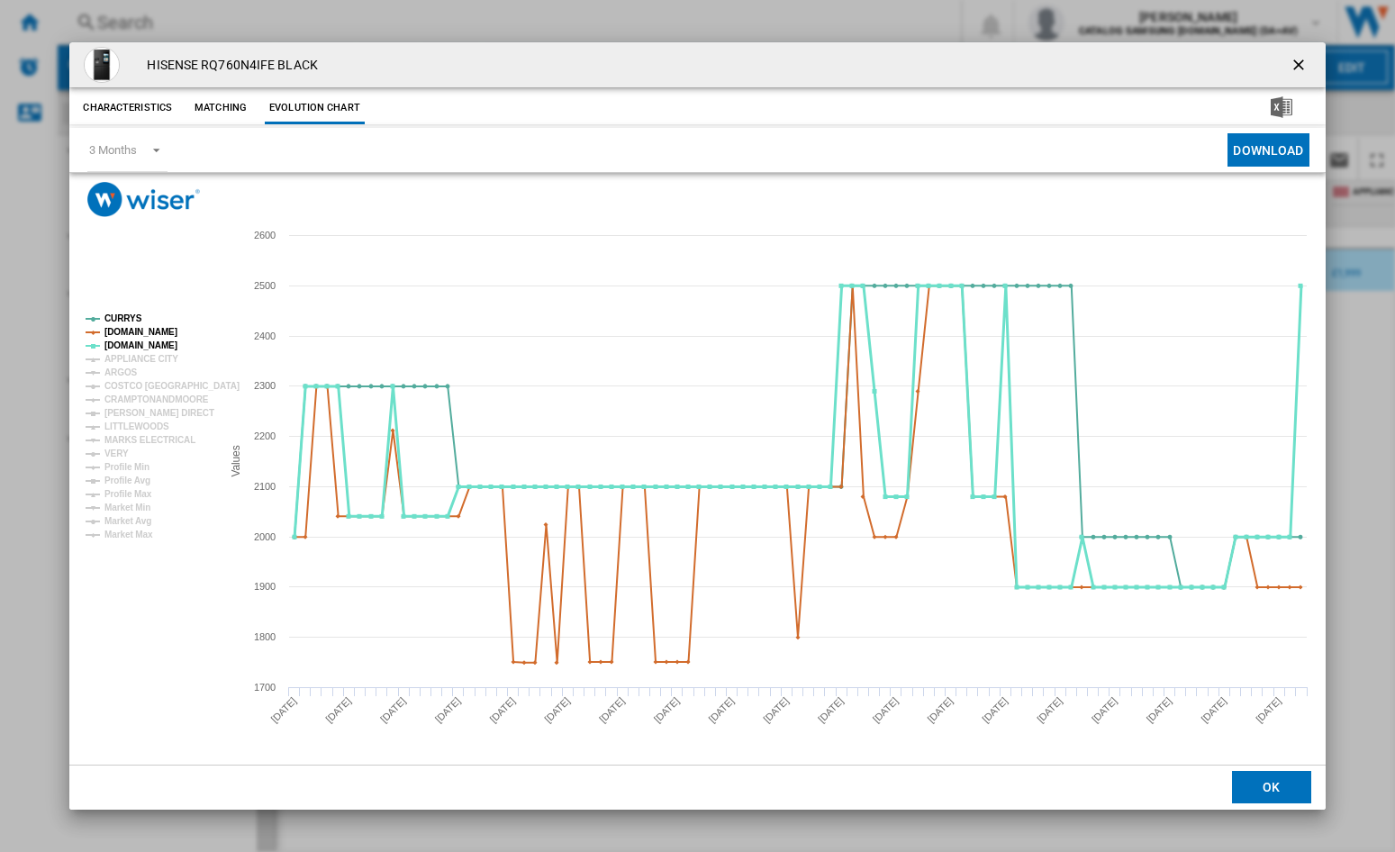
click at [122, 347] on tspan "[DOMAIN_NAME]" at bounding box center [140, 345] width 73 height 10
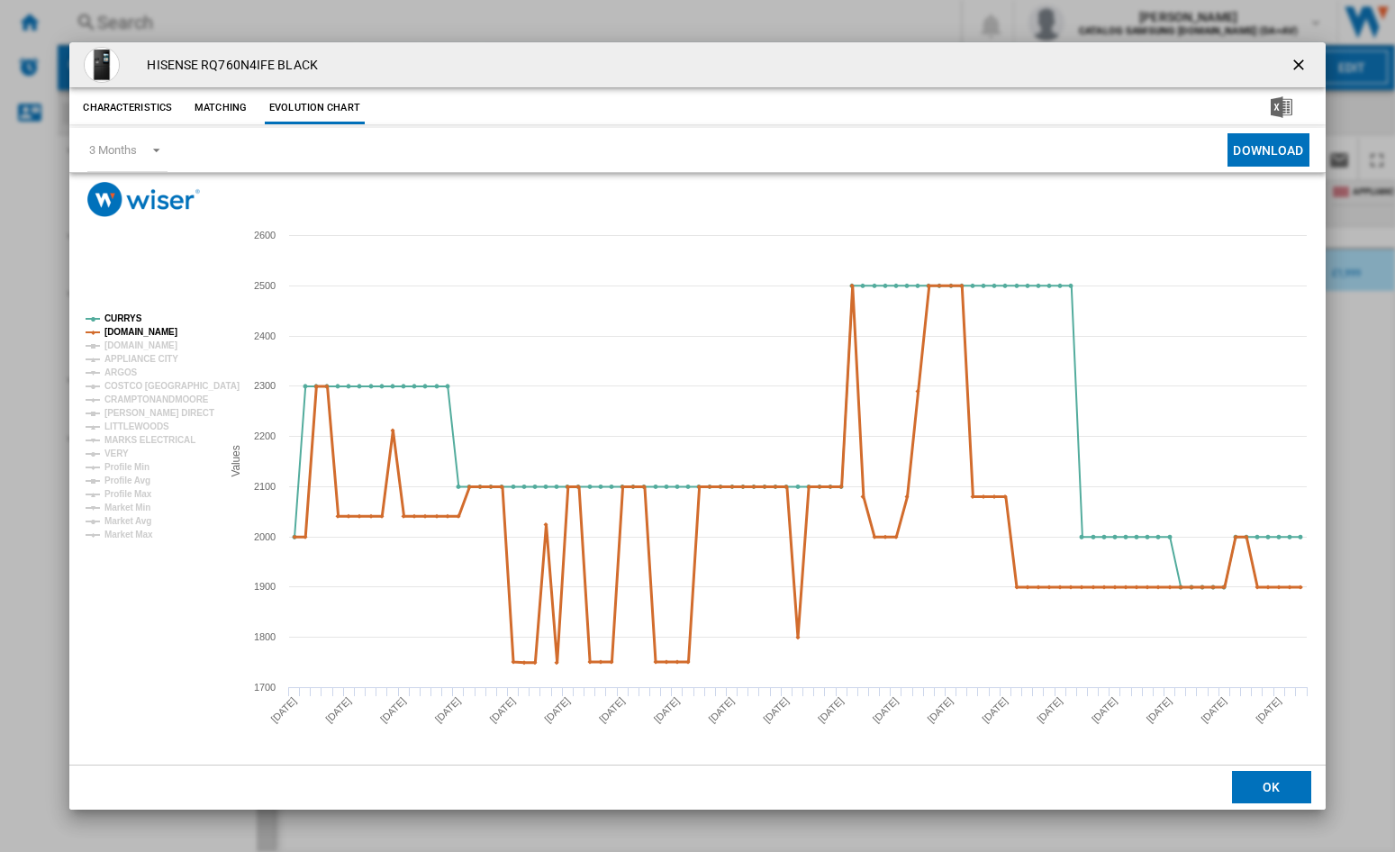
click at [121, 330] on tspan "[DOMAIN_NAME]" at bounding box center [140, 332] width 73 height 10
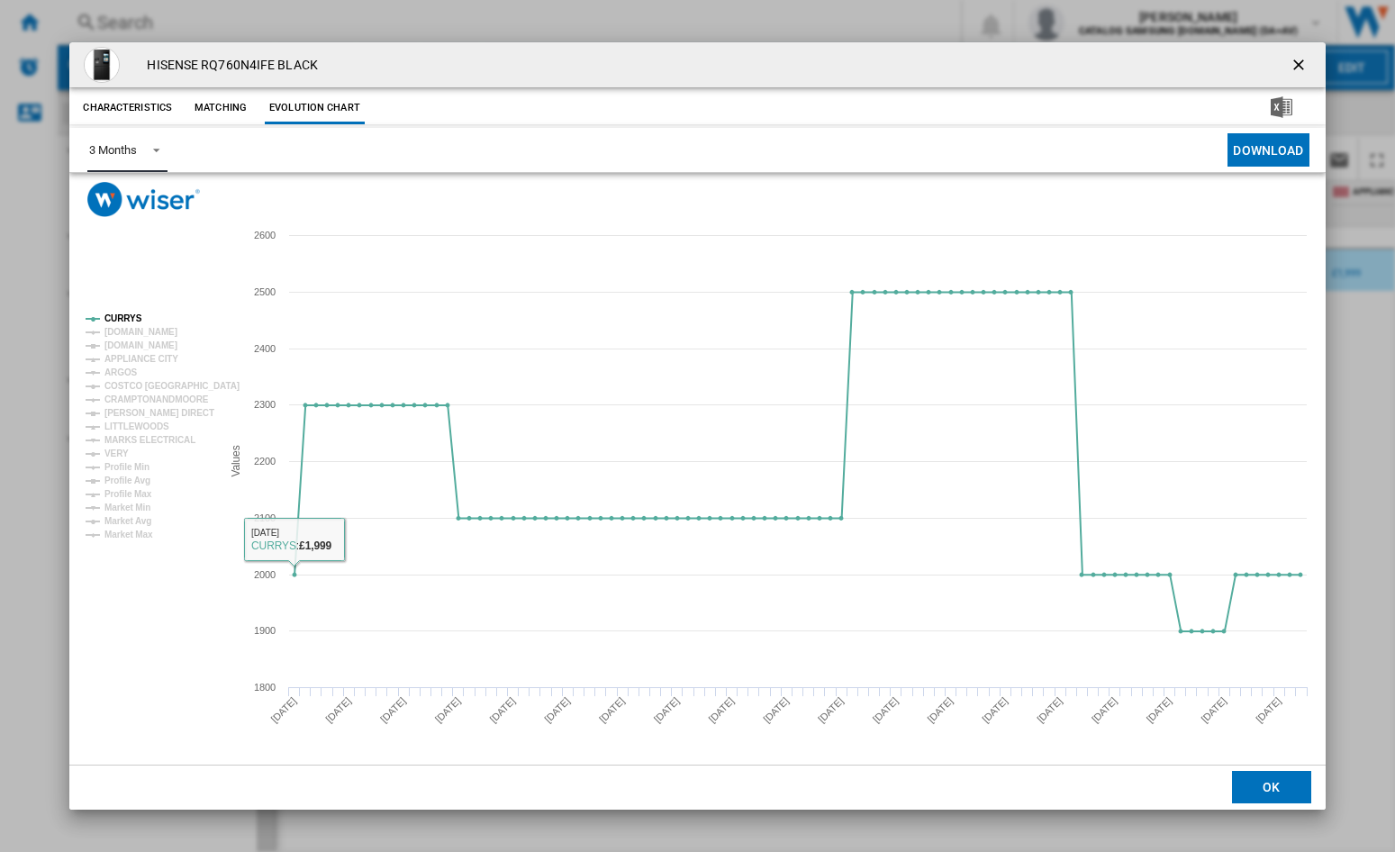
click at [118, 149] on div "3 Months" at bounding box center [112, 150] width 47 height 14
click at [145, 196] on md-option "6 Months" at bounding box center [136, 193] width 122 height 43
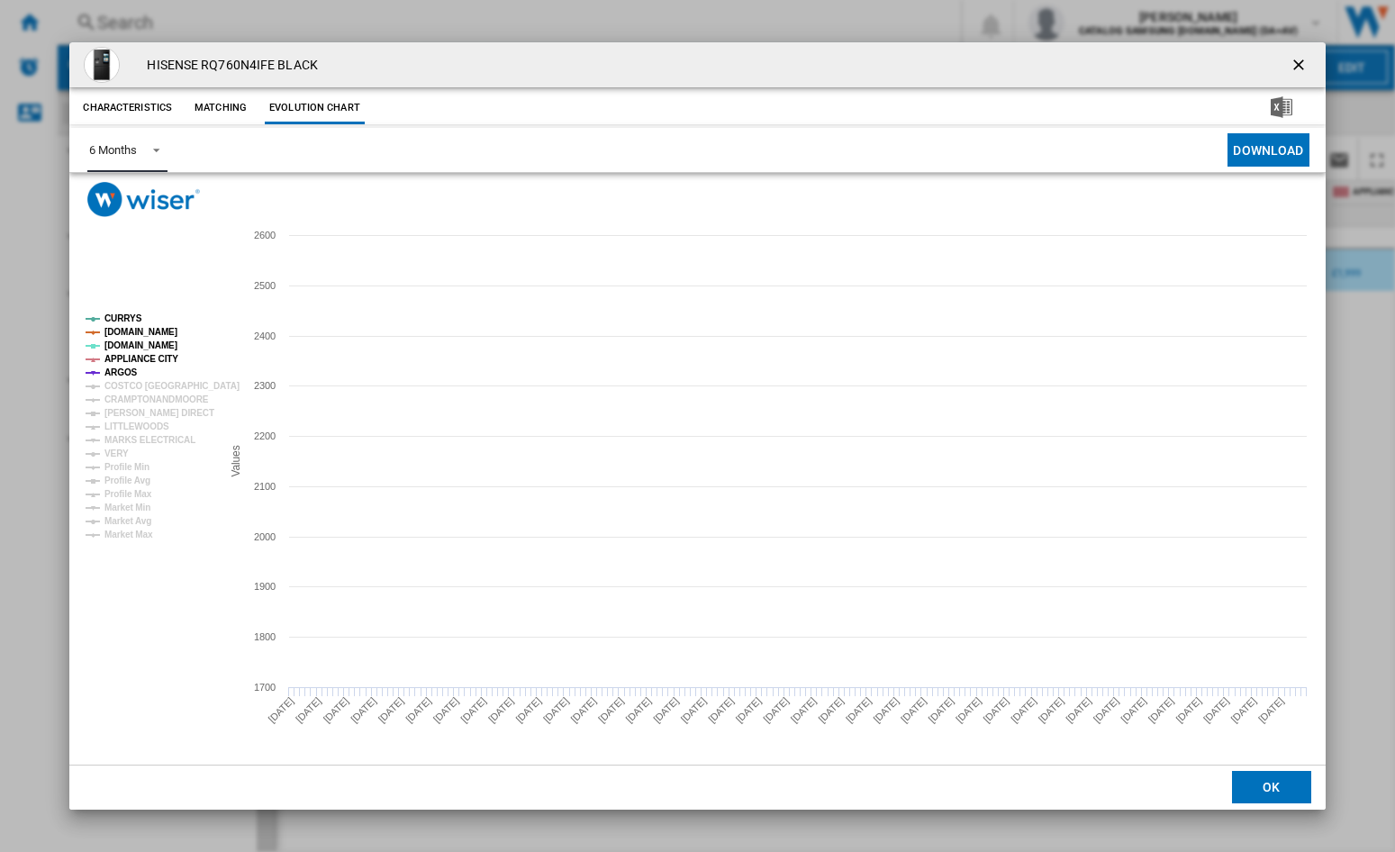
click at [134, 333] on tspan "[DOMAIN_NAME]" at bounding box center [140, 332] width 73 height 10
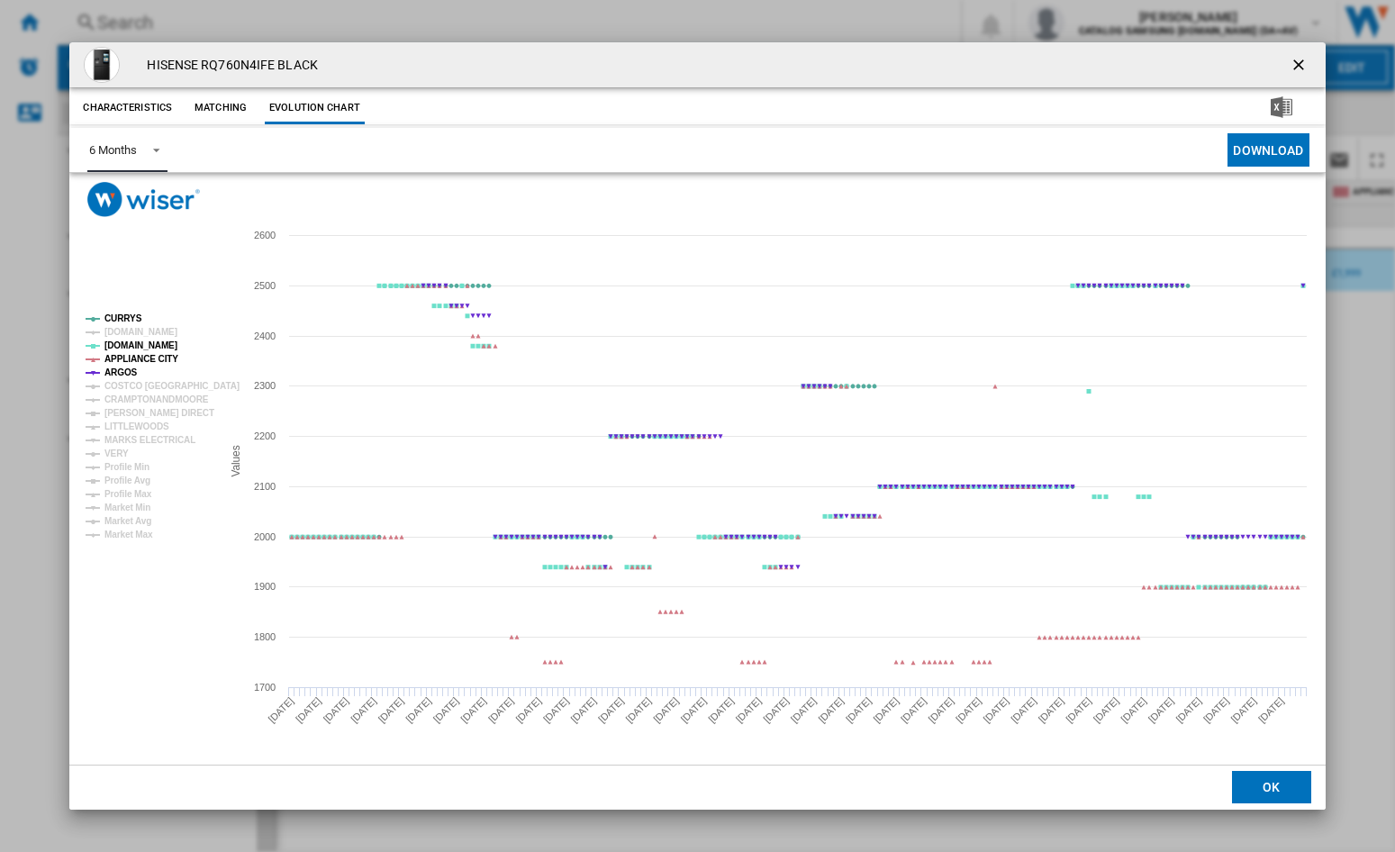
click at [125, 344] on tspan "[DOMAIN_NAME]" at bounding box center [140, 345] width 73 height 10
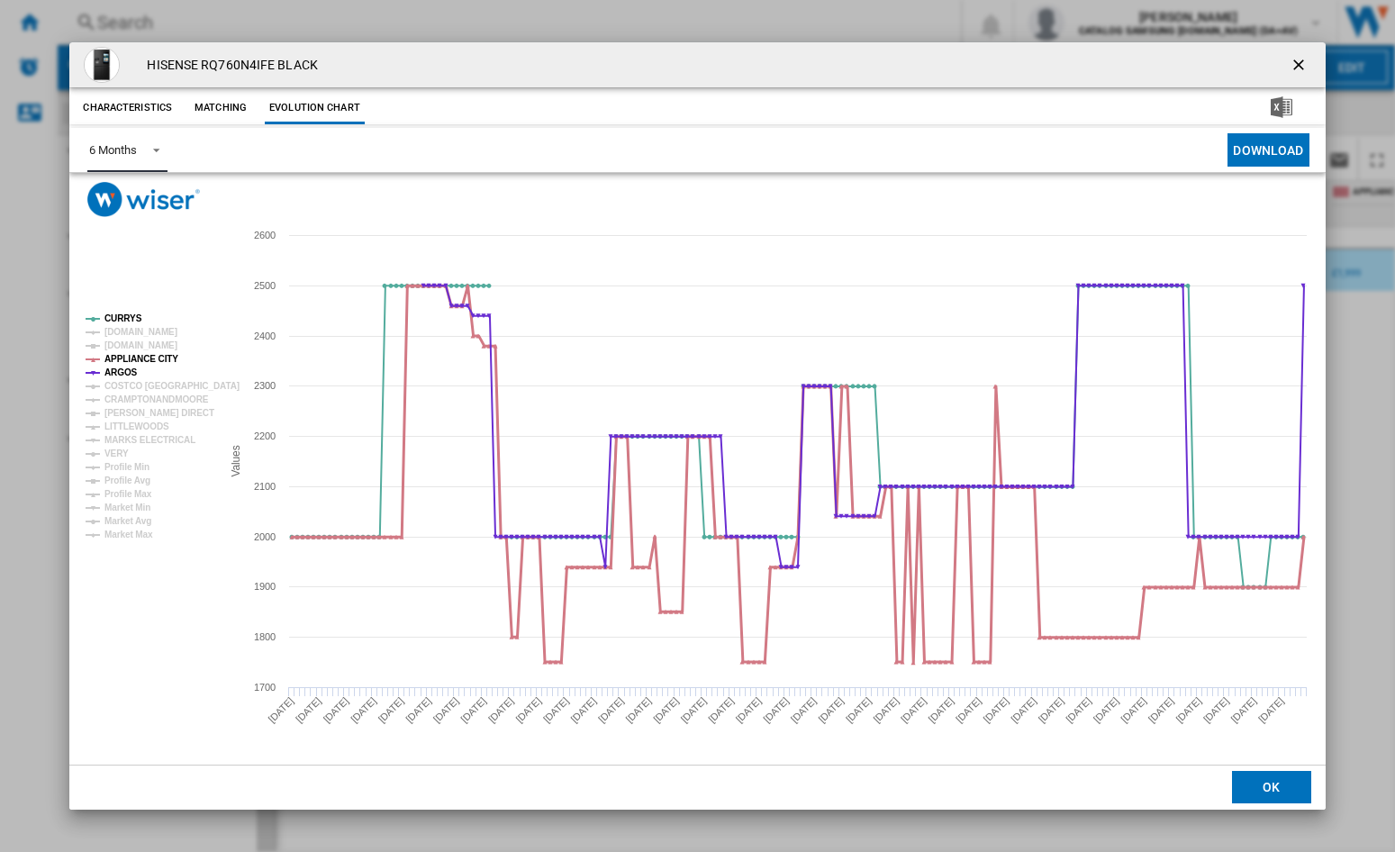
click at [118, 361] on tspan "APPLIANCE CITY" at bounding box center [141, 359] width 74 height 10
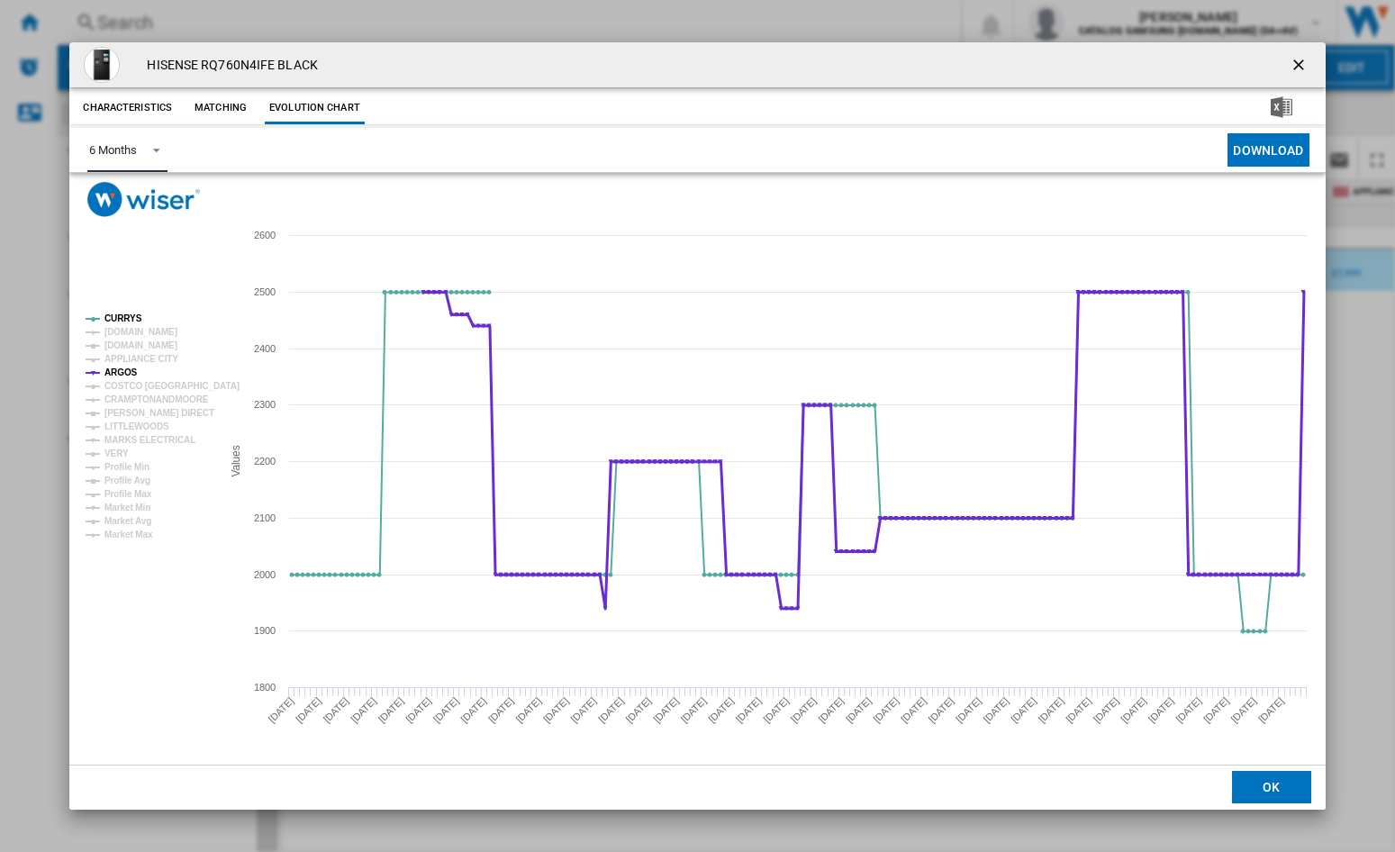
click at [118, 377] on tspan "ARGOS" at bounding box center [120, 372] width 33 height 10
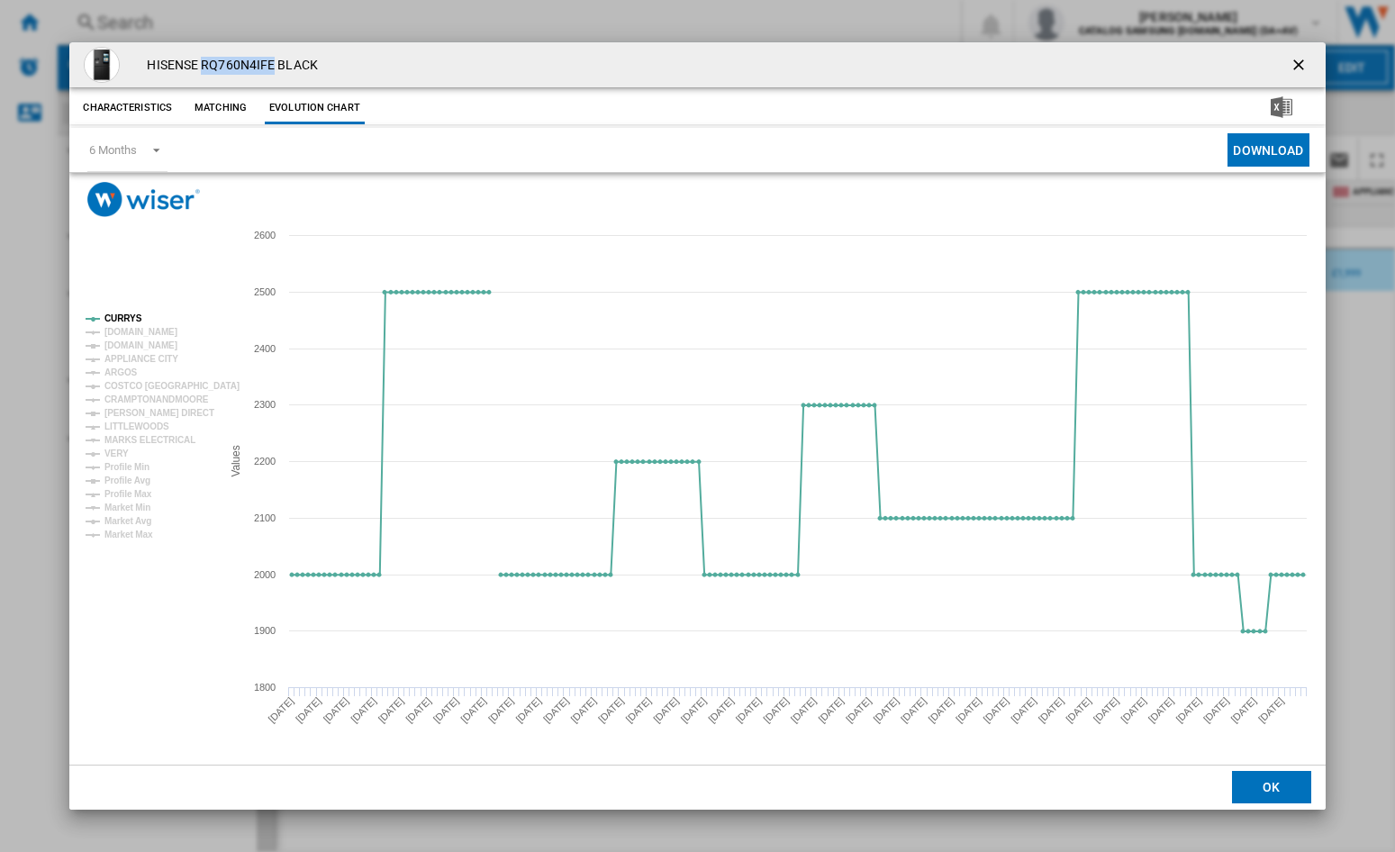
drag, startPoint x: 272, startPoint y: 64, endPoint x: 203, endPoint y: 62, distance: 68.5
click at [203, 62] on h4 "HISENSE RQ760N4IFE BLACK" at bounding box center [227, 66] width 179 height 18
copy h4 "RQ760N4IFE"
click at [1300, 63] on ng-md-icon "getI18NText('BUTTONS.CLOSE_DIALOG')" at bounding box center [1300, 67] width 22 height 22
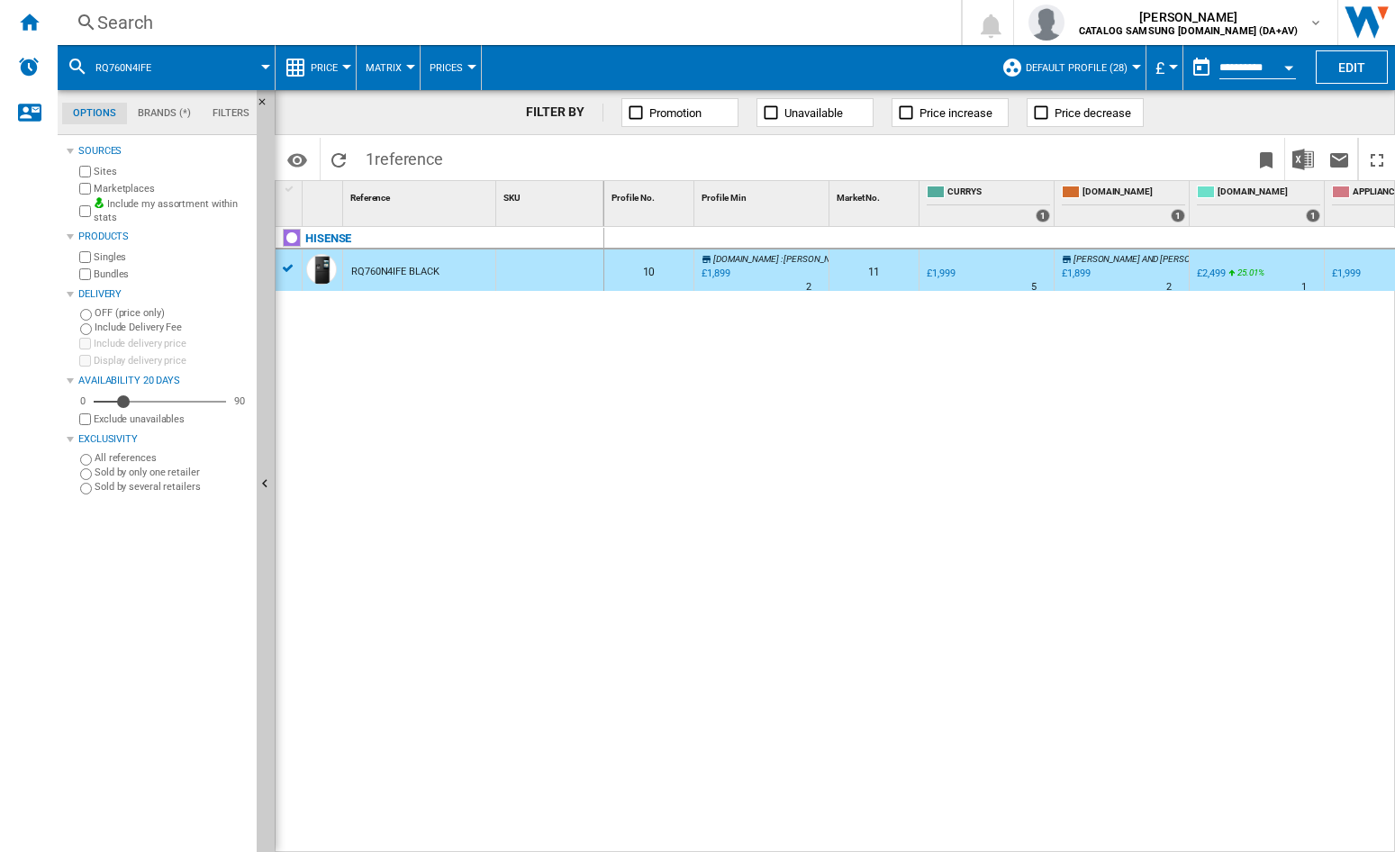
click at [294, 14] on div "Search" at bounding box center [505, 22] width 817 height 25
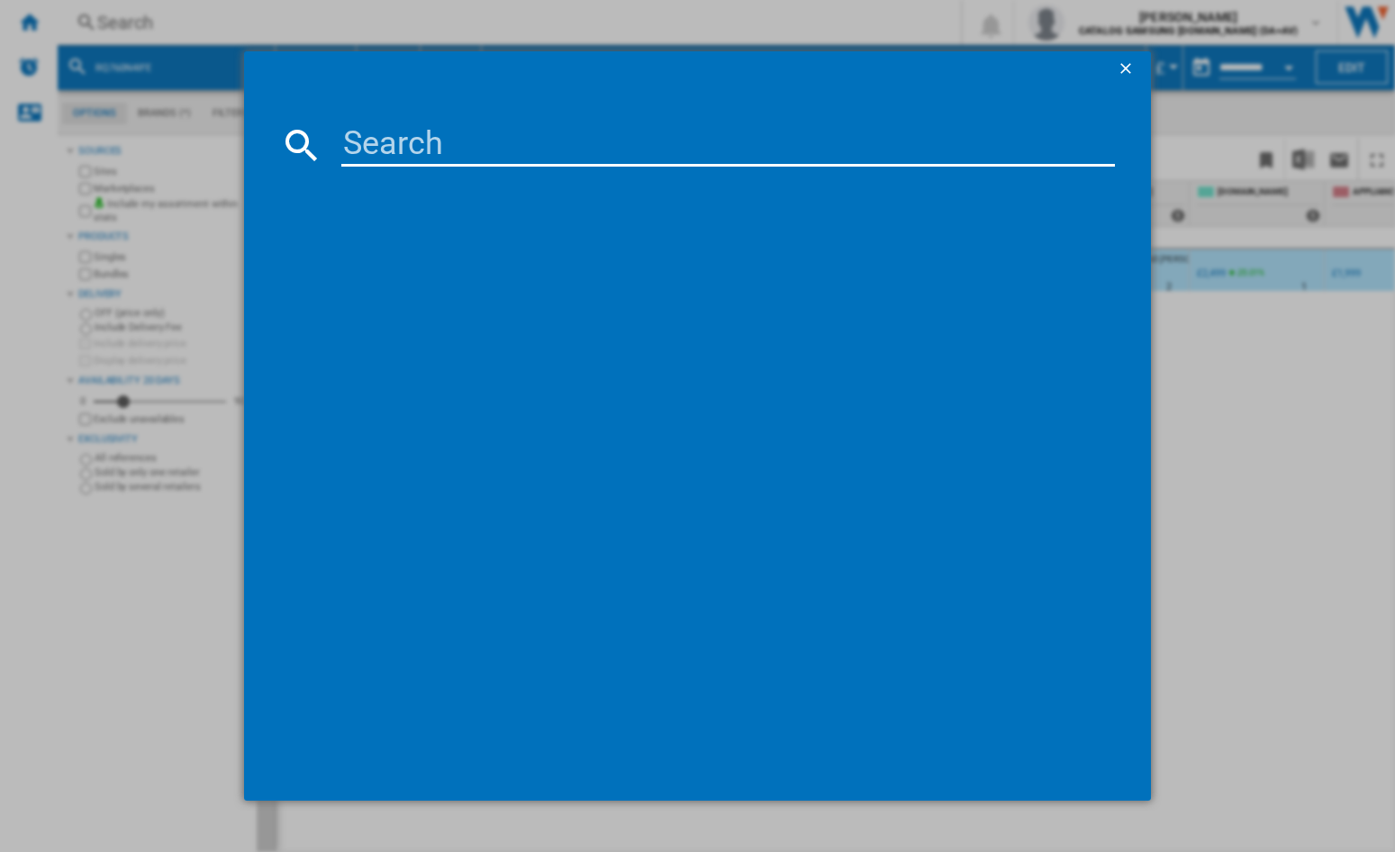
click at [486, 151] on input at bounding box center [727, 144] width 773 height 43
type input "KFI96APEAG"
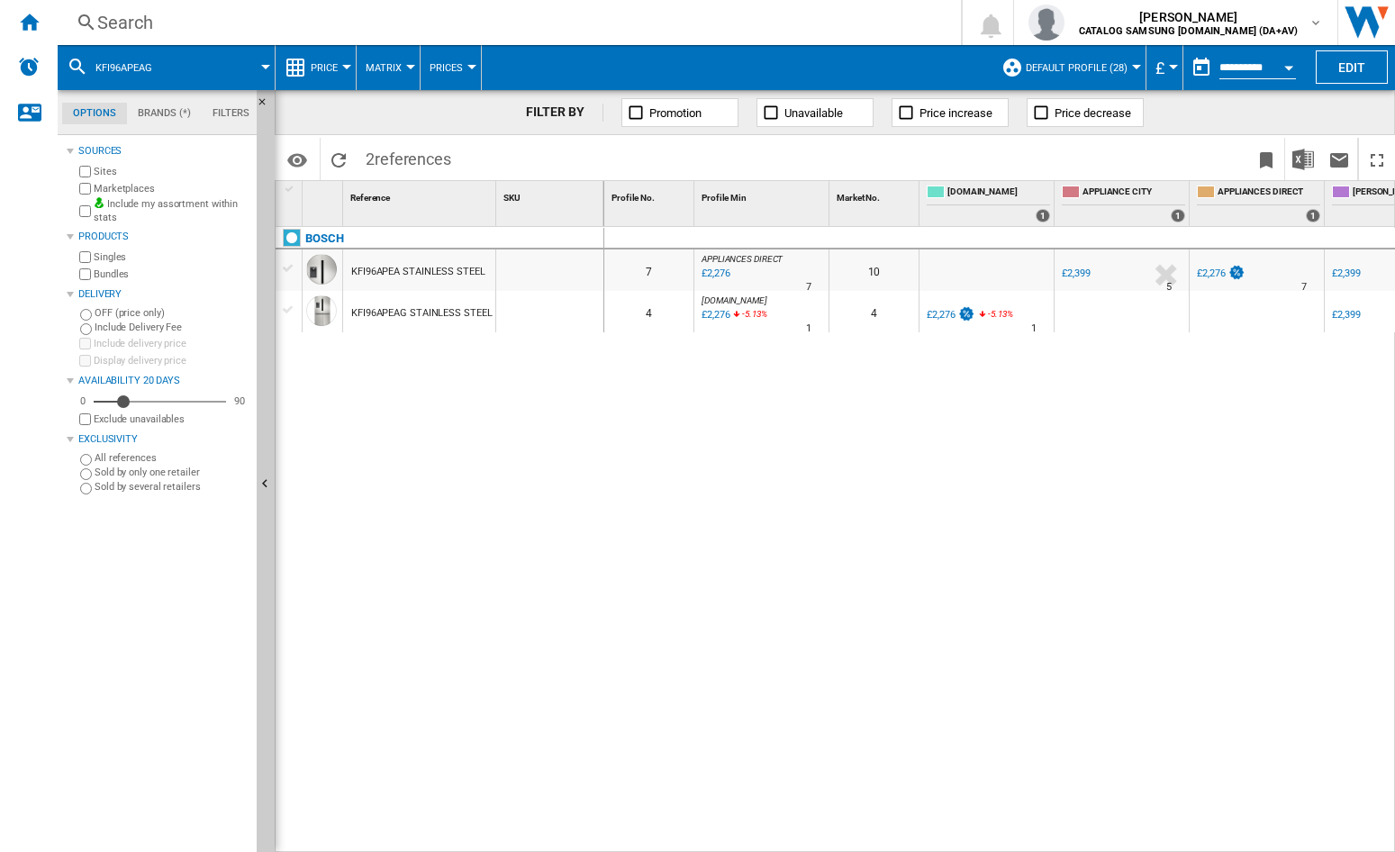
click at [402, 313] on div "KFI96APEAG STAINLESS STEEL" at bounding box center [421, 313] width 140 height 41
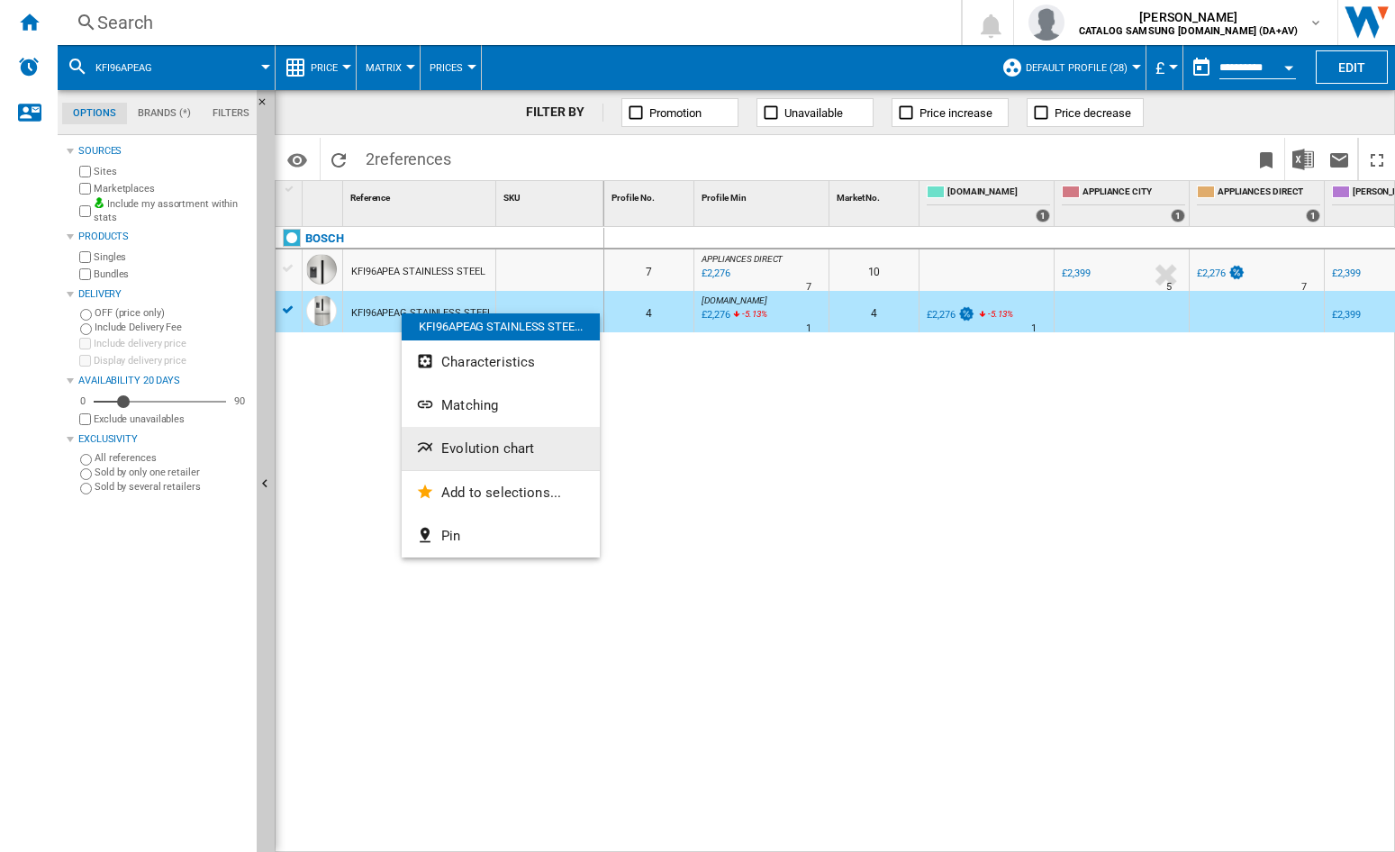
click at [524, 459] on button "Evolution chart" at bounding box center [501, 448] width 198 height 43
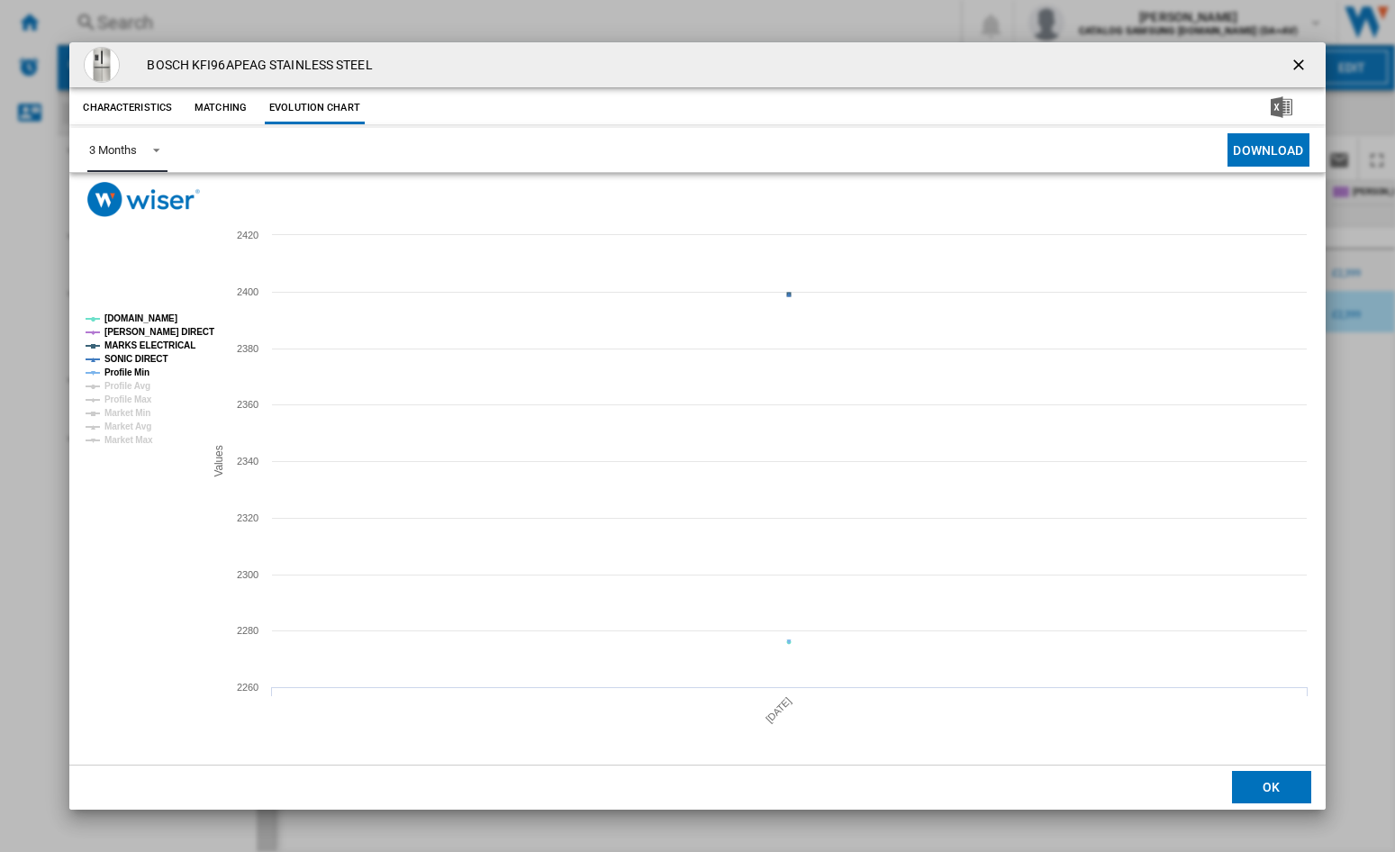
click at [135, 160] on md-select-value "3 Months" at bounding box center [126, 150] width 79 height 44
click at [140, 198] on md-option "6 Months" at bounding box center [136, 193] width 122 height 43
click at [1292, 71] on ng-md-icon "getI18NText('BUTTONS.CLOSE_DIALOG')" at bounding box center [1300, 67] width 22 height 22
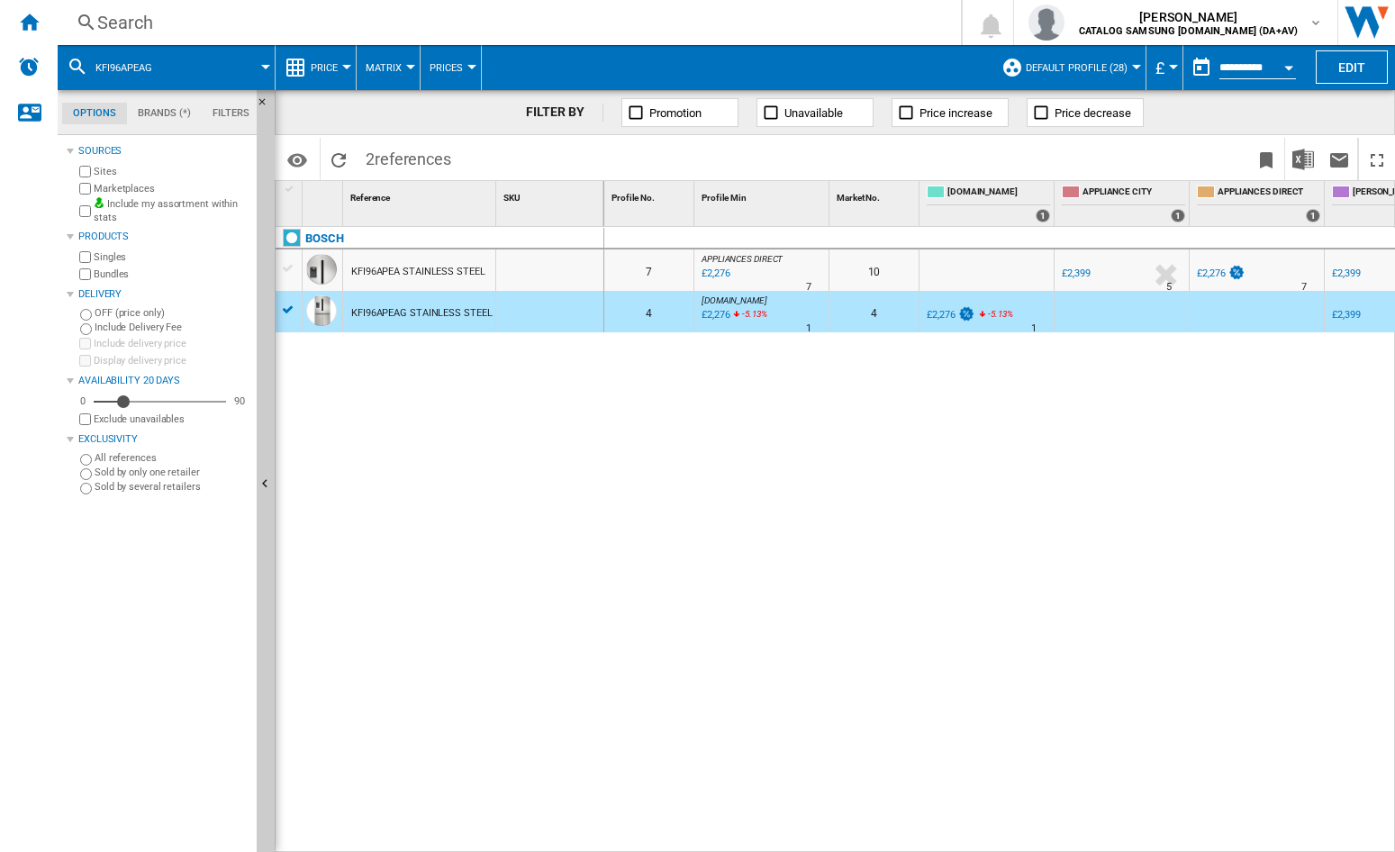
click at [267, 15] on div "Search" at bounding box center [505, 22] width 817 height 25
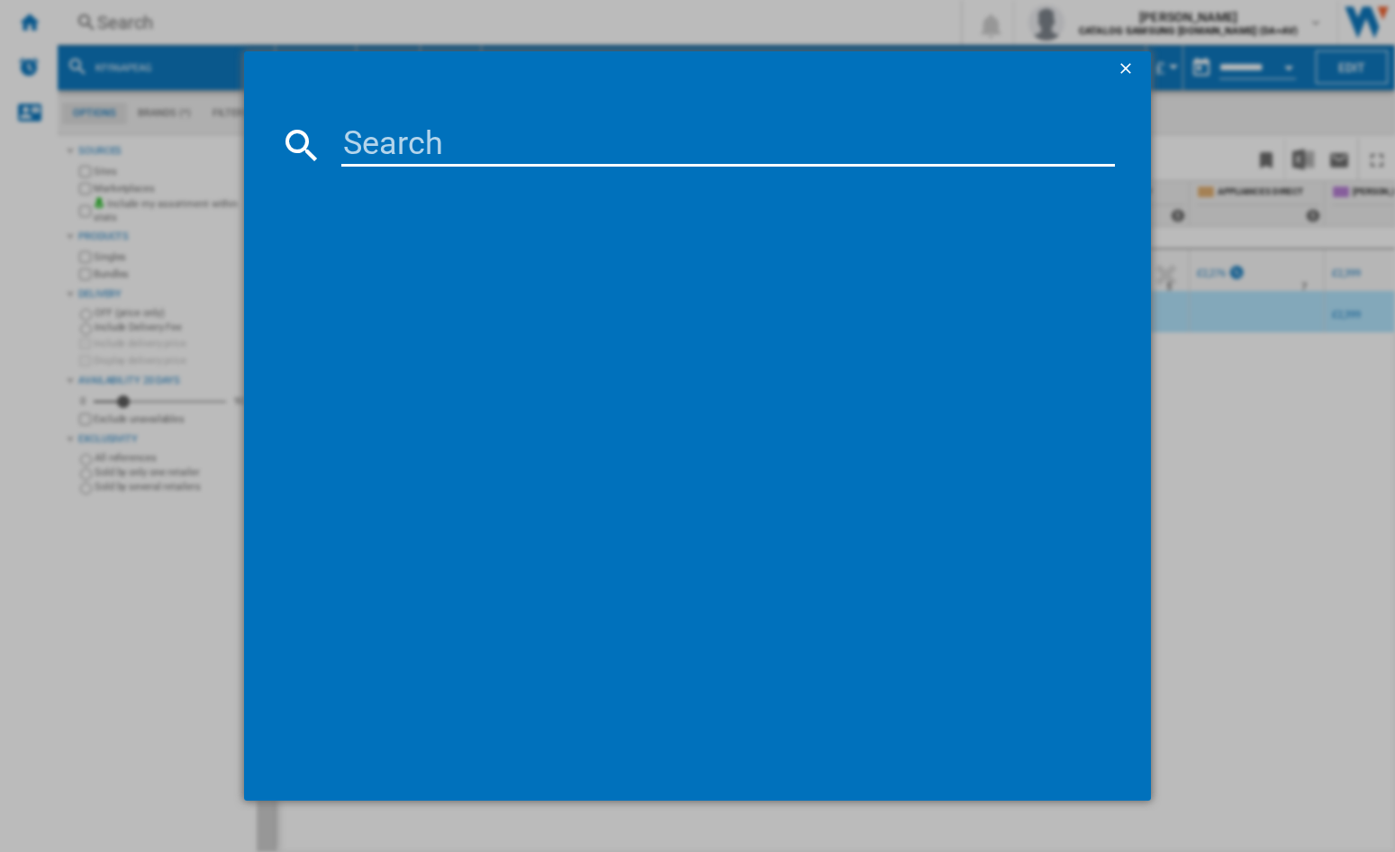
click at [387, 136] on input at bounding box center [727, 144] width 773 height 43
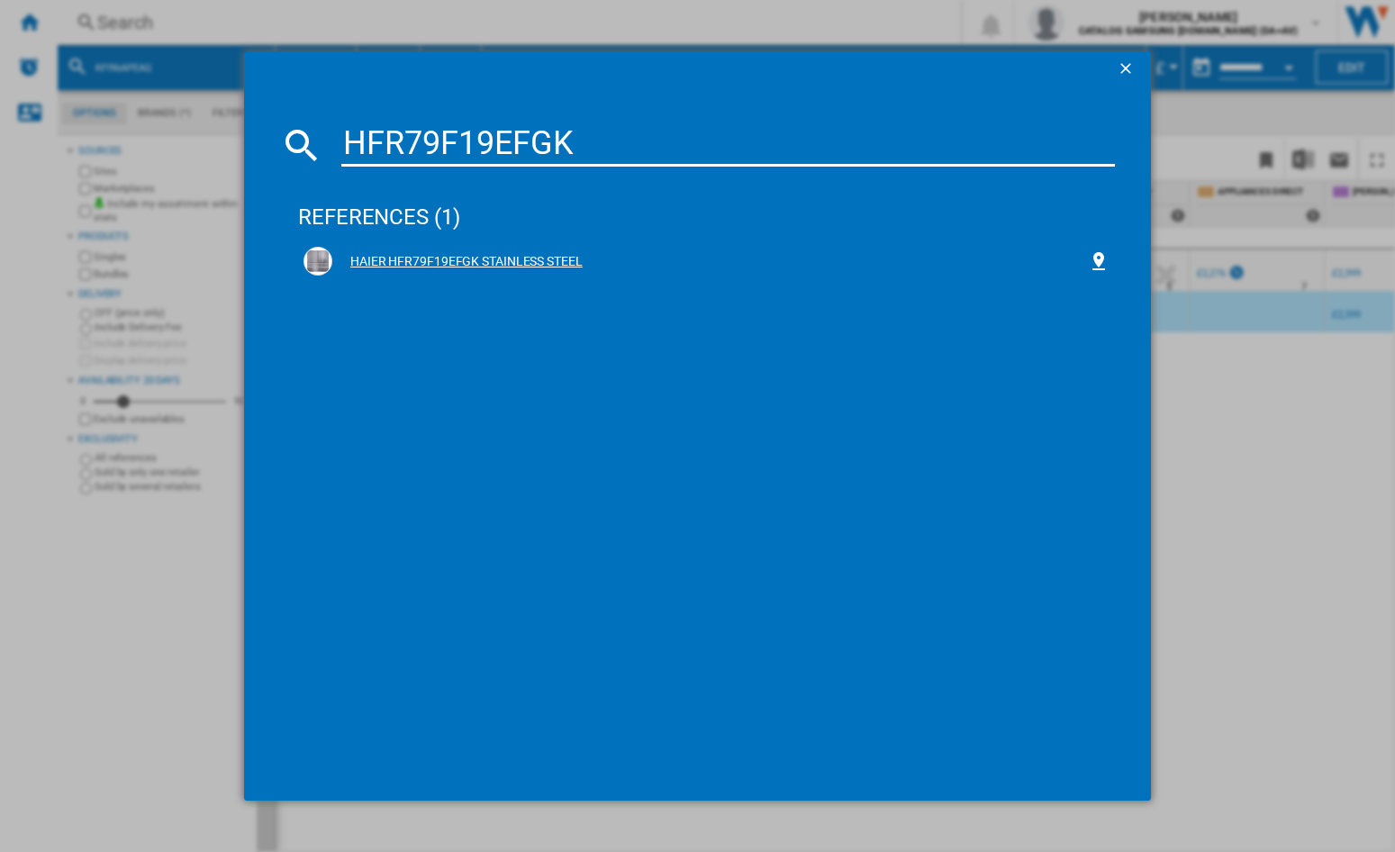
type input "HFR79F19EFGK"
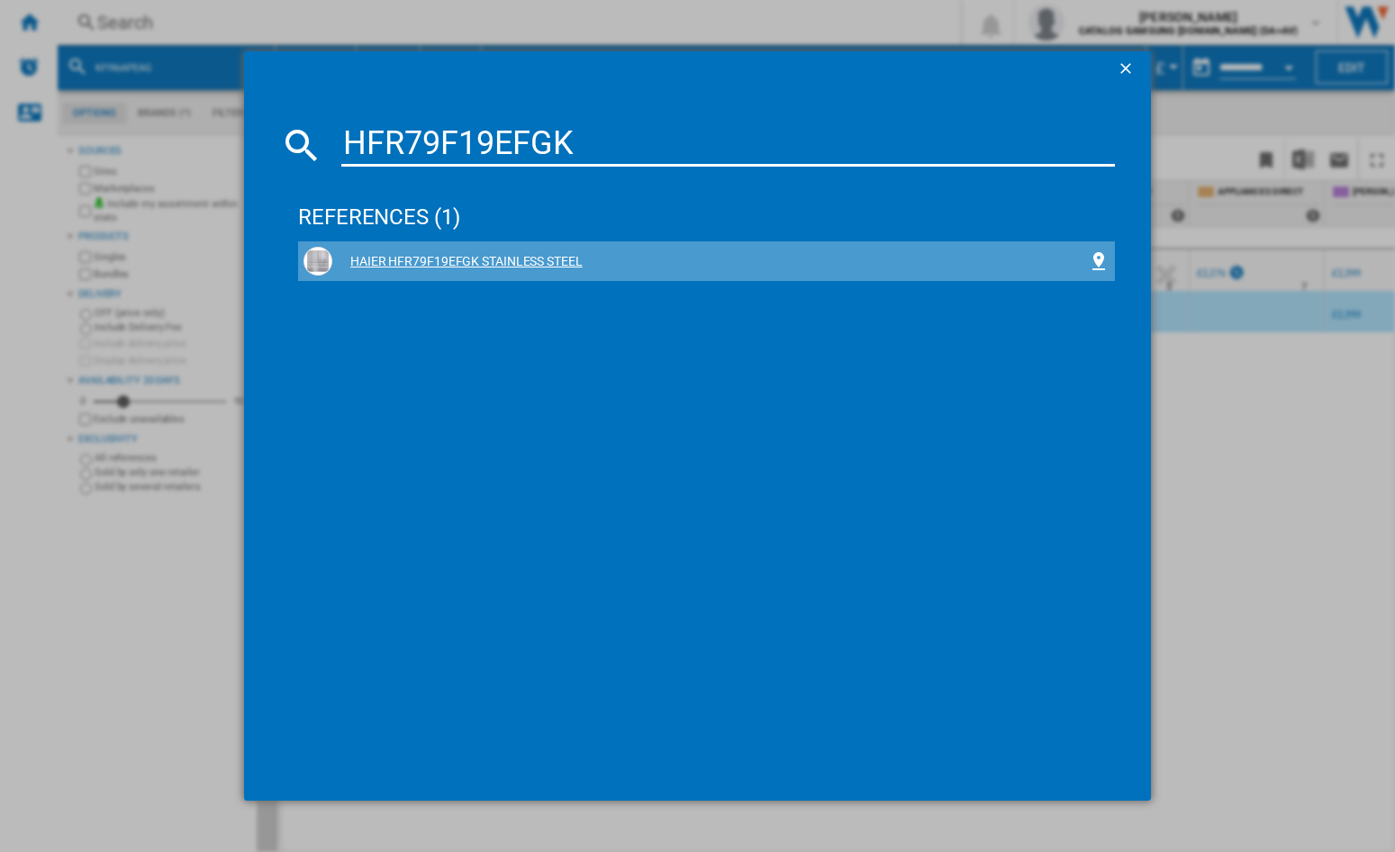
click at [425, 258] on div "HAIER HFR79F19EFGK STAINLESS STEEL" at bounding box center [709, 262] width 755 height 18
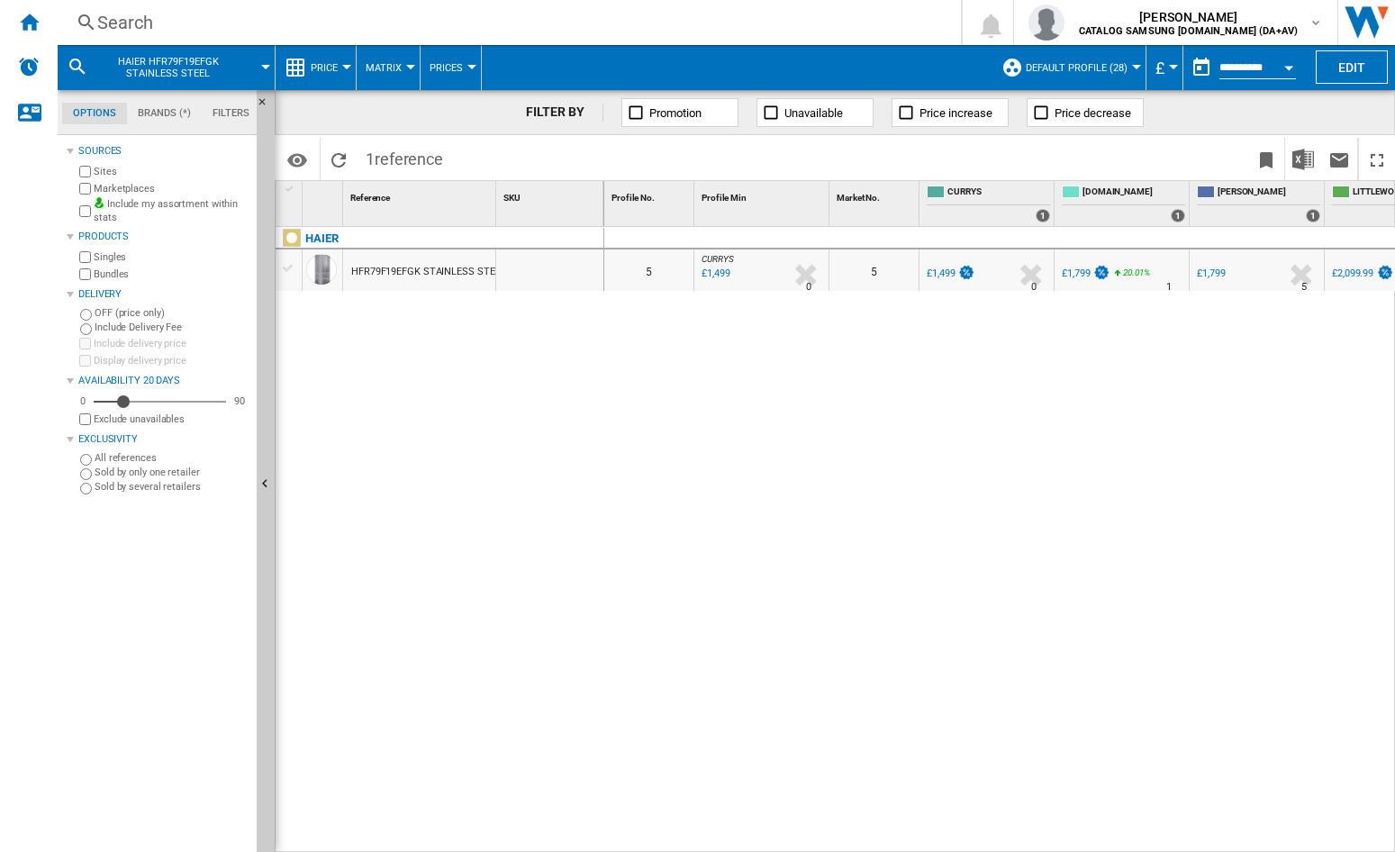
click at [417, 258] on div "HFR79F19EFGK STAINLESS STEEL" at bounding box center [428, 271] width 154 height 41
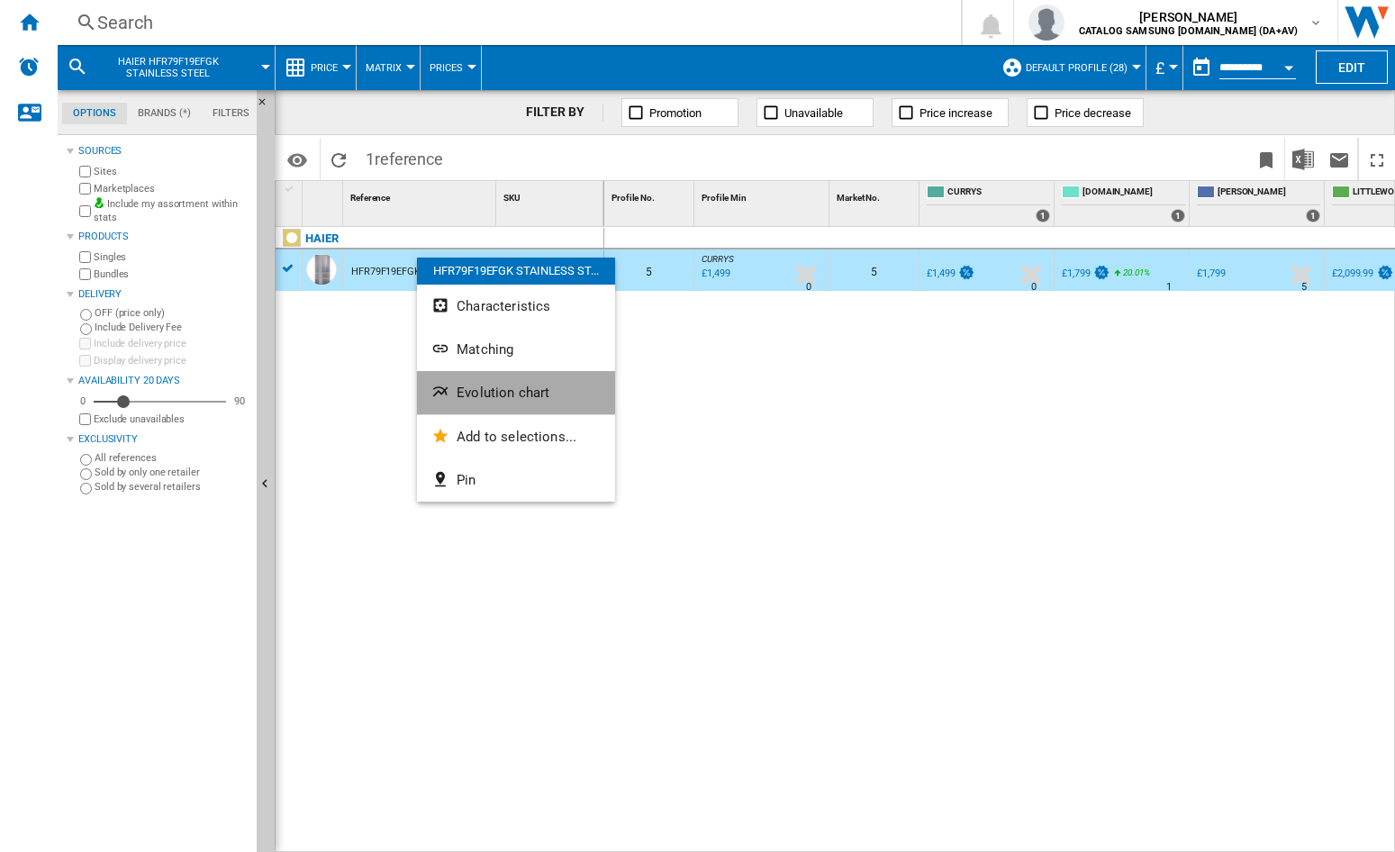
click at [479, 386] on span "Evolution chart" at bounding box center [503, 392] width 93 height 16
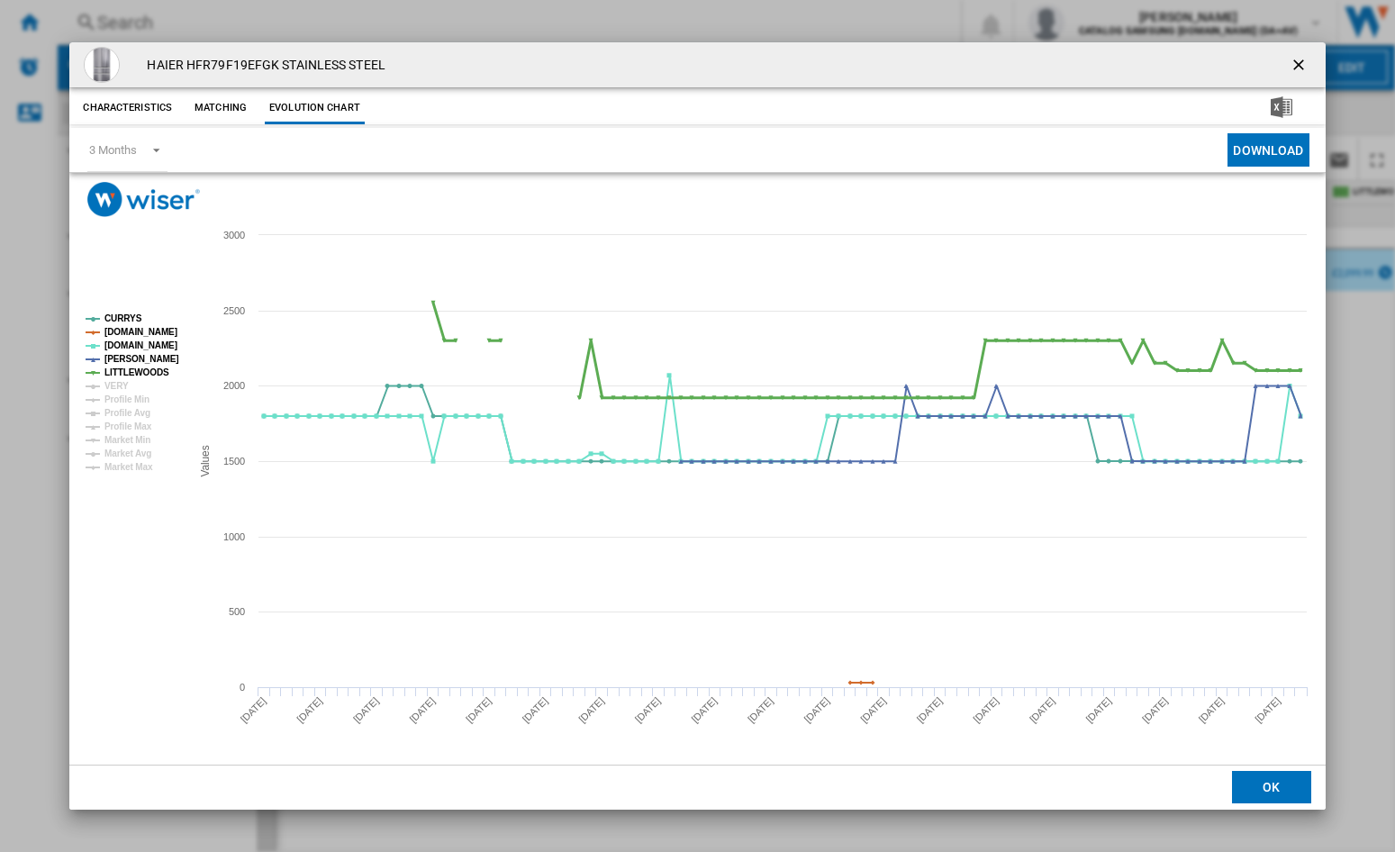
click at [130, 374] on tspan "LITTLEWOODS" at bounding box center [136, 372] width 65 height 10
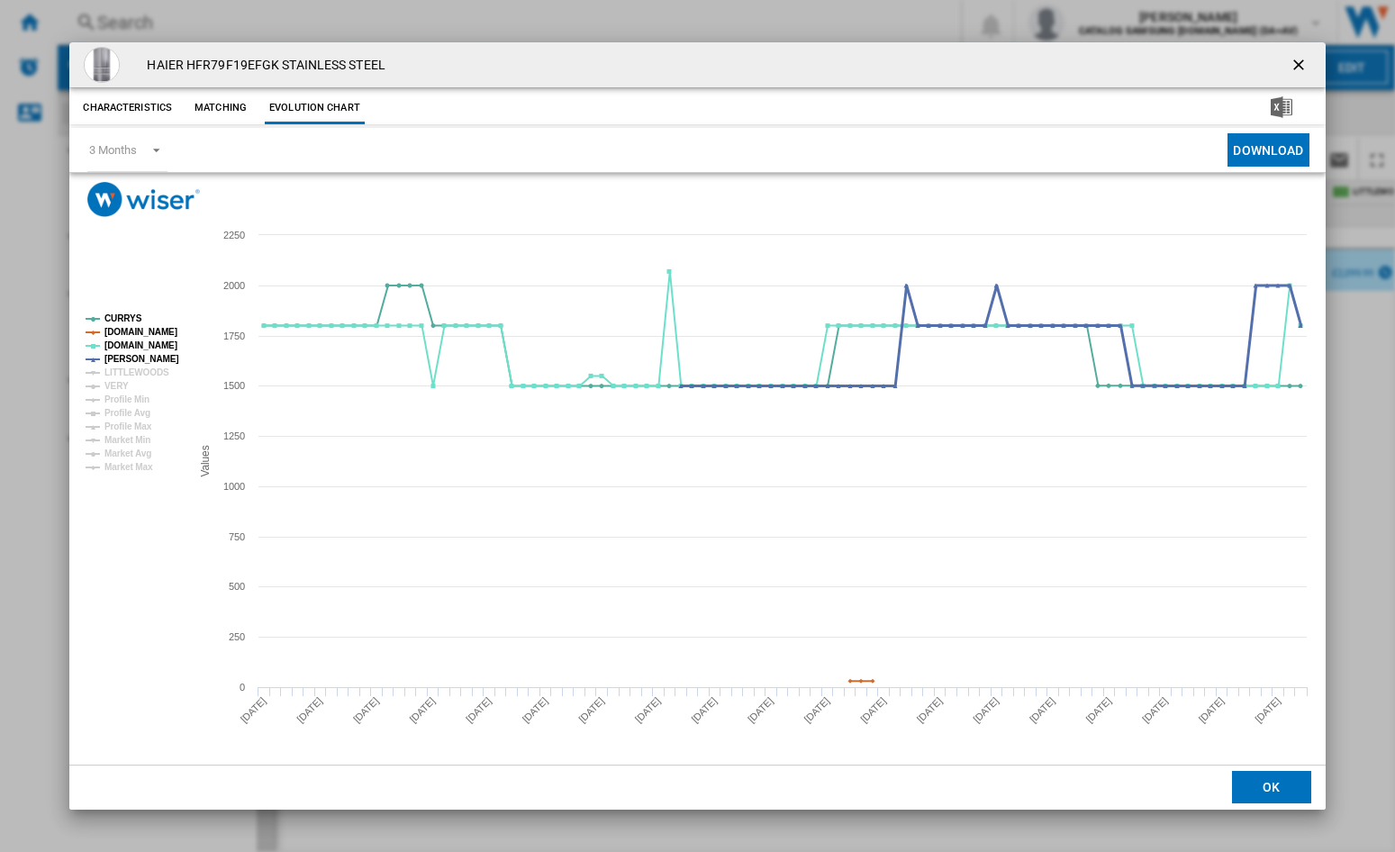
click at [130, 354] on tspan "[PERSON_NAME]" at bounding box center [141, 359] width 75 height 10
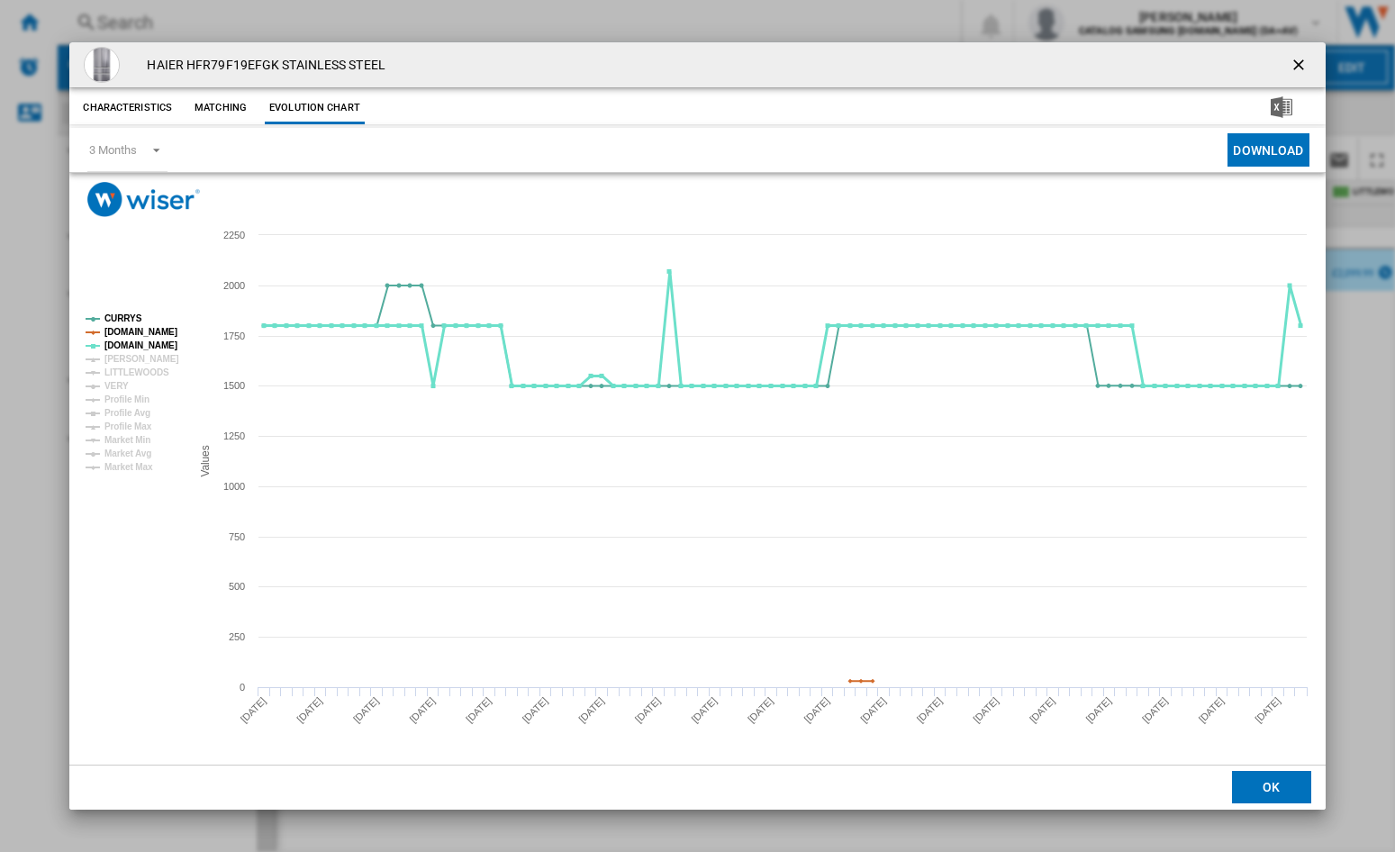
click at [122, 348] on tspan "[DOMAIN_NAME]" at bounding box center [140, 345] width 73 height 10
click at [122, 329] on tspan "[DOMAIN_NAME]" at bounding box center [140, 332] width 73 height 10
